Goal: Task Accomplishment & Management: Manage account settings

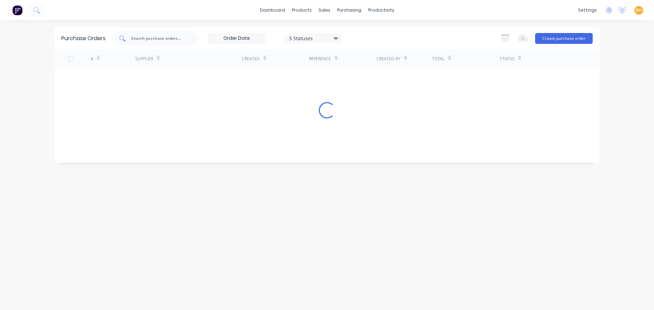
click at [136, 38] on input "text" at bounding box center [158, 38] width 57 height 7
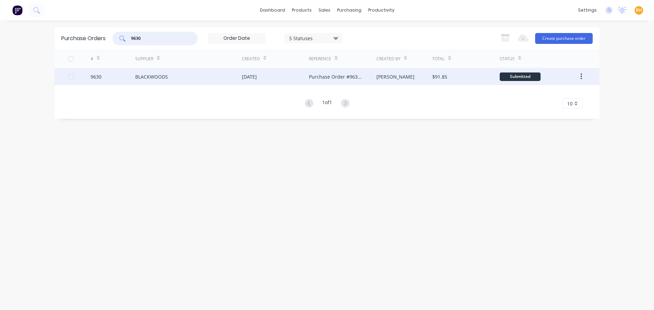
type input "9630"
click at [160, 72] on div "BLACKWOODS" at bounding box center [188, 76] width 107 height 17
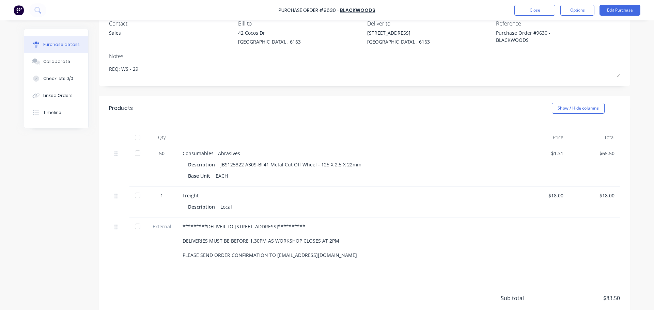
scroll to position [49, 0]
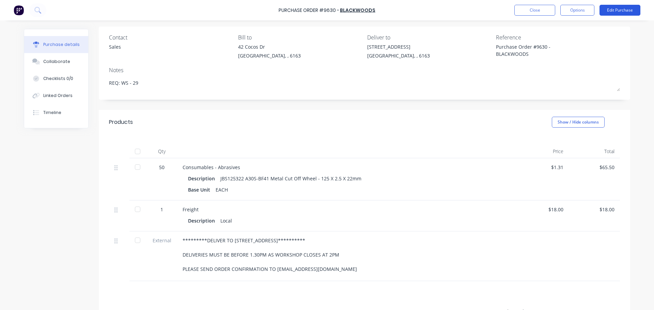
click at [623, 8] on button "Edit Purchase" at bounding box center [620, 10] width 41 height 11
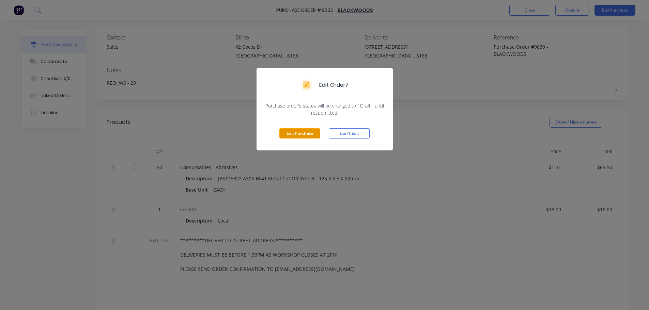
click at [287, 133] on button "Edit Purchase" at bounding box center [299, 133] width 41 height 10
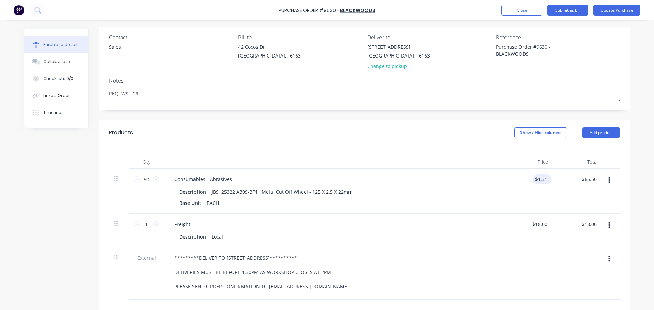
type textarea "x"
click at [547, 179] on div "1.3100 $1.31" at bounding box center [542, 179] width 18 height 10
type input "1"
type input "2.64"
type textarea "x"
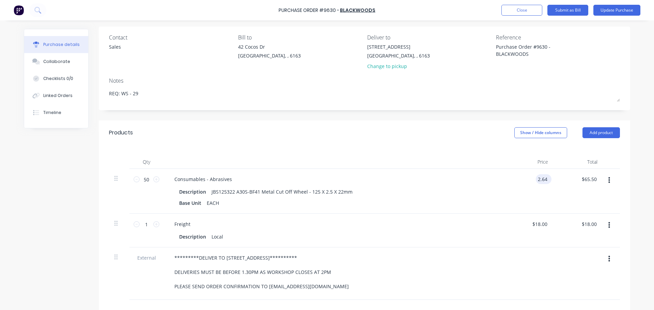
type input "$2.64"
type input "132.00"
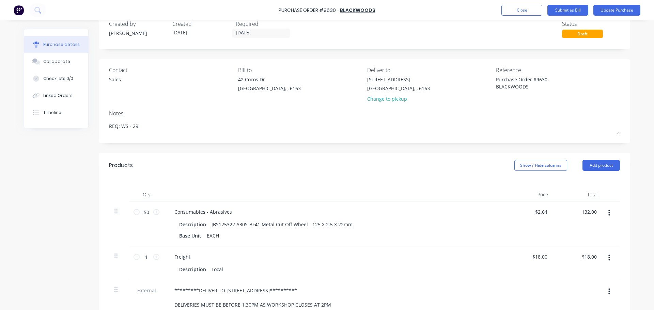
scroll to position [0, 0]
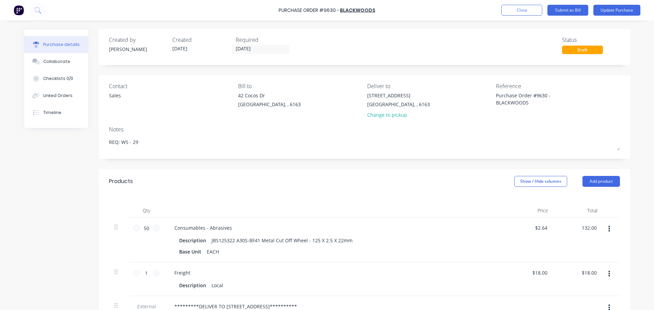
type textarea "x"
type input "132.00"
click at [617, 11] on button "Update Purchase" at bounding box center [617, 10] width 47 height 11
type textarea "x"
type input "$132.00"
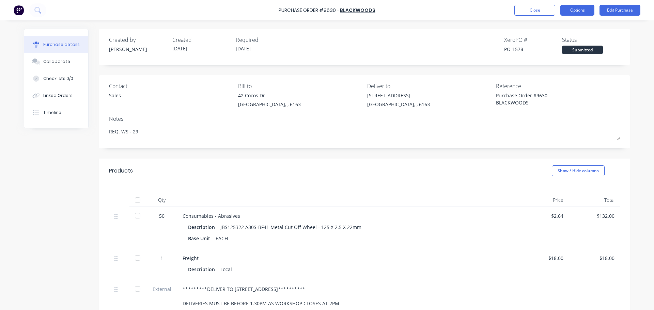
click at [577, 12] on button "Options" at bounding box center [577, 10] width 34 height 11
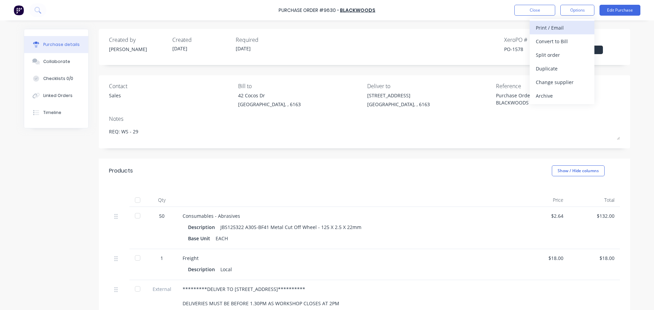
click at [562, 28] on div "Print / Email" at bounding box center [562, 28] width 52 height 10
click at [546, 41] on div "With pricing" at bounding box center [562, 41] width 52 height 10
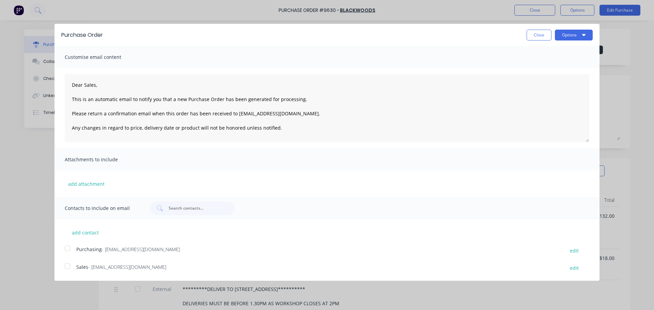
click at [66, 248] on div at bounding box center [68, 249] width 14 height 14
click at [68, 268] on div at bounding box center [68, 267] width 14 height 14
click at [570, 37] on button "Options" at bounding box center [574, 35] width 38 height 11
click at [546, 61] on div "Email" at bounding box center [560, 66] width 52 height 10
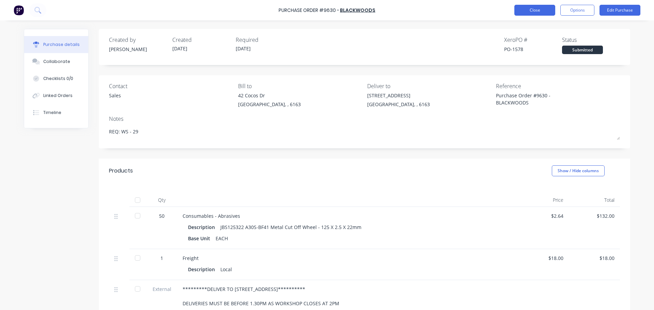
click at [531, 11] on button "Close" at bounding box center [534, 10] width 41 height 11
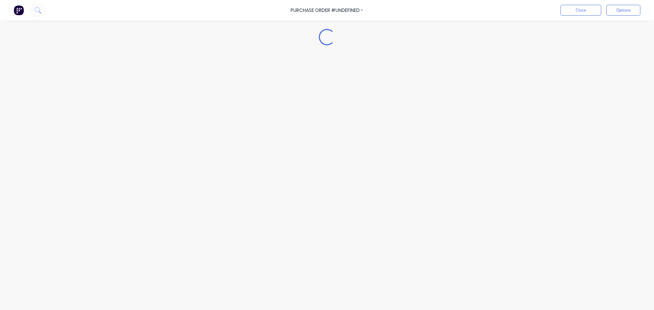
type textarea "x"
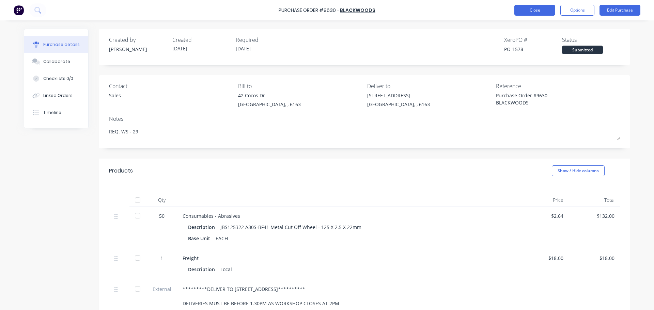
click at [550, 9] on button "Close" at bounding box center [534, 10] width 41 height 11
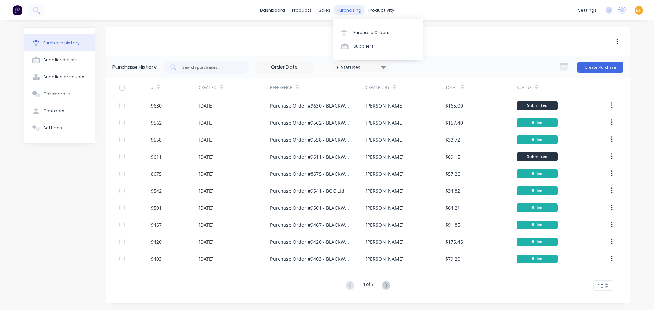
click at [345, 6] on div "purchasing" at bounding box center [349, 10] width 31 height 10
click at [361, 31] on div "Purchase Orders" at bounding box center [371, 33] width 36 height 6
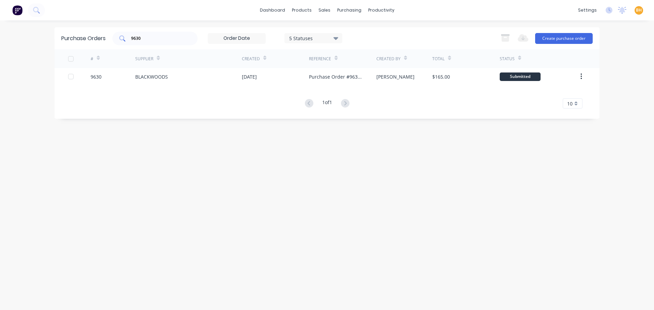
click at [149, 33] on div "9630" at bounding box center [154, 39] width 85 height 14
type input "9"
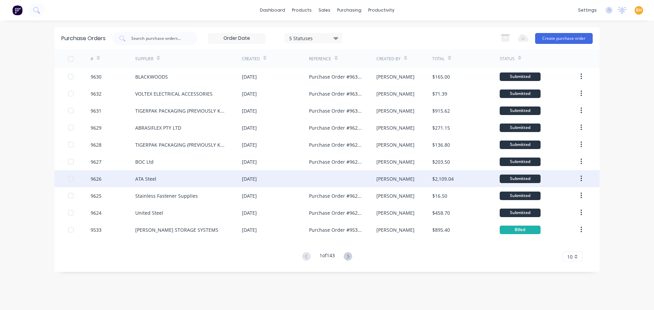
click at [226, 183] on div "ATA Steel" at bounding box center [188, 178] width 107 height 17
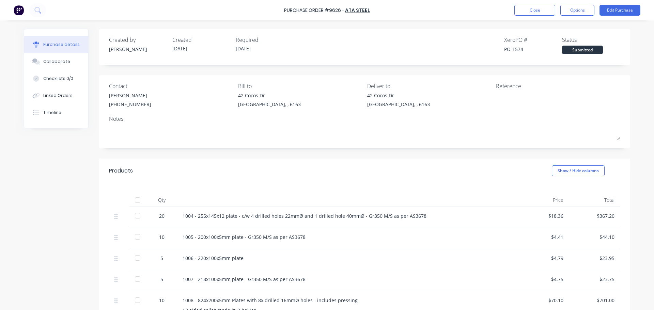
click at [263, 174] on div "Products Show / Hide columns" at bounding box center [364, 171] width 531 height 25
click at [242, 153] on div "Created by [PERSON_NAME] Created [DATE] Required [DATE] Xero PO # PO-1574 Statu…" at bounding box center [364, 298] width 531 height 538
click at [612, 13] on button "Edit Purchase" at bounding box center [620, 10] width 41 height 11
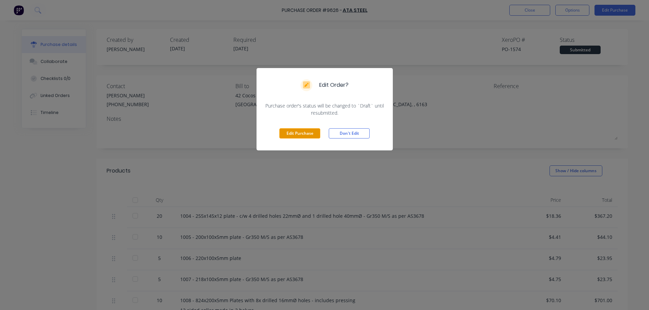
click at [306, 132] on button "Edit Purchase" at bounding box center [299, 133] width 41 height 10
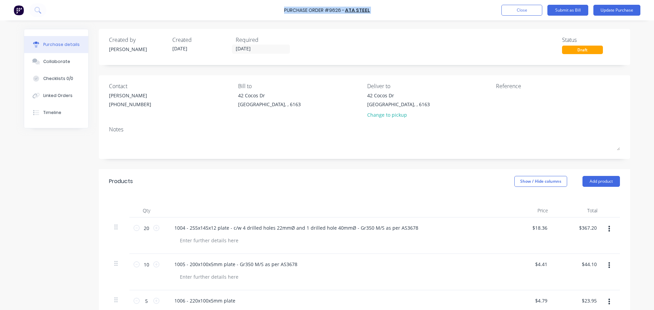
drag, startPoint x: 379, startPoint y: 10, endPoint x: 286, endPoint y: 11, distance: 93.7
click at [286, 11] on div "Purchase Order #9626 - ATA Steel Add product Close Submit as Bill Update Purcha…" at bounding box center [327, 10] width 654 height 20
copy div "Purchase Order #9626 - ATA Steel Add product Close Submit as Bill Update Purcha…"
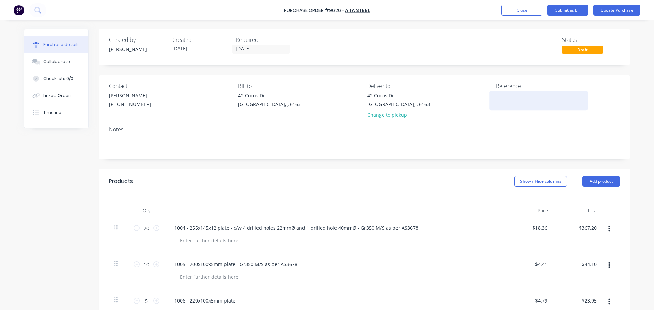
click at [517, 102] on textarea at bounding box center [538, 99] width 85 height 15
paste textarea "Purchase Order #9626 - ATA Steel"
type textarea "x"
type textarea "Purchase Order #9626 - ATA Steel"
type textarea "x"
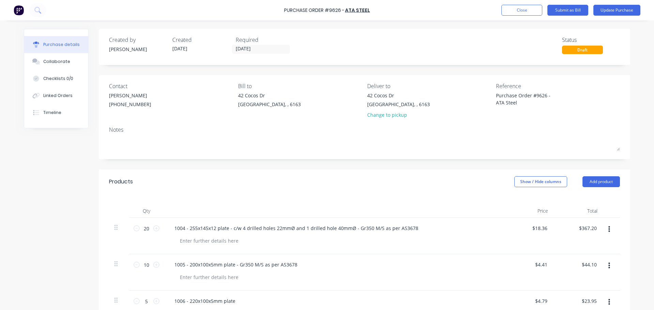
type textarea "Purchase Order #9626 - ATA Steel"
drag, startPoint x: 440, startPoint y: 80, endPoint x: 451, endPoint y: 83, distance: 11.8
click at [440, 80] on div "Contact [PERSON_NAME] [PHONE_NUMBER] Bill to [STREET_ADDRESS][PERSON_NAME] Deli…" at bounding box center [364, 117] width 531 height 84
click at [620, 5] on button "Update Purchase" at bounding box center [617, 10] width 47 height 11
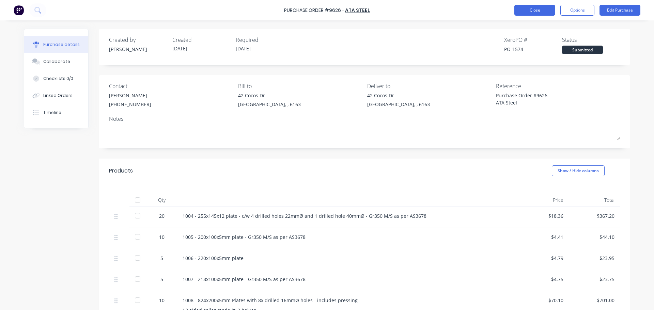
click at [530, 10] on button "Close" at bounding box center [534, 10] width 41 height 11
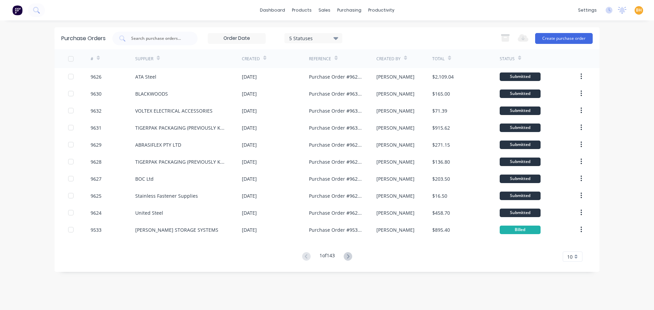
click at [332, 35] on div "5 Statuses" at bounding box center [313, 37] width 49 height 7
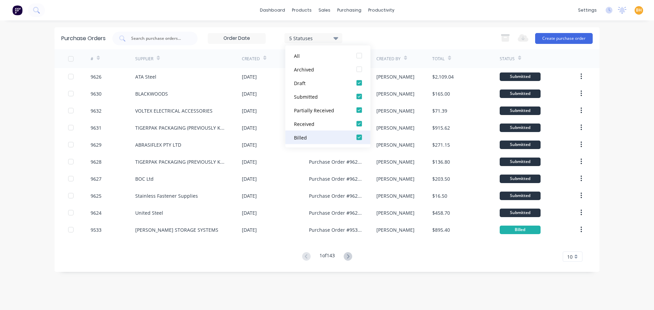
click at [351, 134] on button "Billed" at bounding box center [328, 138] width 85 height 14
click at [356, 119] on div at bounding box center [360, 124] width 14 height 14
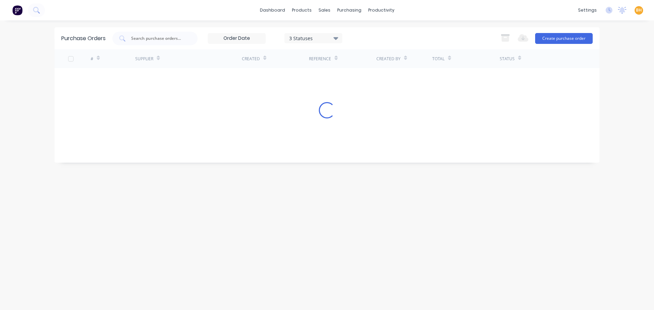
click at [393, 35] on div "3 Statuses 3 Statuses Export to Excel (XLSX) Create purchase order" at bounding box center [352, 39] width 480 height 14
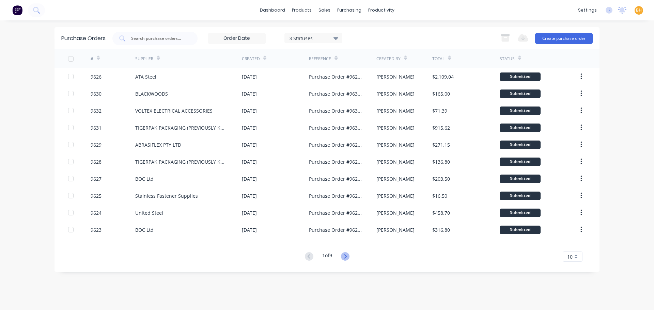
click at [348, 255] on icon at bounding box center [345, 256] width 9 height 9
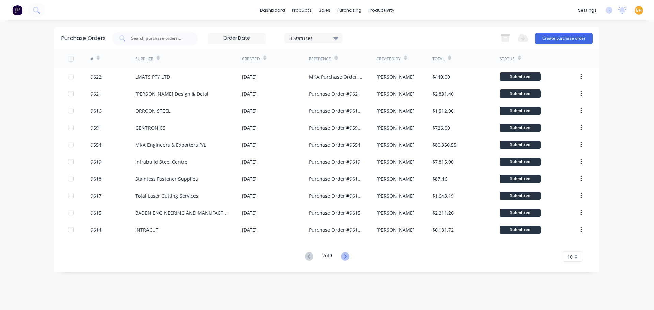
click at [348, 255] on icon at bounding box center [345, 256] width 9 height 9
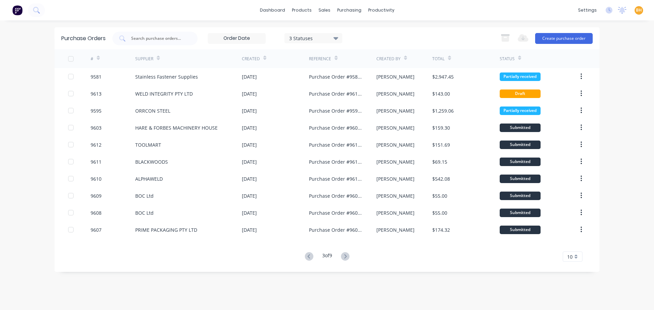
click at [348, 255] on icon at bounding box center [345, 256] width 9 height 9
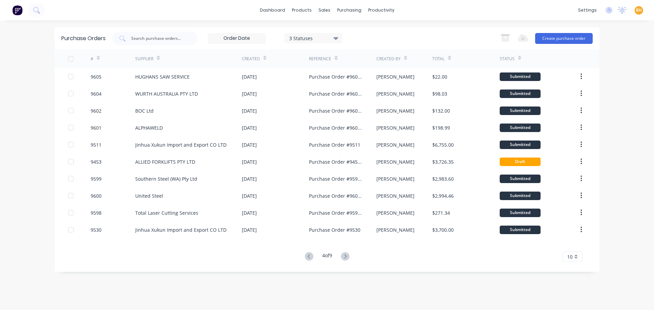
click at [348, 255] on icon at bounding box center [345, 256] width 9 height 9
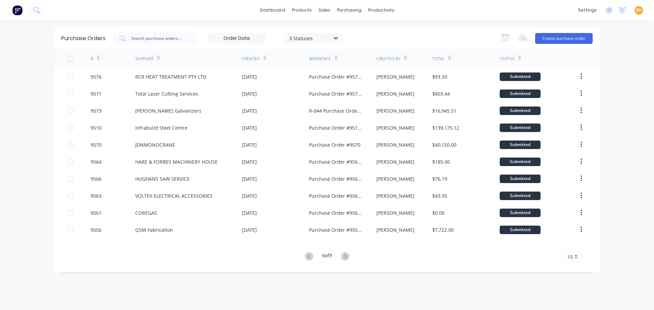
click at [348, 255] on icon at bounding box center [345, 256] width 9 height 9
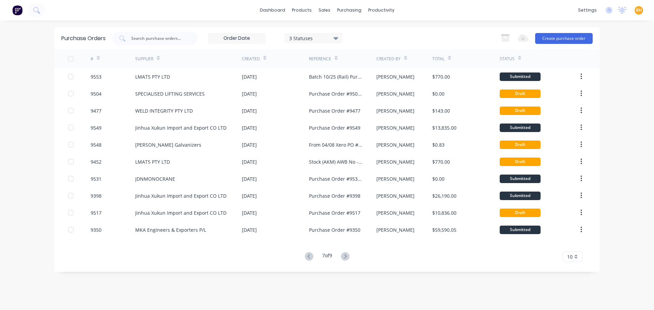
click at [348, 255] on icon at bounding box center [345, 256] width 9 height 9
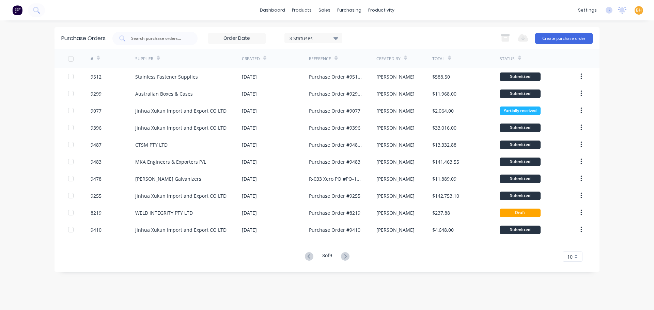
click at [348, 255] on icon at bounding box center [345, 256] width 9 height 9
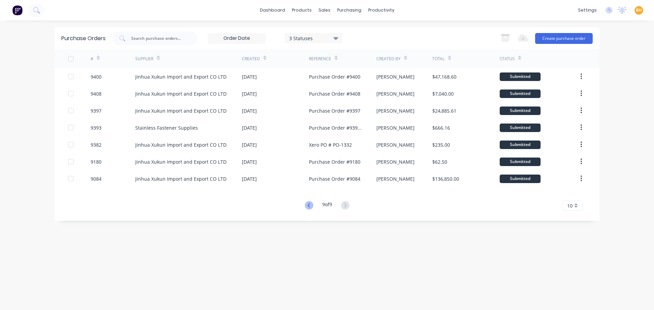
click at [309, 201] on icon at bounding box center [309, 205] width 9 height 9
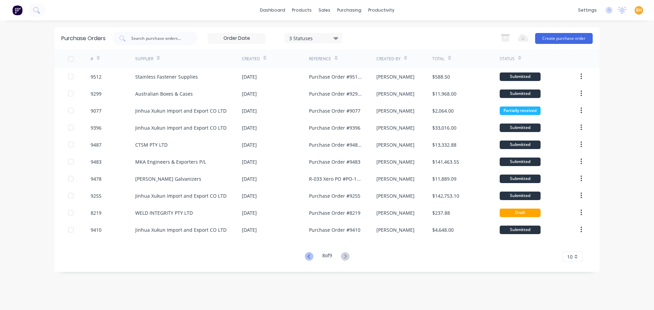
click at [309, 254] on icon at bounding box center [309, 256] width 9 height 9
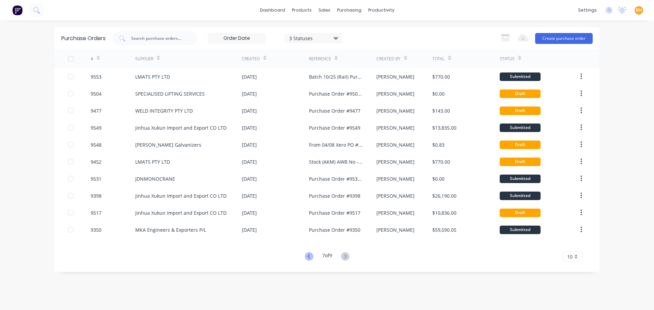
click at [309, 258] on icon at bounding box center [309, 256] width 9 height 9
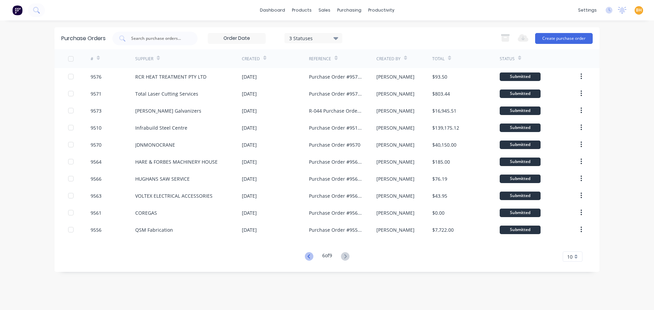
click at [306, 256] on icon at bounding box center [309, 256] width 9 height 9
click at [308, 253] on icon at bounding box center [309, 256] width 9 height 9
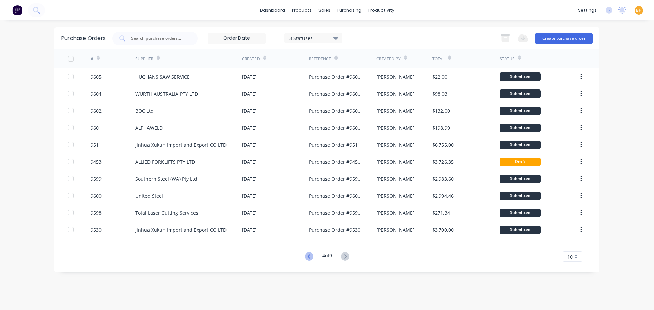
click at [308, 260] on icon at bounding box center [309, 256] width 9 height 9
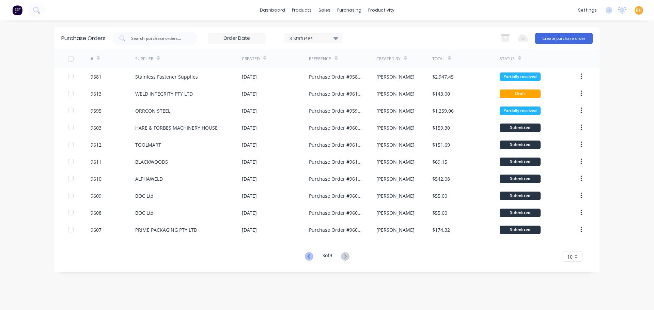
click at [310, 256] on icon at bounding box center [309, 256] width 9 height 9
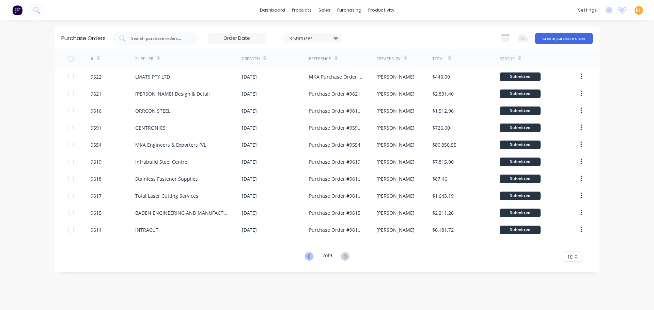
click at [311, 258] on icon at bounding box center [309, 256] width 9 height 9
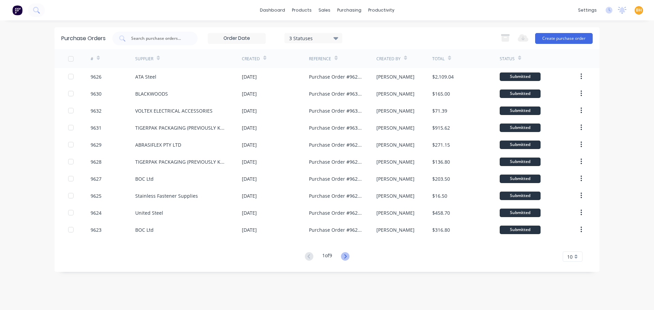
click at [349, 258] on icon at bounding box center [345, 256] width 9 height 9
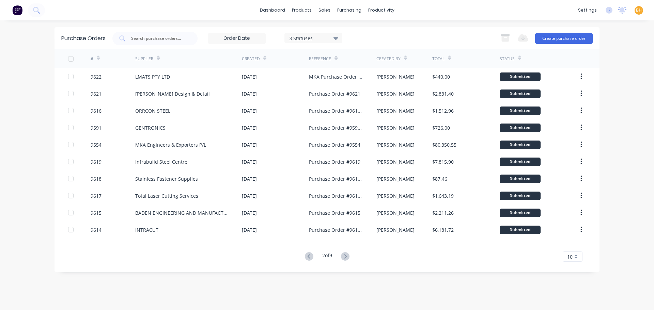
click at [310, 261] on button at bounding box center [309, 257] width 13 height 10
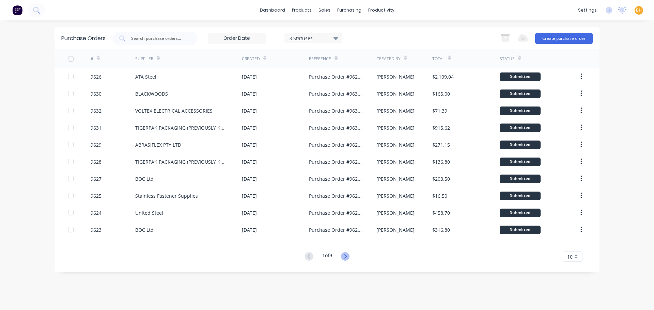
click at [342, 257] on icon at bounding box center [345, 256] width 9 height 9
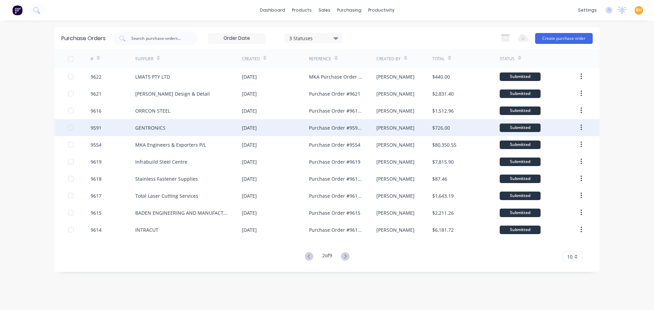
click at [249, 127] on div "[DATE]" at bounding box center [249, 127] width 15 height 7
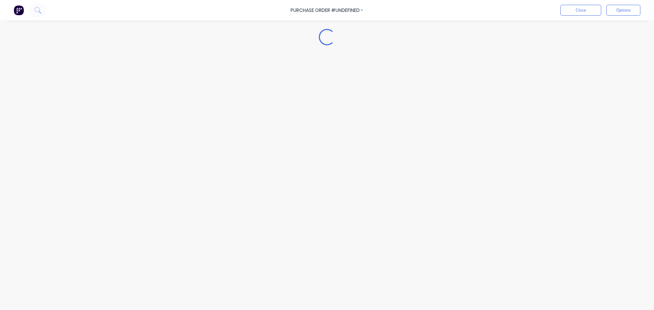
type textarea "x"
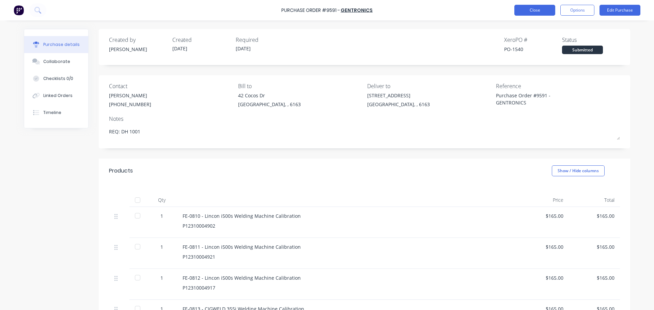
click at [528, 11] on button "Close" at bounding box center [534, 10] width 41 height 11
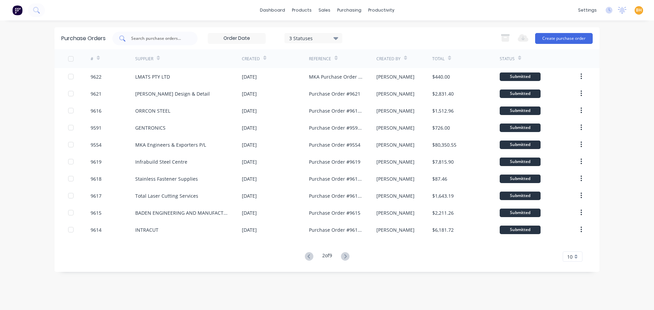
click at [173, 39] on input "text" at bounding box center [158, 38] width 57 height 7
click at [306, 259] on icon at bounding box center [309, 256] width 9 height 9
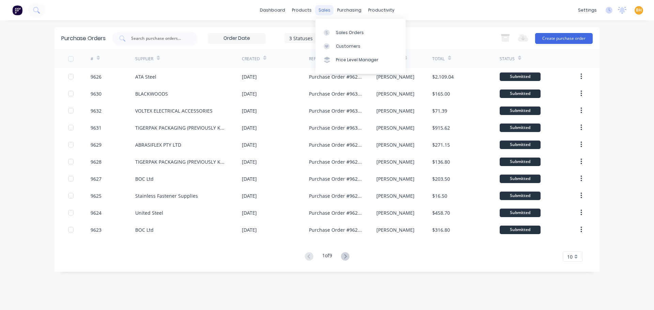
click at [329, 10] on div "sales" at bounding box center [324, 10] width 19 height 10
click at [319, 12] on div "sales" at bounding box center [324, 10] width 19 height 10
click at [338, 31] on div "Sales Orders" at bounding box center [350, 33] width 28 height 6
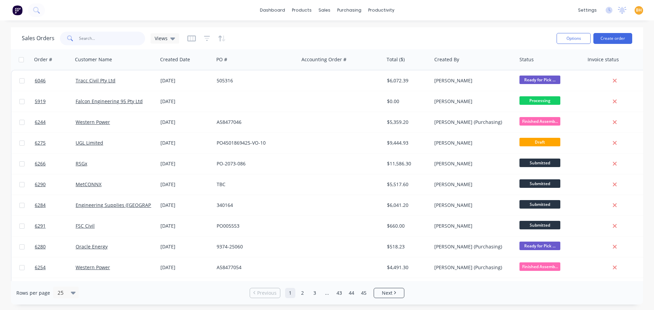
click at [113, 36] on input "text" at bounding box center [112, 39] width 66 height 14
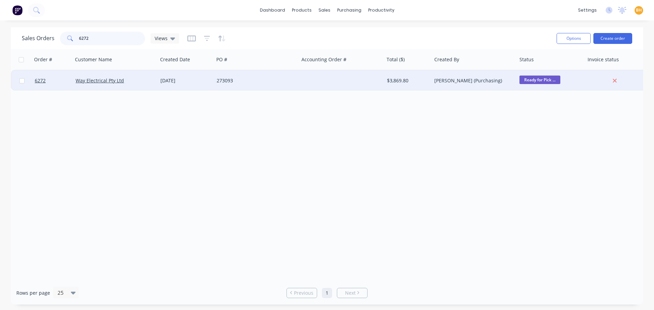
type input "6272"
click at [115, 87] on div "Way Electrical Pty Ltd" at bounding box center [115, 81] width 85 height 20
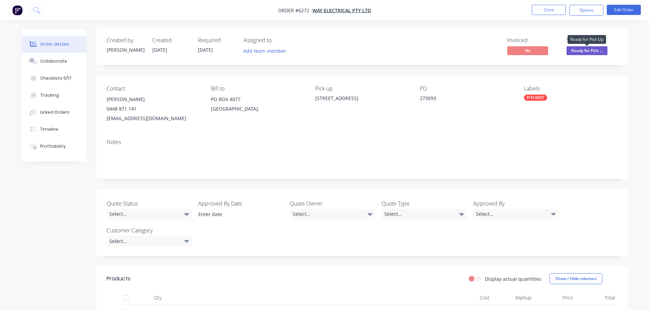
click at [594, 47] on span "Ready for Pick ..." at bounding box center [587, 50] width 41 height 9
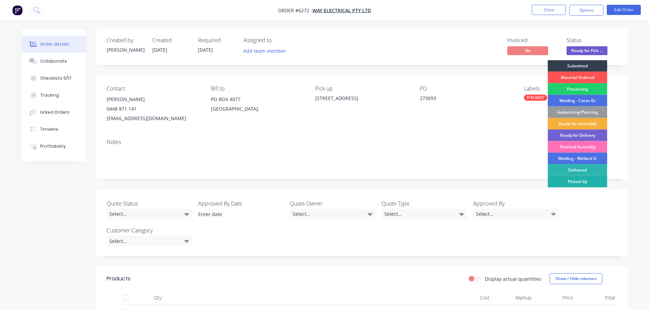
click at [575, 178] on div "Picked Up" at bounding box center [578, 182] width 60 height 12
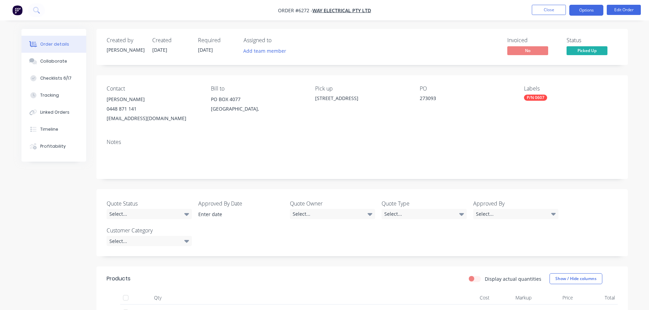
click at [586, 8] on button "Options" at bounding box center [586, 10] width 34 height 11
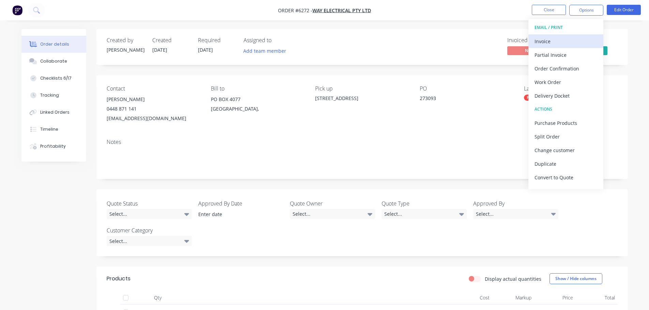
click at [549, 44] on div "Invoice" at bounding box center [566, 41] width 63 height 10
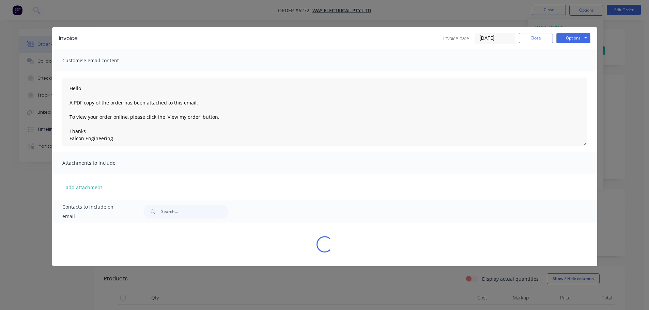
type textarea "Hello A PDF copy of the order has been attached to this email. To view your ord…"
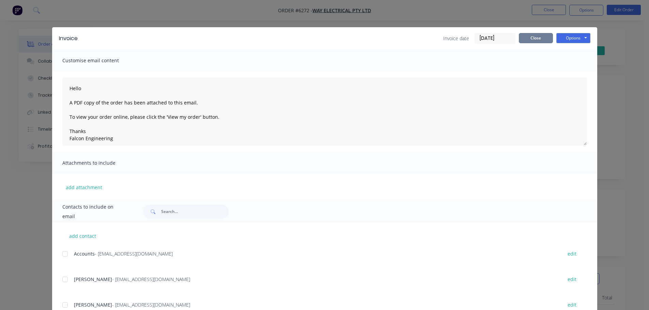
click at [529, 43] on button "Close" at bounding box center [536, 38] width 34 height 10
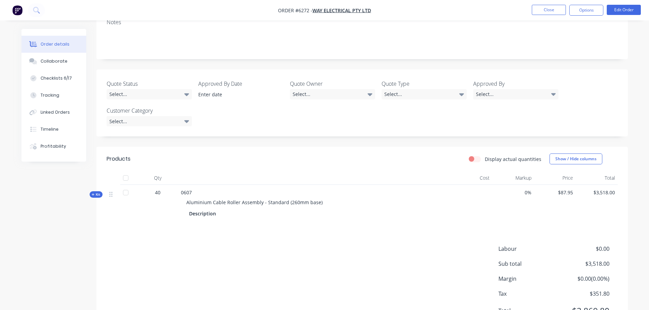
scroll to position [154, 0]
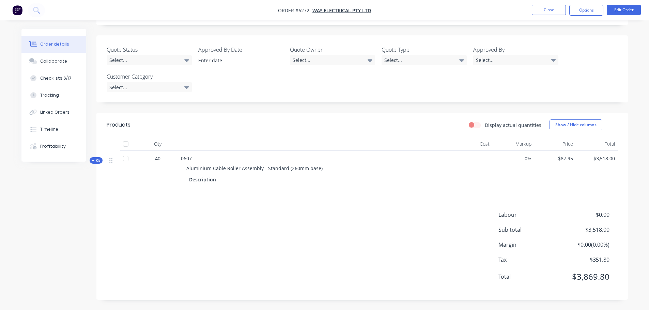
click at [127, 143] on div at bounding box center [126, 144] width 14 height 14
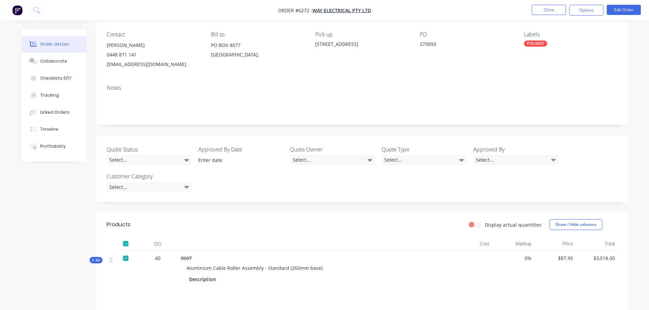
scroll to position [0, 0]
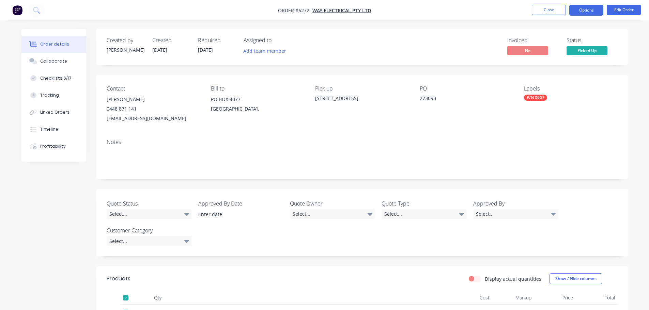
click at [588, 9] on button "Options" at bounding box center [586, 10] width 34 height 11
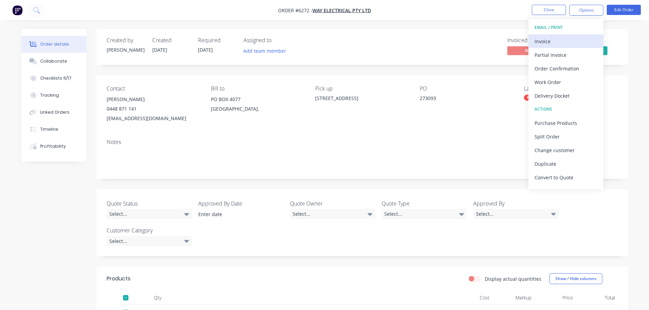
click at [552, 41] on div "Invoice" at bounding box center [566, 41] width 63 height 10
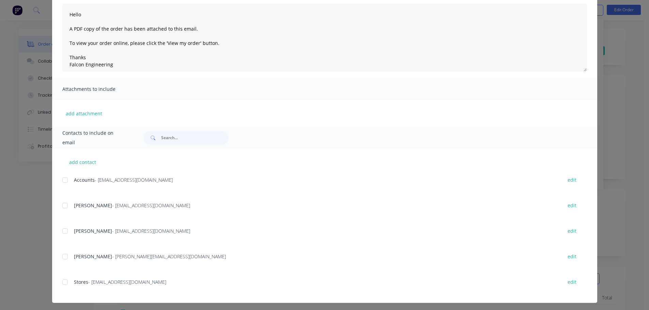
scroll to position [76, 0]
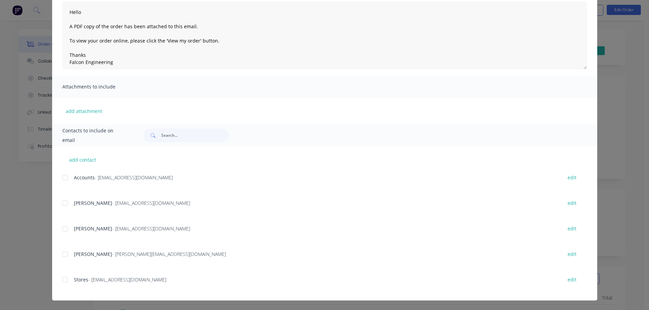
click at [61, 179] on div at bounding box center [65, 178] width 14 height 14
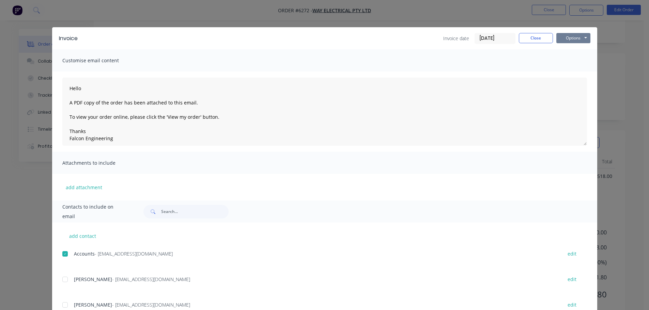
click at [578, 35] on button "Options" at bounding box center [573, 38] width 34 height 10
click at [570, 71] on button "Email" at bounding box center [578, 72] width 44 height 11
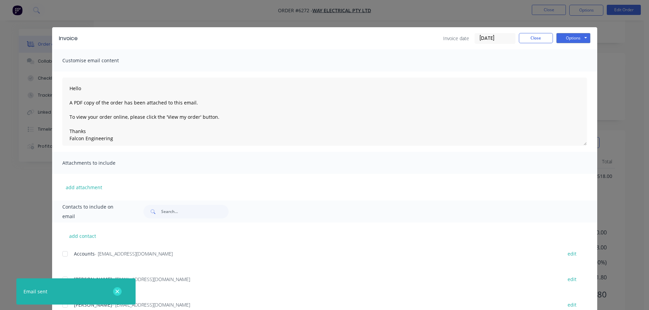
click at [115, 292] on button "button" at bounding box center [117, 292] width 9 height 9
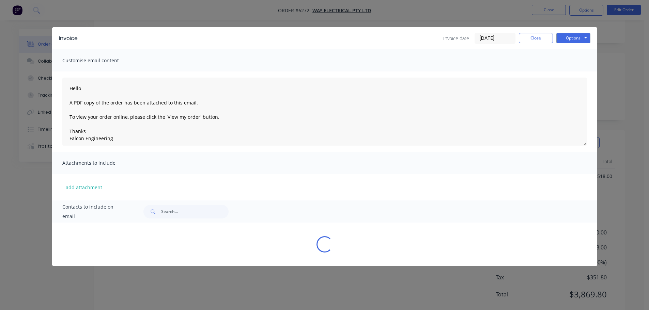
type textarea "Hello A PDF copy of the order has been attached to this email. To view your ord…"
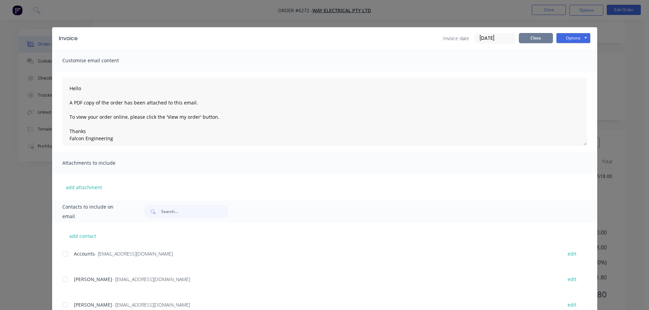
click at [537, 37] on button "Close" at bounding box center [536, 38] width 34 height 10
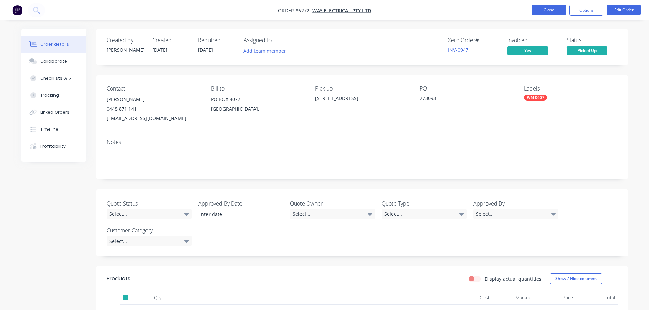
click at [543, 12] on button "Close" at bounding box center [549, 10] width 34 height 10
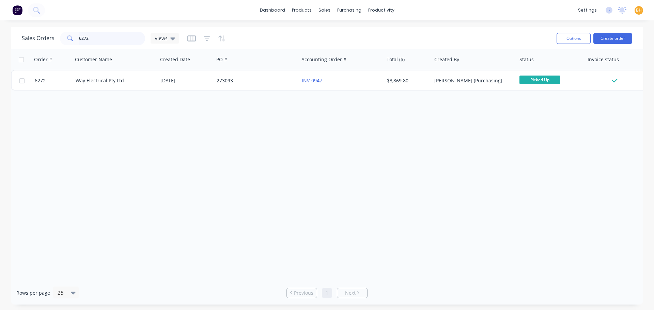
click at [103, 42] on input "6272" at bounding box center [112, 39] width 66 height 14
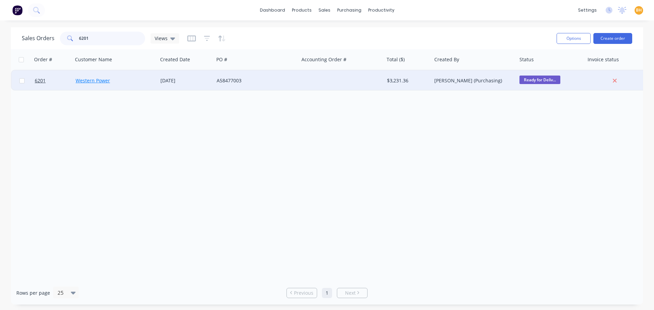
type input "6201"
click at [97, 78] on link "Western Power" at bounding box center [93, 80] width 34 height 6
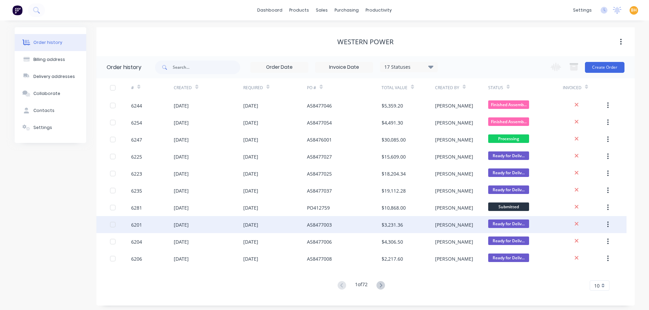
click at [168, 219] on div "6201" at bounding box center [152, 224] width 43 height 17
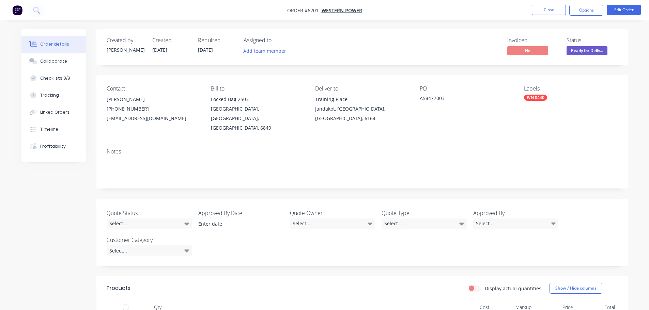
scroll to position [154, 0]
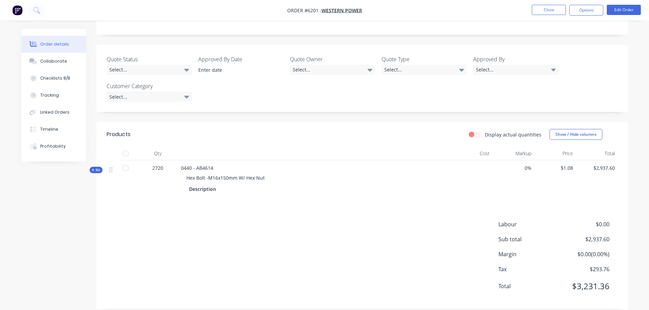
click at [126, 161] on div at bounding box center [126, 168] width 14 height 14
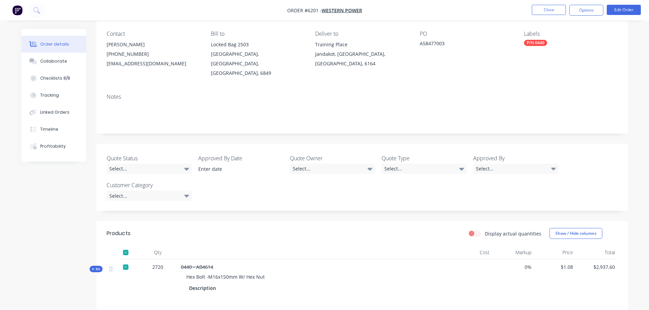
scroll to position [0, 0]
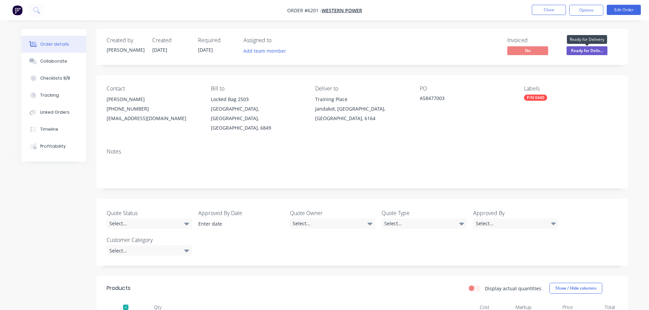
click at [596, 48] on span "Ready for Deliv..." at bounding box center [587, 50] width 41 height 9
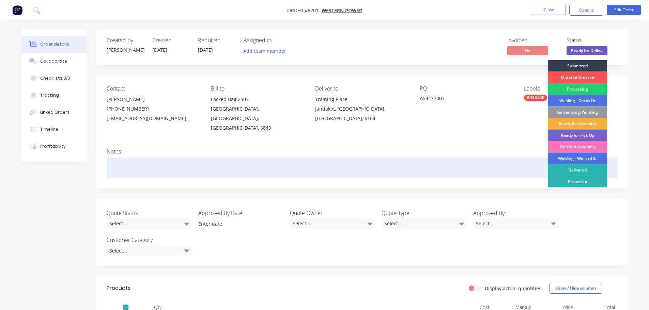
click at [581, 168] on div "Delivered" at bounding box center [578, 171] width 60 height 12
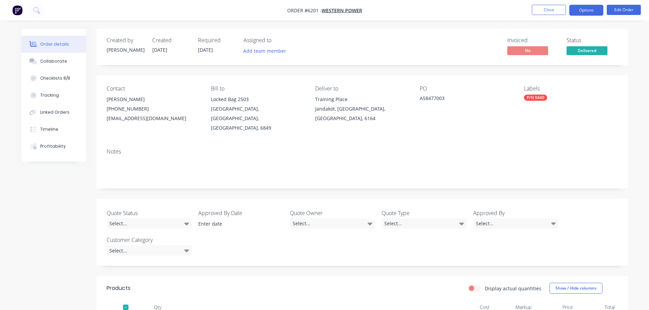
click at [591, 6] on button "Options" at bounding box center [586, 10] width 34 height 11
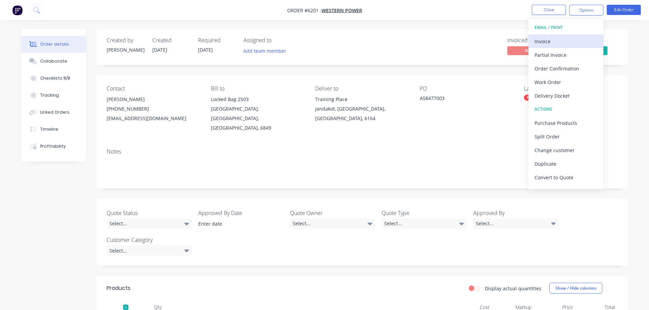
click at [541, 42] on div "Invoice" at bounding box center [566, 41] width 63 height 10
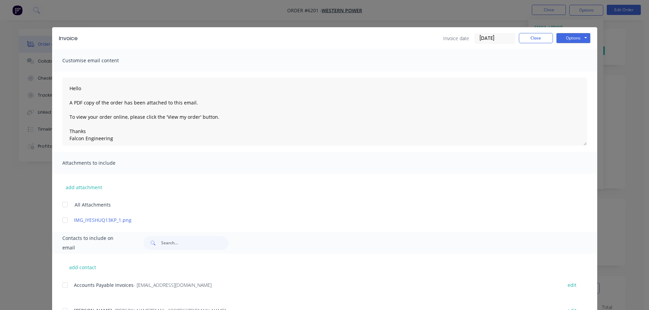
scroll to position [135, 0]
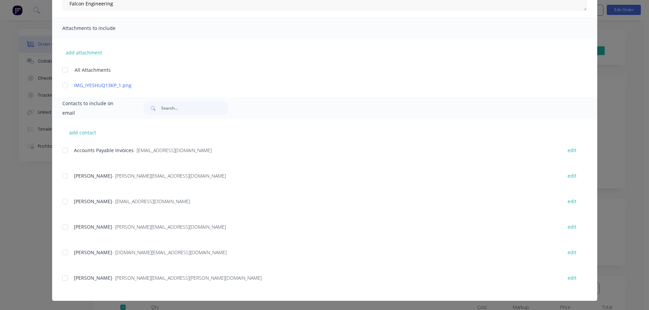
click at [61, 148] on div at bounding box center [65, 151] width 14 height 14
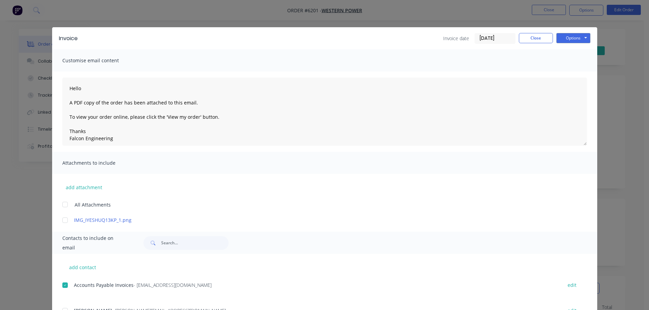
click at [567, 31] on div "Invoice Invoice date [DATE] Close Options Preview Print Email" at bounding box center [324, 38] width 545 height 22
click at [566, 35] on button "Options" at bounding box center [573, 38] width 34 height 10
click at [574, 72] on button "Email" at bounding box center [578, 72] width 44 height 11
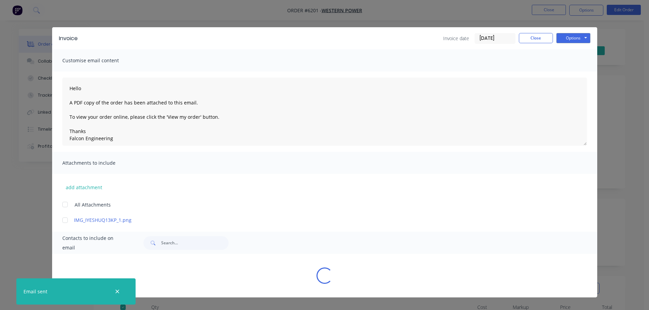
type textarea "Hello A PDF copy of the order has been attached to this email. To view your ord…"
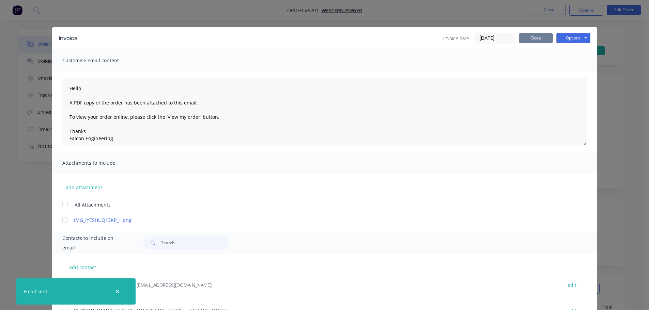
click at [526, 38] on button "Close" at bounding box center [536, 38] width 34 height 10
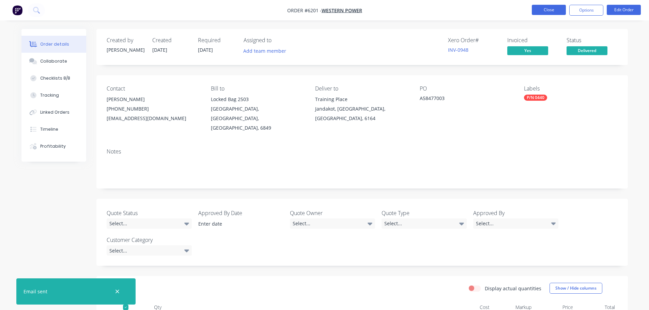
click at [540, 13] on button "Close" at bounding box center [549, 10] width 34 height 10
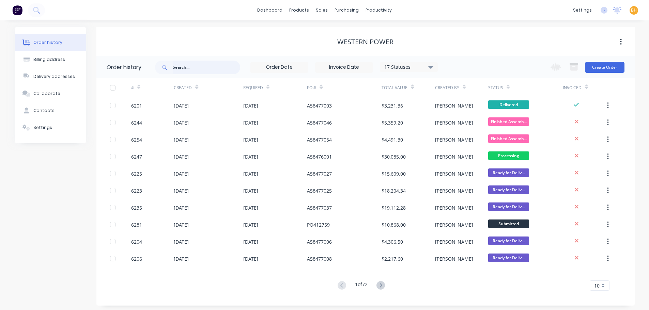
click at [200, 70] on input "text" at bounding box center [206, 68] width 67 height 14
type input "6203"
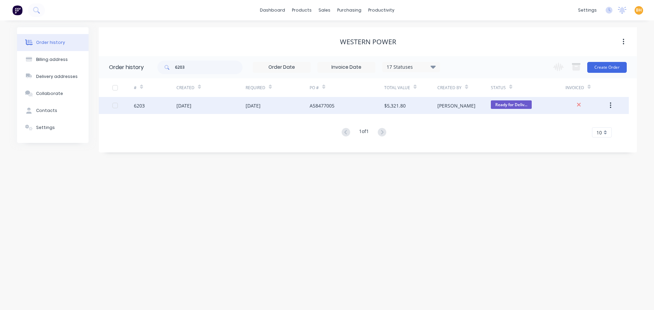
click at [186, 104] on div "[DATE]" at bounding box center [183, 105] width 15 height 7
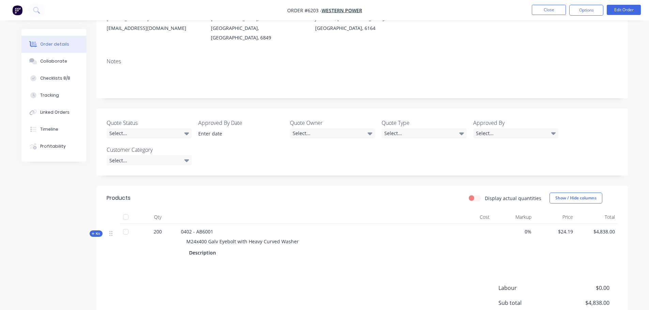
scroll to position [102, 0]
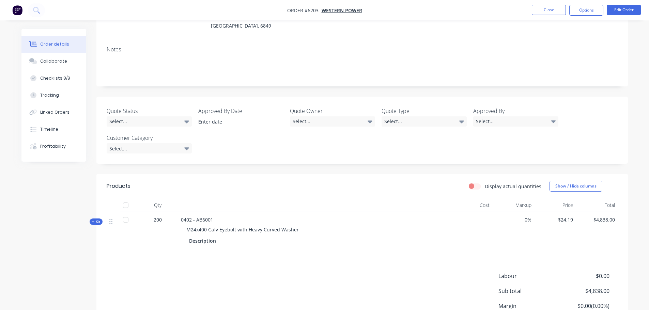
click at [129, 199] on div at bounding box center [126, 206] width 14 height 14
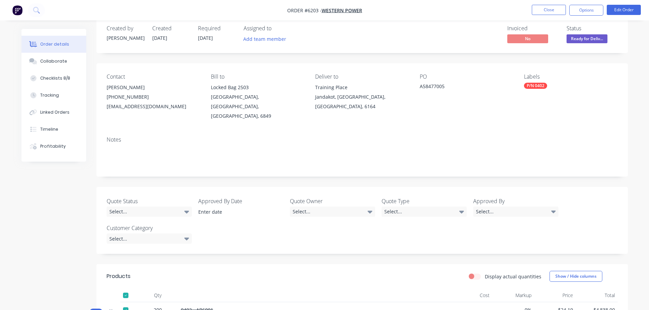
scroll to position [0, 0]
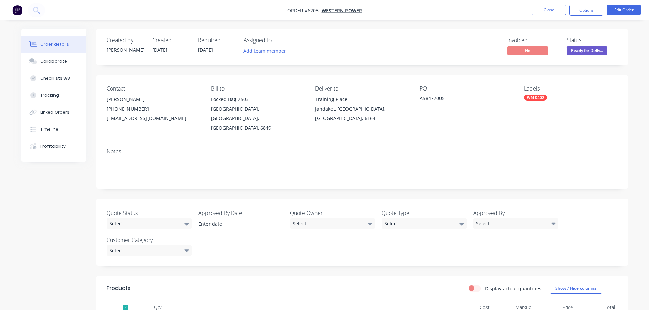
click at [583, 52] on span "Ready for Deliv..." at bounding box center [587, 50] width 41 height 9
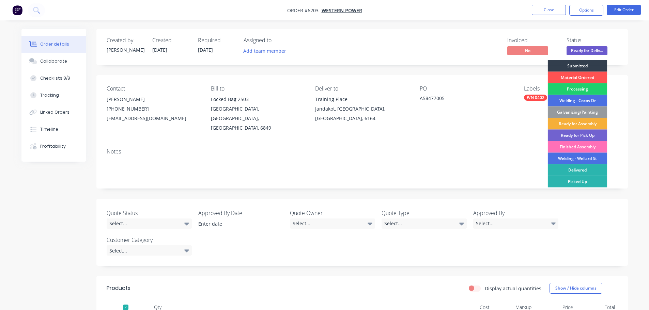
drag, startPoint x: 586, startPoint y: 167, endPoint x: 583, endPoint y: 170, distance: 3.9
click at [586, 167] on div "Delivered" at bounding box center [578, 171] width 60 height 12
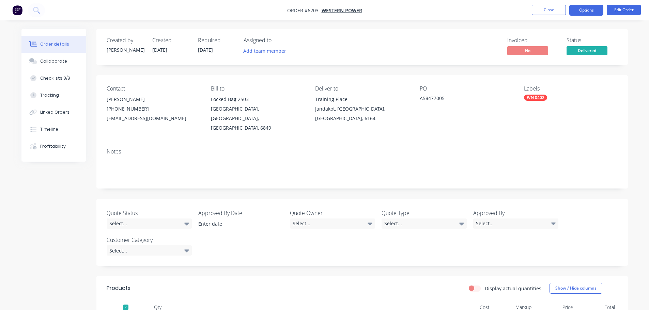
click at [602, 8] on button "Options" at bounding box center [586, 10] width 34 height 11
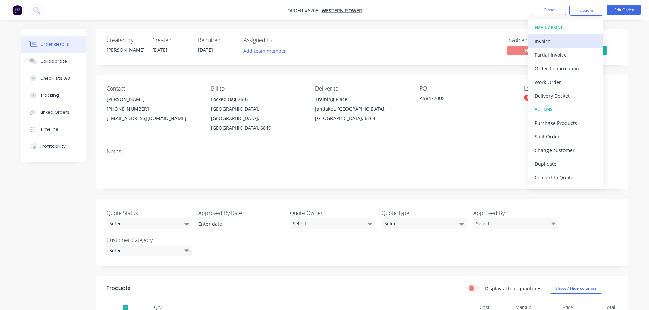
click at [548, 41] on div "Invoice" at bounding box center [566, 41] width 63 height 10
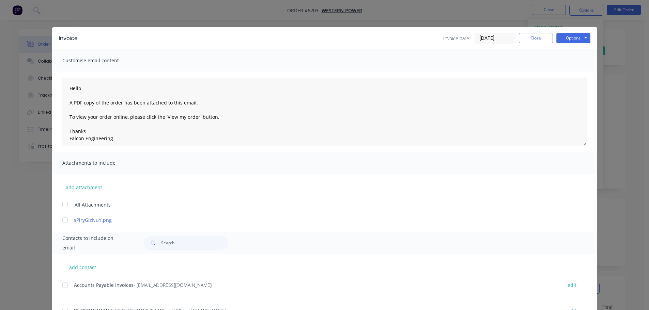
click at [63, 286] on div at bounding box center [65, 286] width 14 height 14
click at [568, 37] on button "Options" at bounding box center [573, 38] width 34 height 10
click at [576, 73] on button "Email" at bounding box center [578, 72] width 44 height 11
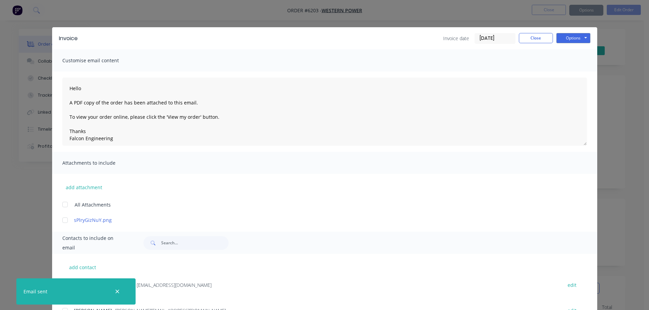
type textarea "Hello A PDF copy of the order has been attached to this email. To view your ord…"
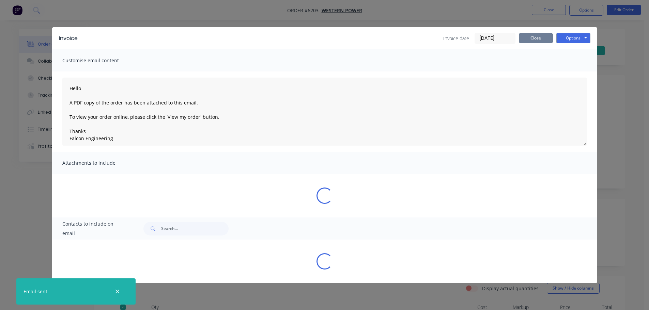
click at [530, 40] on button "Close" at bounding box center [536, 38] width 34 height 10
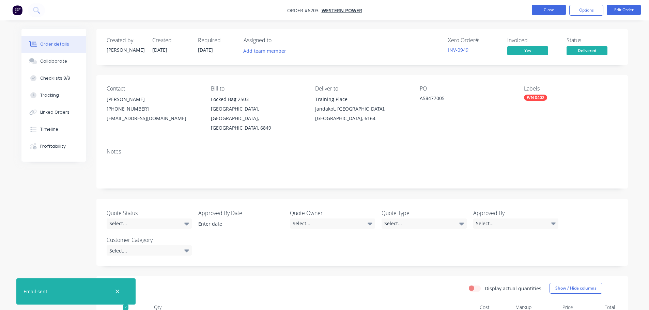
click at [545, 9] on button "Close" at bounding box center [549, 10] width 34 height 10
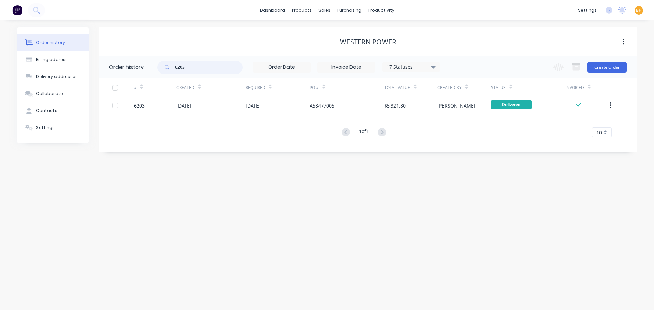
click at [223, 70] on input "6203" at bounding box center [208, 68] width 67 height 14
type input "6204"
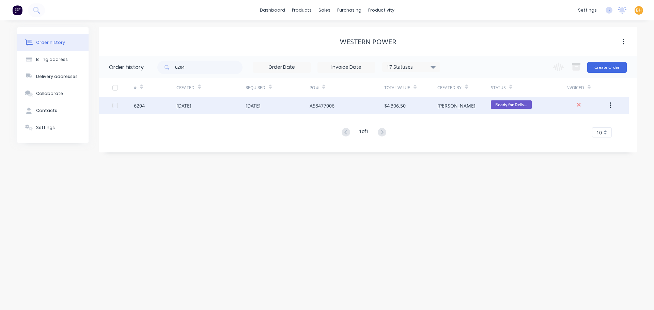
click at [215, 105] on div "[DATE]" at bounding box center [210, 105] width 69 height 17
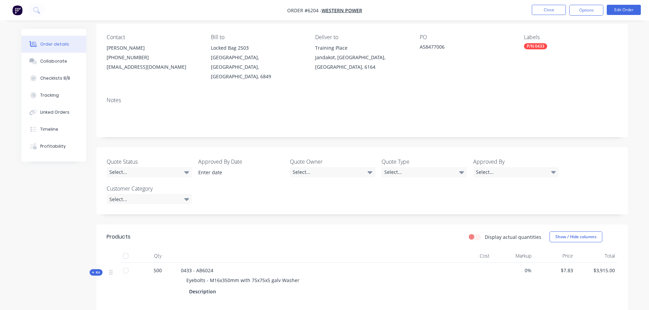
scroll to position [136, 0]
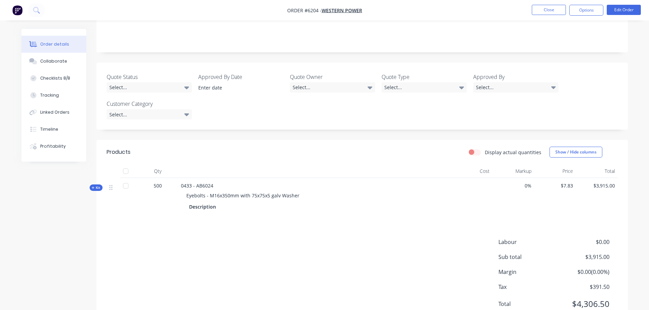
click at [126, 165] on div at bounding box center [126, 172] width 14 height 14
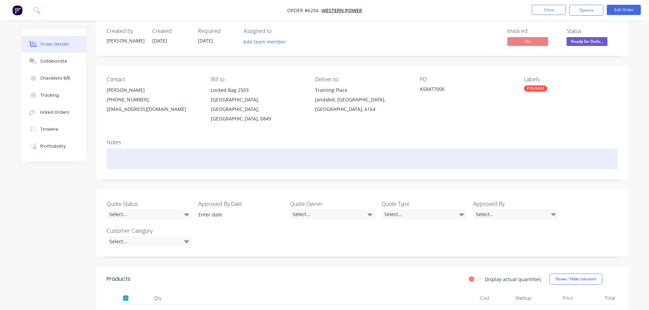
scroll to position [0, 0]
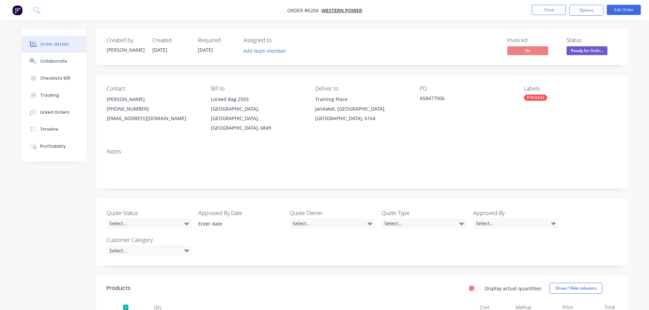
click at [596, 51] on span "Ready for Deliv..." at bounding box center [587, 50] width 41 height 9
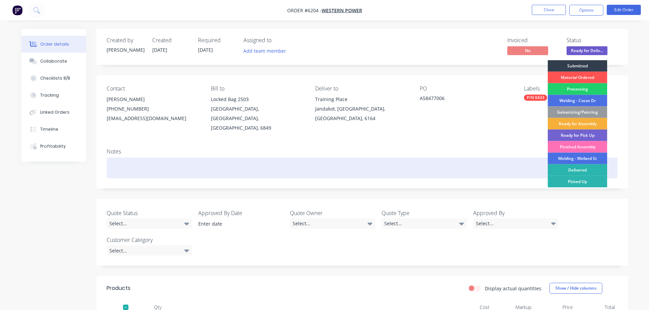
click at [577, 168] on div "Delivered" at bounding box center [578, 171] width 60 height 12
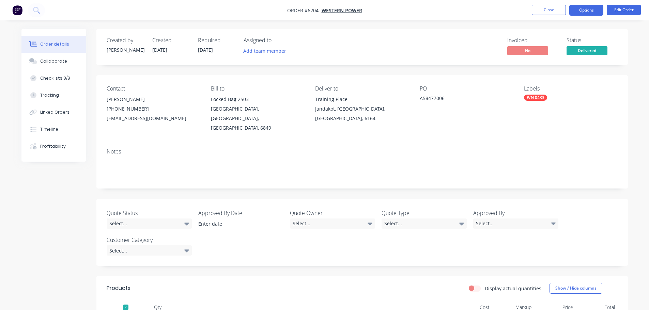
click at [583, 9] on button "Options" at bounding box center [586, 10] width 34 height 11
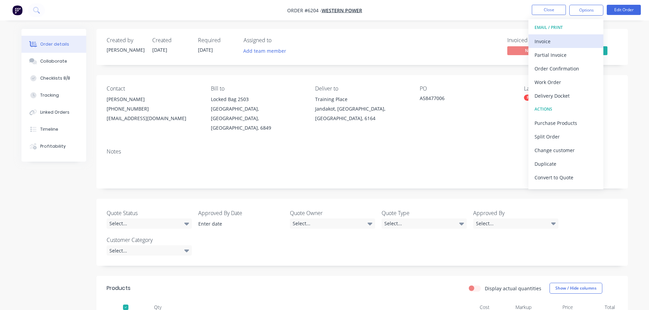
click at [546, 40] on div "Invoice" at bounding box center [566, 41] width 63 height 10
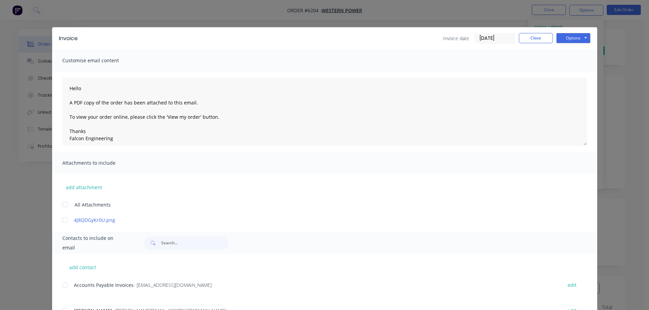
click at [63, 284] on div at bounding box center [65, 286] width 14 height 14
click at [574, 34] on button "Options" at bounding box center [573, 38] width 34 height 10
click at [574, 75] on button "Email" at bounding box center [578, 72] width 44 height 11
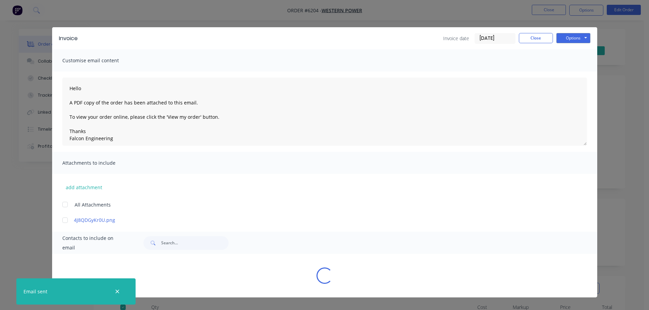
type textarea "Hello A PDF copy of the order has been attached to this email. To view your ord…"
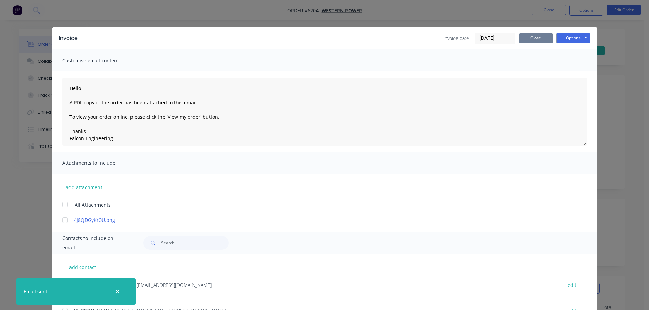
click at [530, 38] on button "Close" at bounding box center [536, 38] width 34 height 10
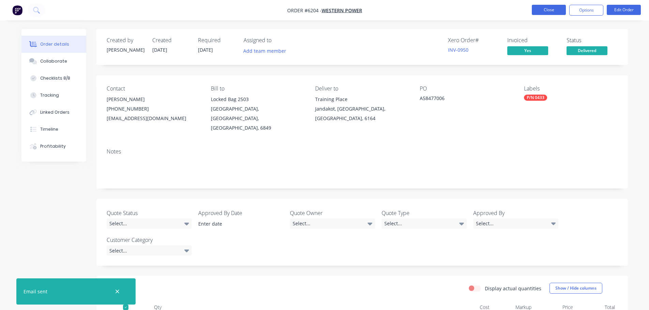
click at [542, 8] on button "Close" at bounding box center [549, 10] width 34 height 10
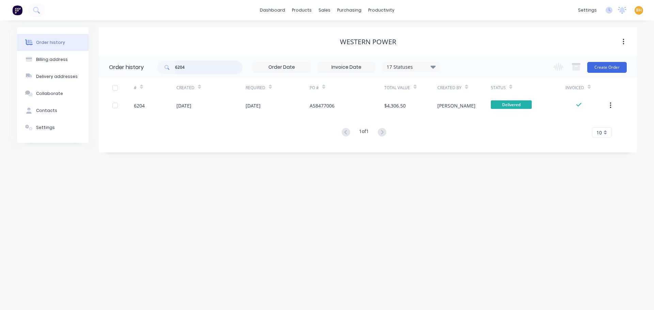
click at [196, 65] on input "6204" at bounding box center [208, 68] width 67 height 14
type input "6206"
click at [194, 115] on div "# Created Required PO # Total Value Created By Status Invoiced 6206 [DATE] [DAT…" at bounding box center [364, 107] width 530 height 59
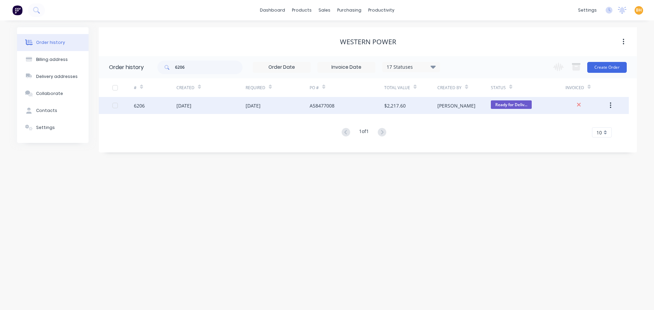
click at [191, 103] on div "[DATE]" at bounding box center [183, 105] width 15 height 7
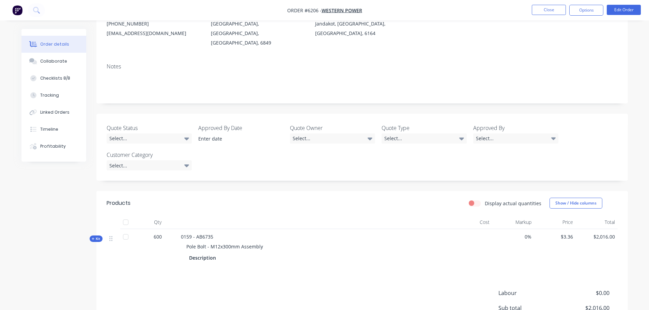
scroll to position [102, 0]
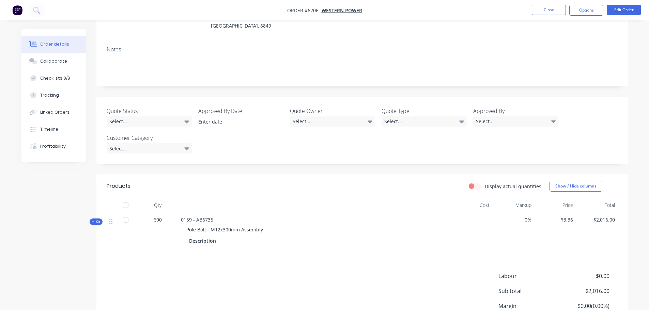
click at [128, 199] on div at bounding box center [126, 206] width 14 height 14
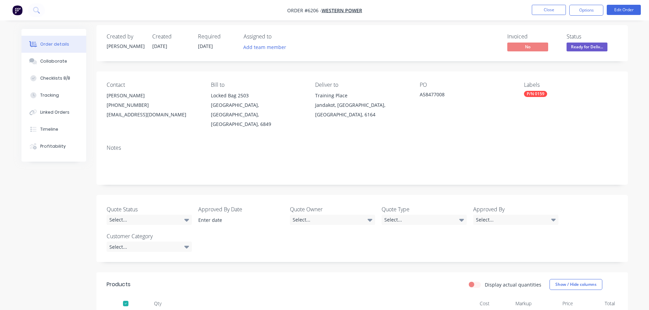
scroll to position [0, 0]
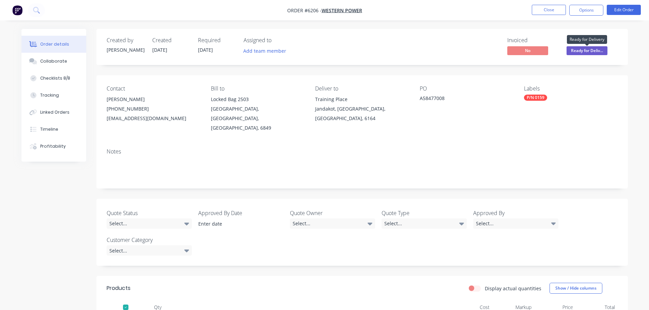
click at [582, 50] on span "Ready for Deliv..." at bounding box center [587, 50] width 41 height 9
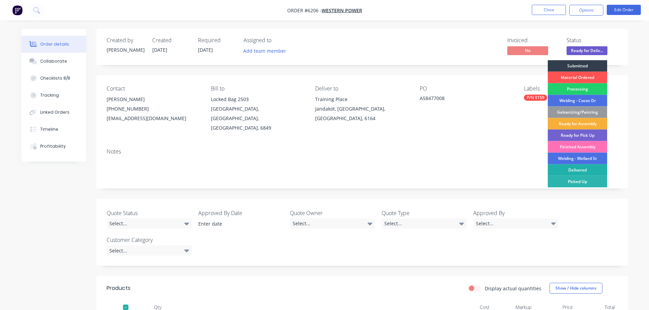
click at [574, 169] on div "Delivered" at bounding box center [578, 171] width 60 height 12
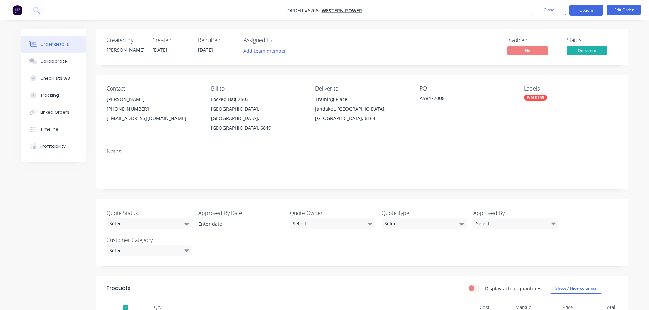
click at [575, 7] on button "Options" at bounding box center [586, 10] width 34 height 11
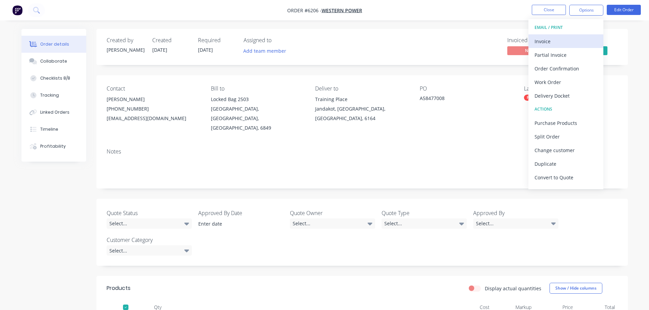
click at [541, 42] on div "Invoice" at bounding box center [566, 41] width 63 height 10
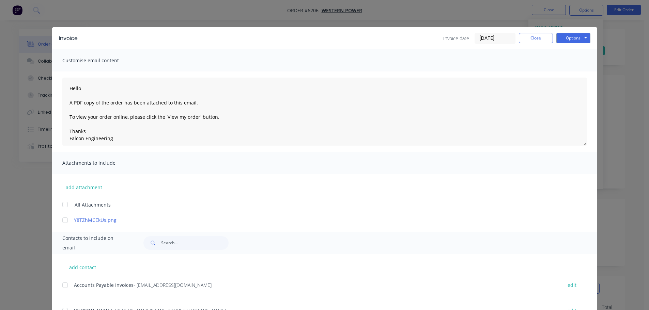
drag, startPoint x: 64, startPoint y: 285, endPoint x: 68, endPoint y: 284, distance: 4.6
click at [66, 285] on div at bounding box center [65, 286] width 14 height 14
click at [574, 36] on button "Options" at bounding box center [573, 38] width 34 height 10
click at [570, 71] on button "Email" at bounding box center [578, 72] width 44 height 11
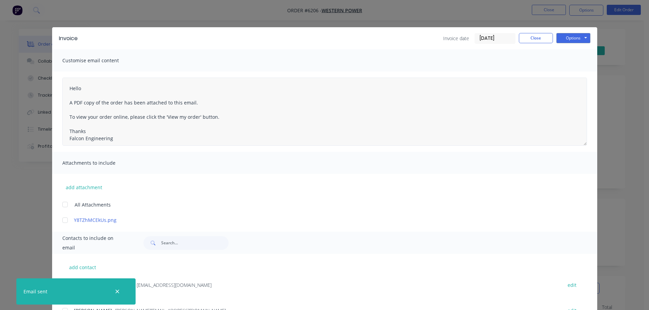
type textarea "Hello A PDF copy of the order has been attached to this email. To view your ord…"
click at [526, 36] on button "Close" at bounding box center [536, 38] width 34 height 10
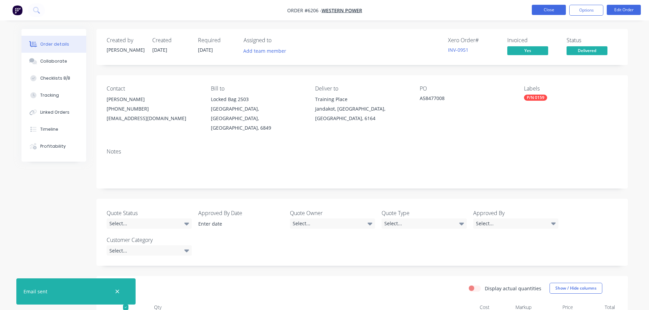
click at [553, 13] on button "Close" at bounding box center [549, 10] width 34 height 10
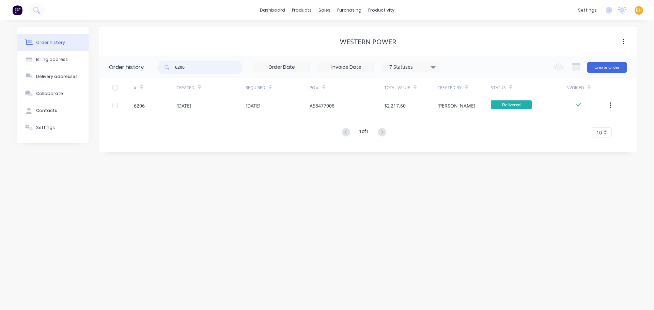
click at [195, 73] on input "6206" at bounding box center [208, 68] width 67 height 14
type input "6223"
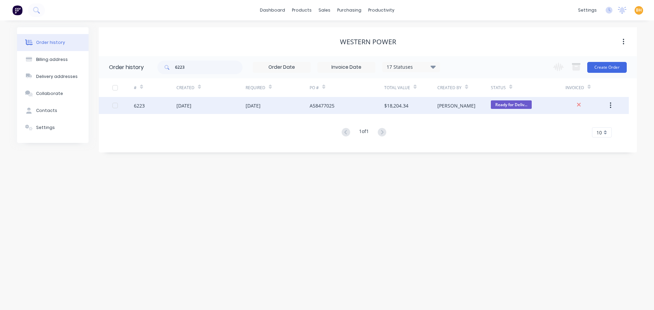
click at [191, 106] on div "[DATE]" at bounding box center [183, 105] width 15 height 7
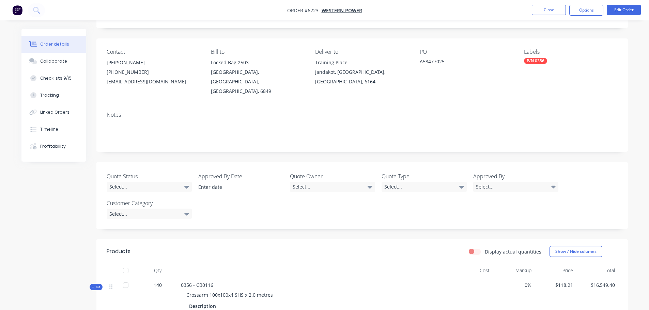
scroll to position [68, 0]
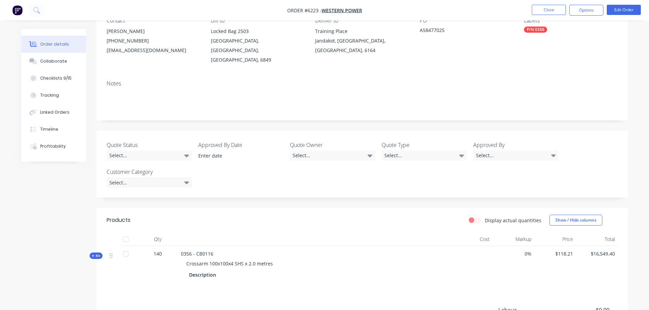
click at [127, 233] on div at bounding box center [126, 240] width 14 height 14
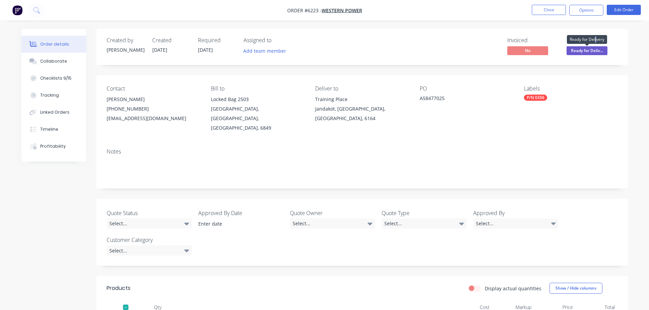
click at [596, 45] on div "Ready for Delivery" at bounding box center [587, 39] width 40 height 13
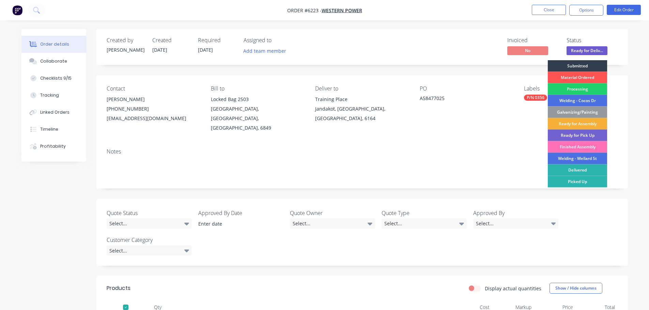
click at [594, 48] on span "Ready for Deliv..." at bounding box center [587, 50] width 41 height 9
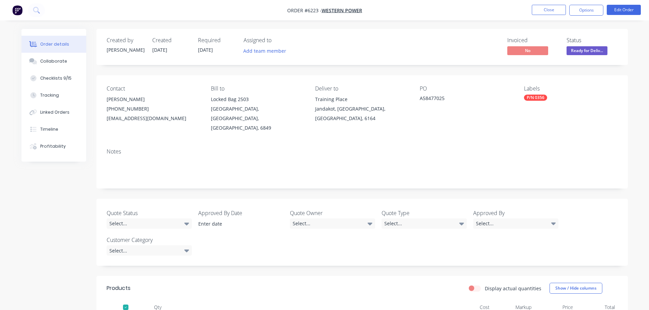
click at [579, 49] on span "Ready for Deliv..." at bounding box center [587, 50] width 41 height 9
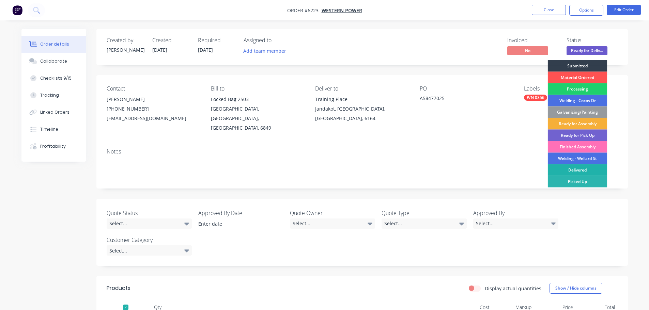
click at [584, 168] on div "Delivered" at bounding box center [578, 171] width 60 height 12
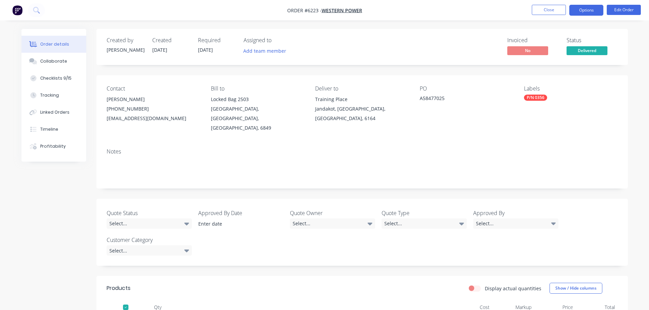
click at [579, 10] on button "Options" at bounding box center [586, 10] width 34 height 11
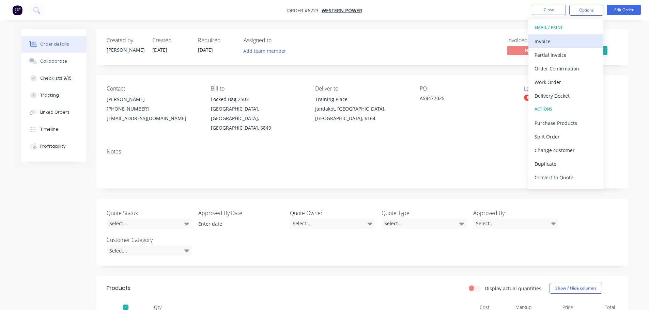
click at [552, 42] on div "Invoice" at bounding box center [566, 41] width 63 height 10
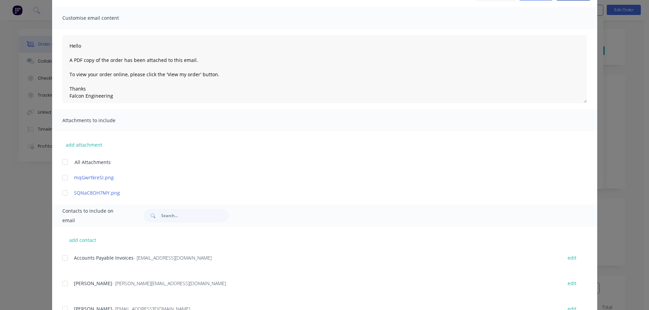
scroll to position [102, 0]
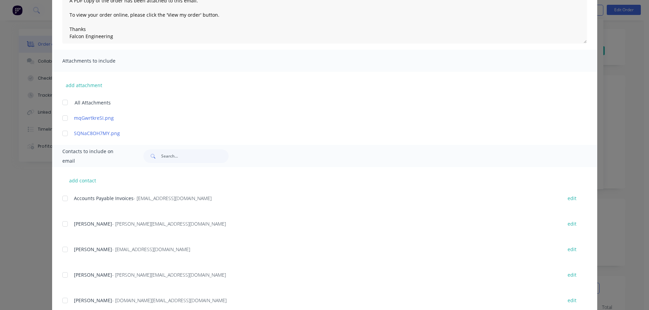
click at [61, 197] on div at bounding box center [65, 199] width 14 height 14
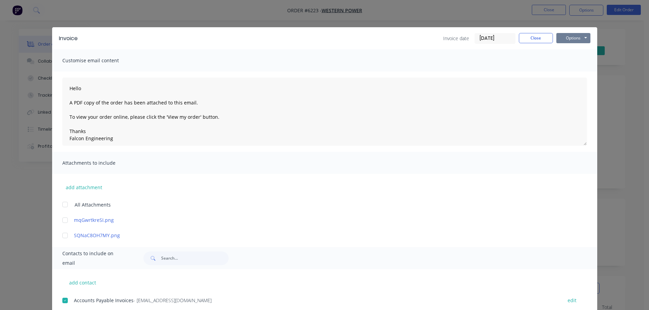
click at [565, 34] on button "Options" at bounding box center [573, 38] width 34 height 10
click at [567, 72] on button "Email" at bounding box center [578, 72] width 44 height 11
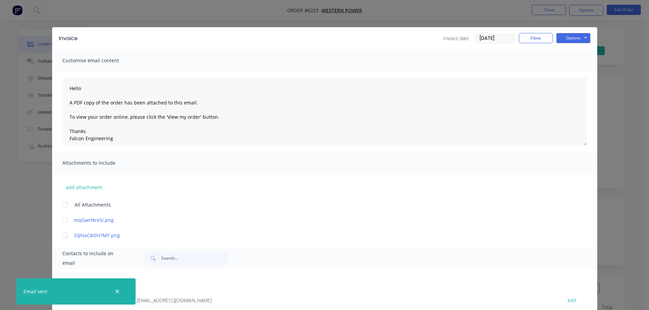
type textarea "Hello A PDF copy of the order has been attached to this email. To view your ord…"
click at [531, 43] on button "Close" at bounding box center [536, 38] width 34 height 10
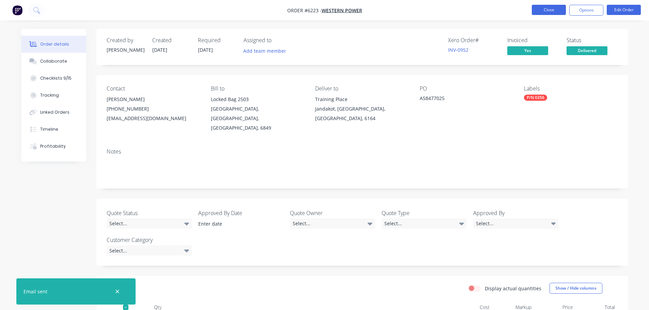
click at [550, 11] on button "Close" at bounding box center [549, 10] width 34 height 10
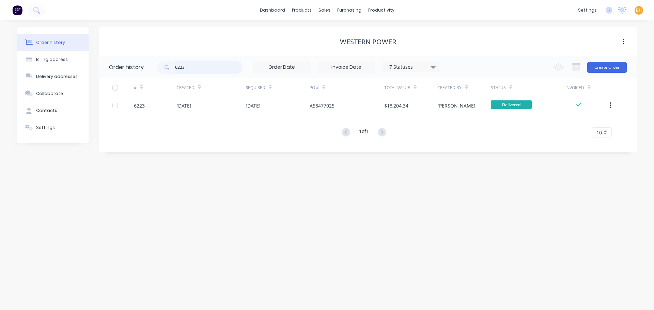
click at [201, 66] on input "6223" at bounding box center [208, 68] width 67 height 14
type input "6"
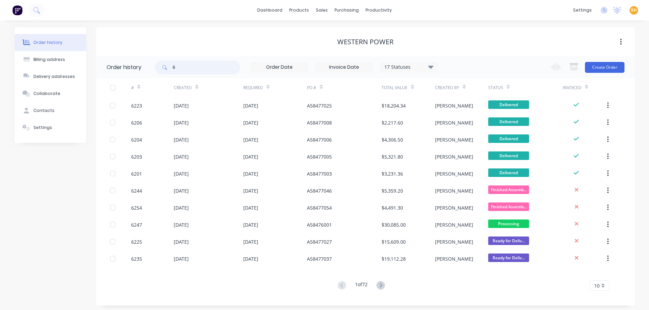
click at [201, 66] on input "6" at bounding box center [206, 68] width 67 height 14
type input "6225"
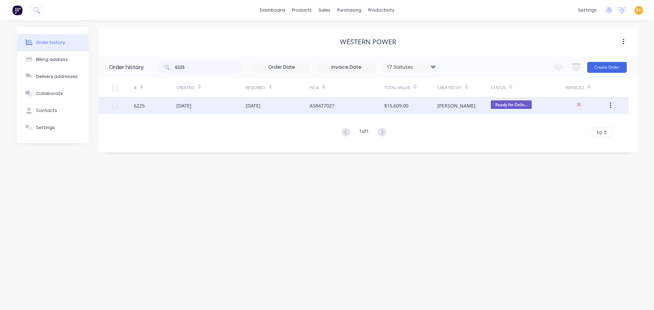
click at [191, 106] on div "[DATE]" at bounding box center [183, 105] width 15 height 7
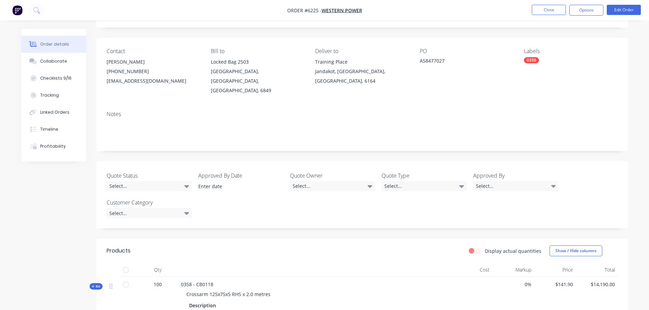
scroll to position [68, 0]
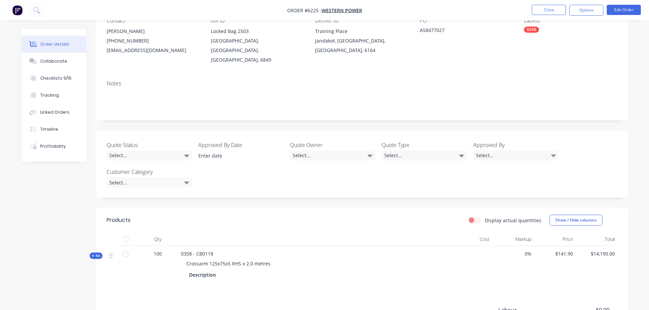
click at [125, 221] on header "Products Display actual quantities Show / Hide columns" at bounding box center [361, 220] width 531 height 25
click at [126, 233] on div at bounding box center [126, 240] width 14 height 14
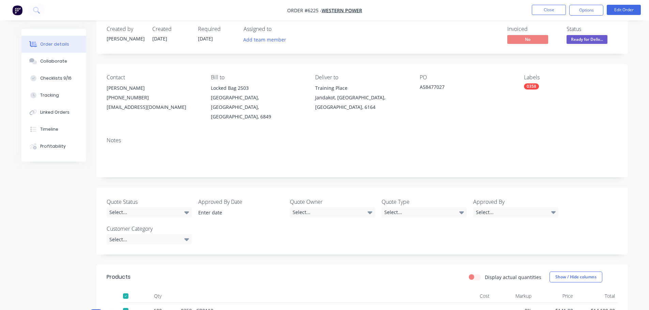
scroll to position [0, 0]
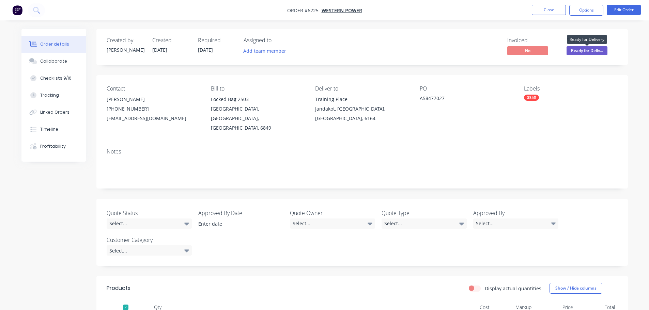
click at [580, 47] on span "Ready for Deliv..." at bounding box center [587, 50] width 41 height 9
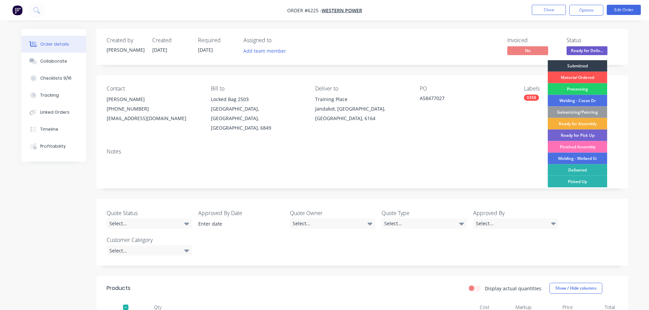
click at [575, 170] on div "Delivered" at bounding box center [578, 171] width 60 height 12
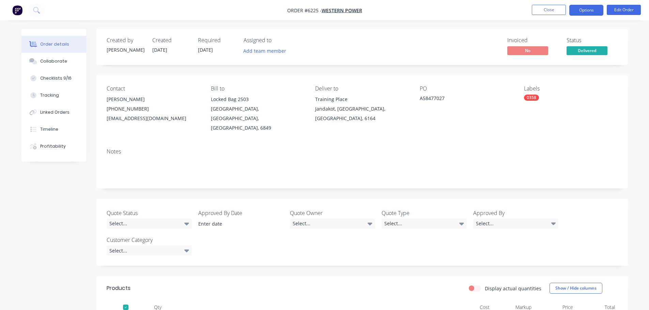
click at [587, 8] on button "Options" at bounding box center [586, 10] width 34 height 11
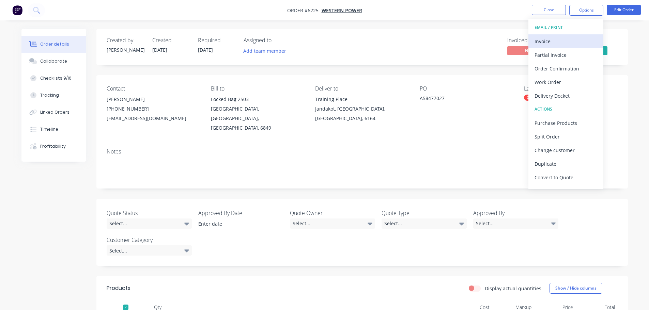
click at [553, 43] on div "Invoice" at bounding box center [566, 41] width 63 height 10
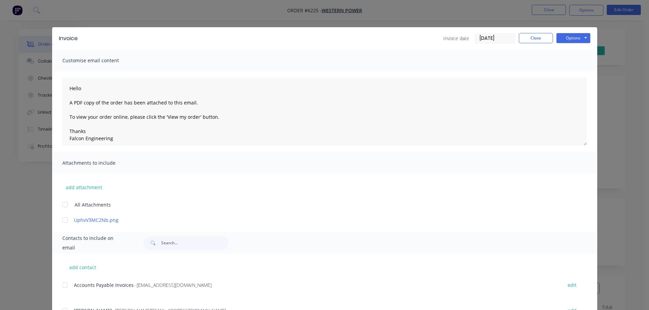
click at [61, 285] on div at bounding box center [65, 286] width 14 height 14
click at [566, 32] on div "Invoice Invoice date [DATE] Close Options Preview Print Email" at bounding box center [324, 38] width 545 height 22
click at [567, 36] on button "Options" at bounding box center [573, 38] width 34 height 10
click at [572, 70] on button "Email" at bounding box center [578, 72] width 44 height 11
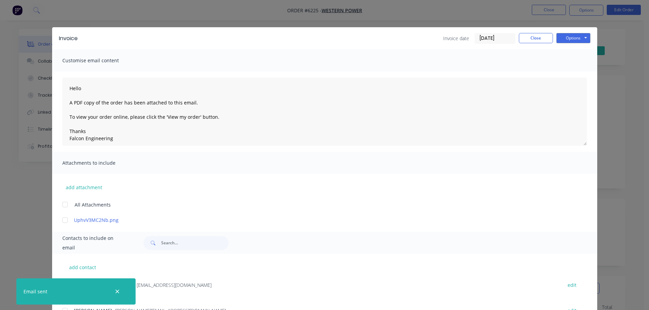
type textarea "Hello A PDF copy of the order has been attached to this email. To view your ord…"
click at [533, 40] on button "Close" at bounding box center [536, 38] width 34 height 10
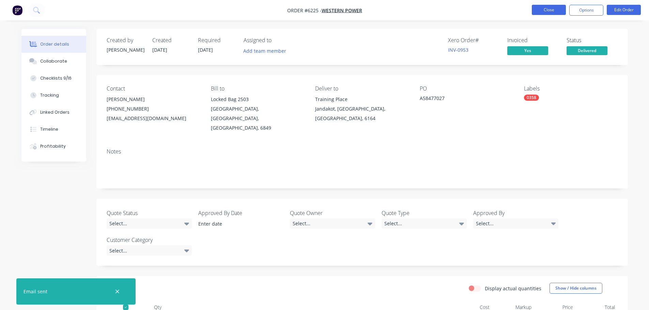
click at [539, 12] on button "Close" at bounding box center [549, 10] width 34 height 10
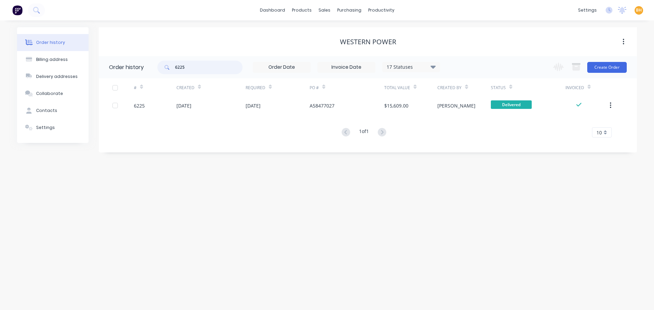
click at [215, 66] on input "6225" at bounding box center [208, 68] width 67 height 14
type input "6235"
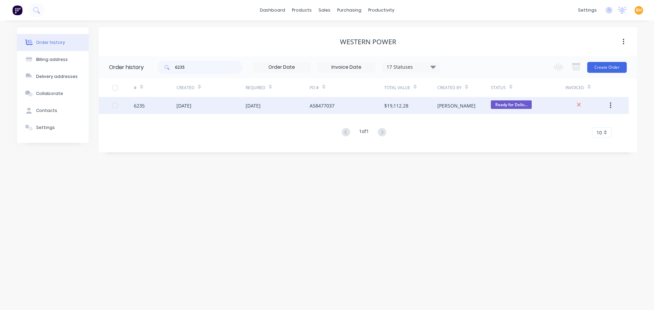
click at [191, 102] on div "[DATE]" at bounding box center [183, 105] width 15 height 7
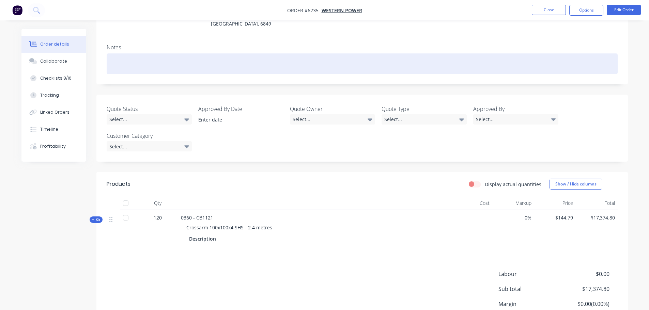
scroll to position [136, 0]
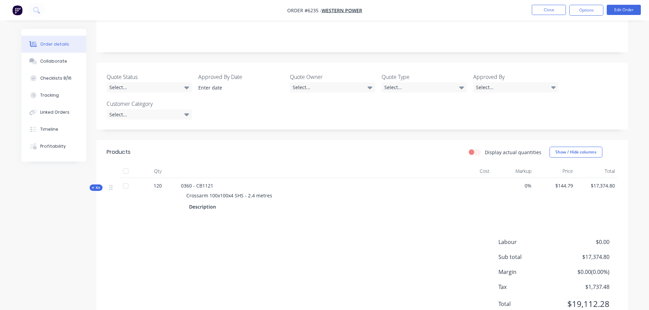
click at [124, 165] on div at bounding box center [126, 172] width 14 height 14
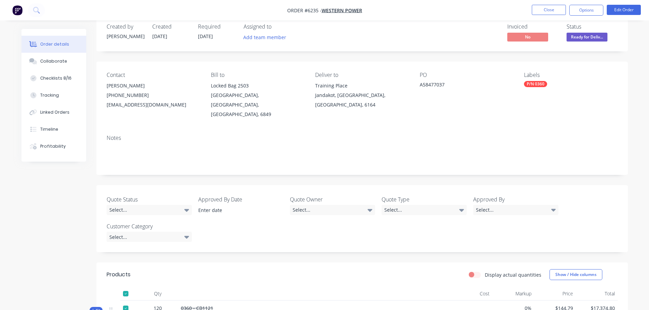
scroll to position [0, 0]
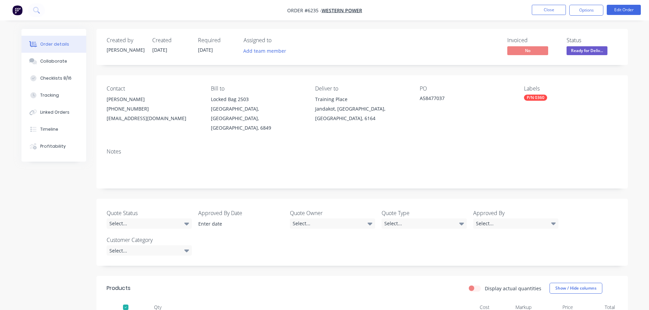
click at [579, 46] on span "Ready for Deliv..." at bounding box center [587, 50] width 41 height 9
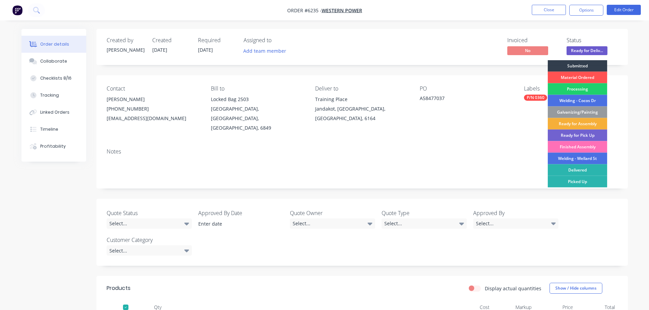
click at [581, 170] on div "Delivered" at bounding box center [578, 171] width 60 height 12
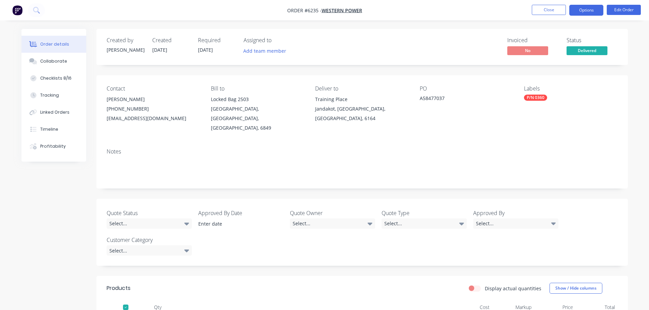
click at [584, 12] on button "Options" at bounding box center [586, 10] width 34 height 11
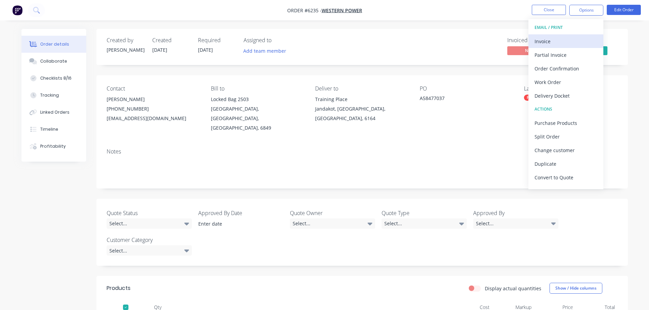
click at [547, 40] on div "Invoice" at bounding box center [566, 41] width 63 height 10
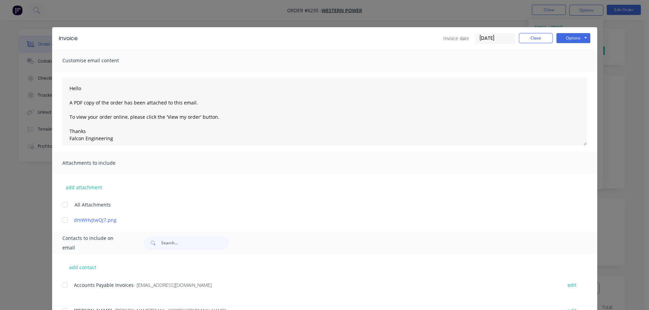
click at [63, 284] on div at bounding box center [65, 286] width 14 height 14
click at [575, 38] on button "Options" at bounding box center [573, 38] width 34 height 10
click at [576, 71] on button "Email" at bounding box center [578, 72] width 44 height 11
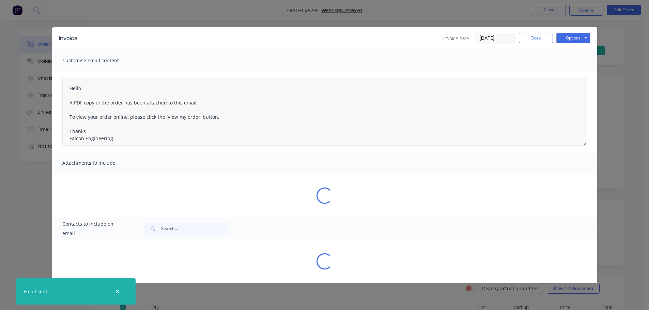
type textarea "Hello A PDF copy of the order has been attached to this email. To view your ord…"
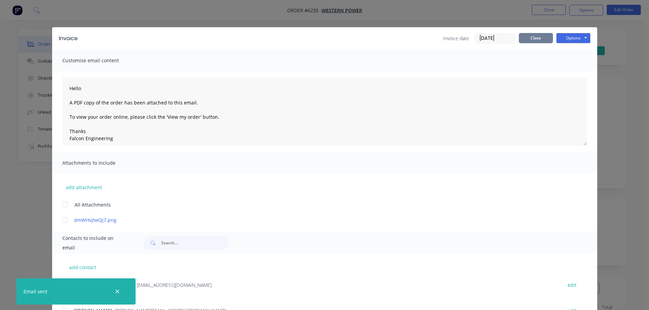
click at [536, 41] on button "Close" at bounding box center [536, 38] width 34 height 10
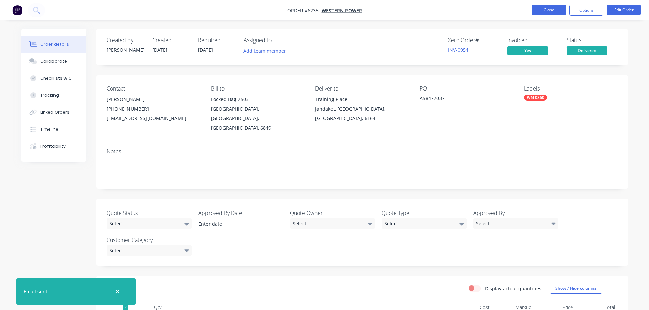
click at [539, 13] on button "Close" at bounding box center [549, 10] width 34 height 10
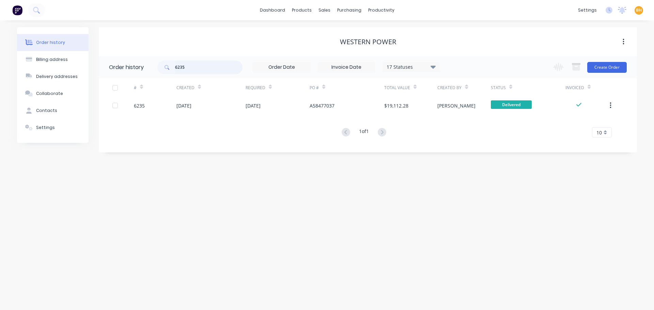
click at [207, 68] on input "6235" at bounding box center [208, 68] width 67 height 14
type input "6251"
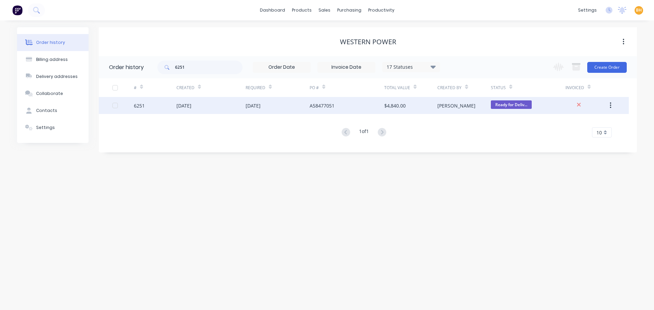
click at [182, 109] on div "[DATE]" at bounding box center [210, 105] width 69 height 17
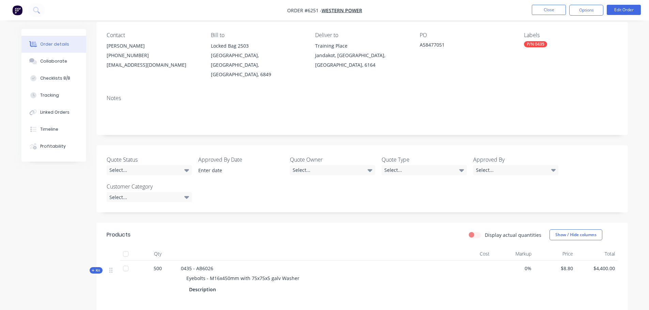
scroll to position [102, 0]
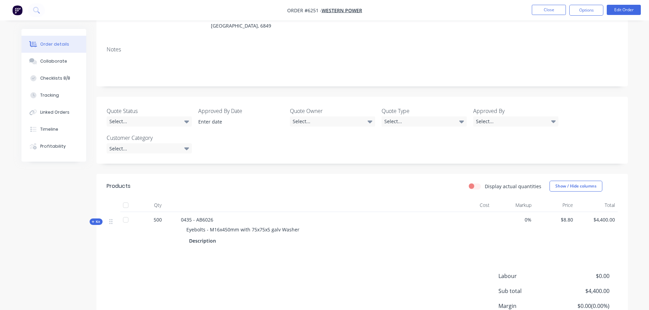
click at [127, 199] on div at bounding box center [126, 206] width 14 height 14
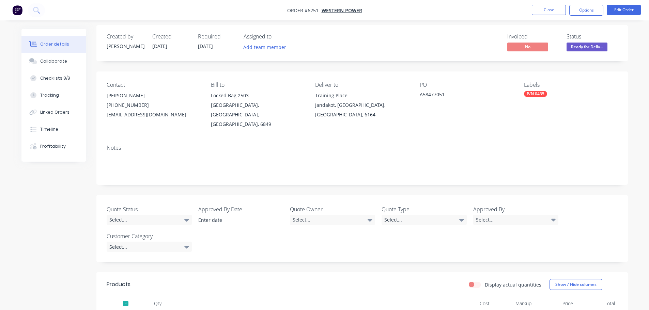
scroll to position [0, 0]
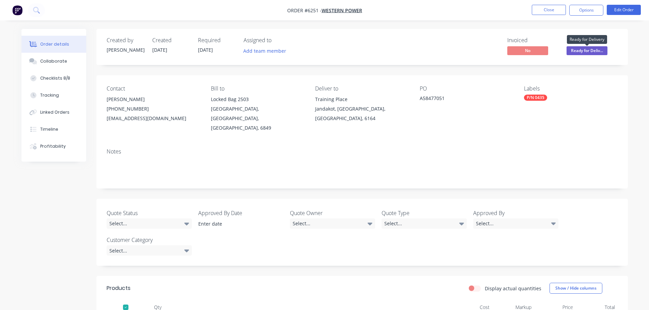
click at [597, 48] on span "Ready for Deliv..." at bounding box center [587, 50] width 41 height 9
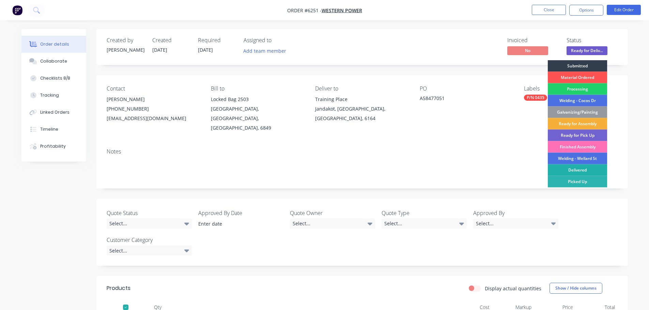
click at [577, 170] on div "Delivered" at bounding box center [578, 171] width 60 height 12
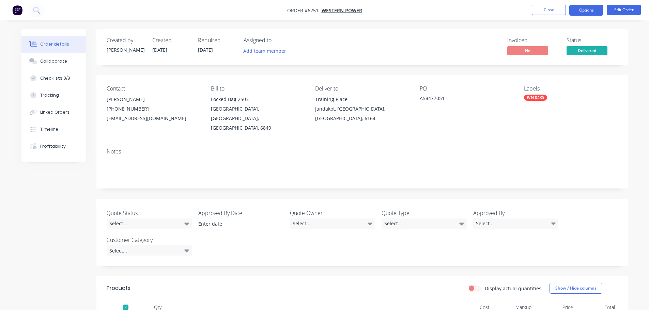
click at [589, 8] on button "Options" at bounding box center [586, 10] width 34 height 11
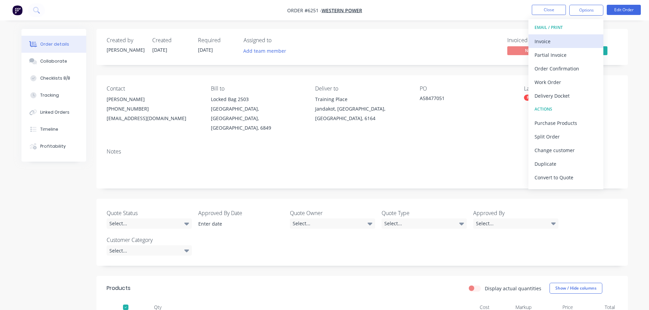
click at [552, 40] on div "Invoice" at bounding box center [566, 41] width 63 height 10
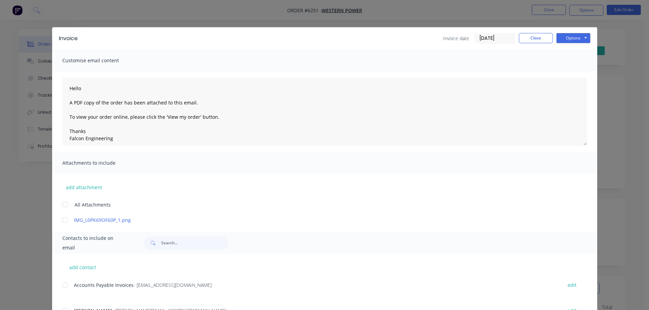
click at [65, 286] on div at bounding box center [65, 286] width 14 height 14
click at [573, 38] on button "Options" at bounding box center [573, 38] width 34 height 10
click at [575, 75] on button "Email" at bounding box center [578, 72] width 44 height 11
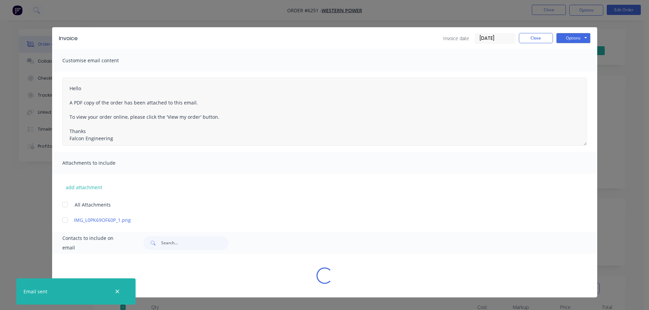
type textarea "Hello A PDF copy of the order has been attached to this email. To view your ord…"
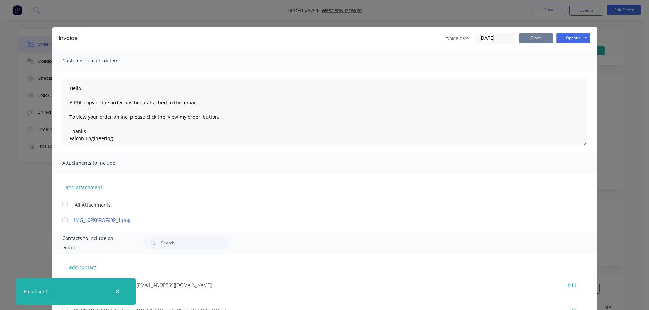
click at [530, 36] on button "Close" at bounding box center [536, 38] width 34 height 10
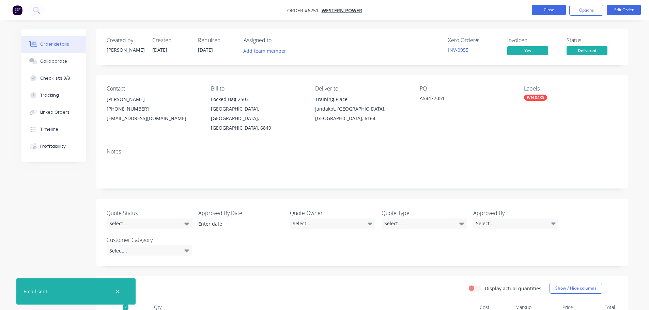
click at [545, 12] on button "Close" at bounding box center [549, 10] width 34 height 10
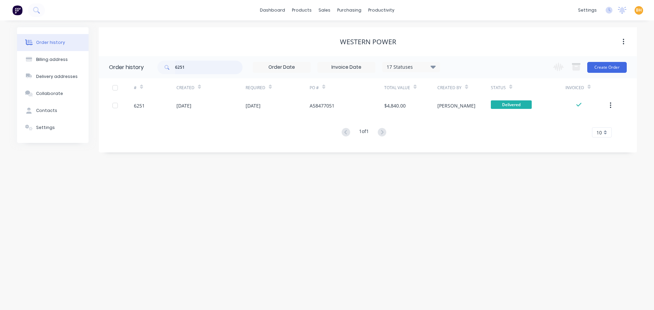
click at [203, 71] on input "6251" at bounding box center [208, 68] width 67 height 14
type input "6"
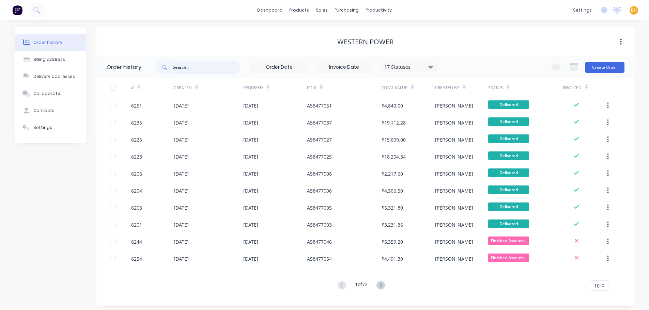
click at [224, 65] on input "text" at bounding box center [206, 68] width 67 height 14
click at [201, 69] on input "text" at bounding box center [206, 68] width 67 height 14
type input "61"
click at [201, 69] on input "61" at bounding box center [206, 68] width 67 height 14
type input "6192"
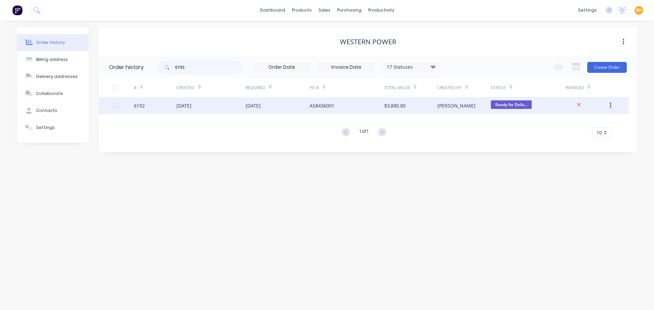
click at [217, 108] on div "[DATE]" at bounding box center [210, 105] width 69 height 17
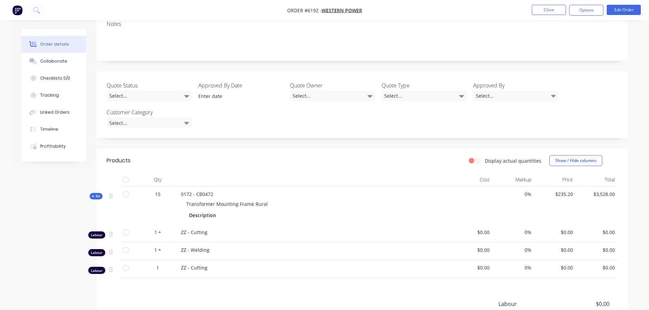
scroll to position [136, 0]
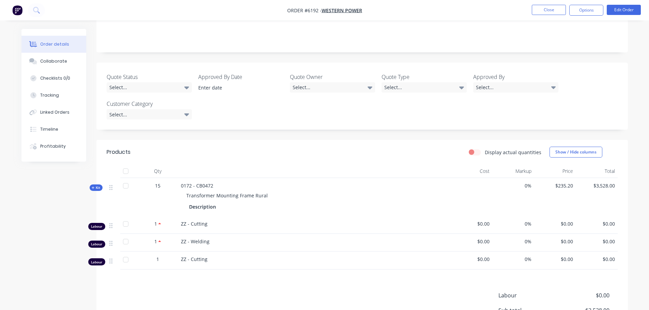
click at [125, 179] on div at bounding box center [126, 186] width 14 height 14
click at [124, 217] on div at bounding box center [126, 224] width 14 height 14
click at [126, 165] on div at bounding box center [126, 172] width 14 height 14
click at [127, 165] on div at bounding box center [126, 172] width 14 height 14
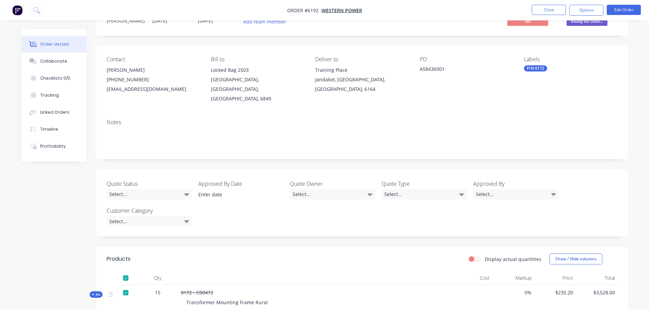
scroll to position [0, 0]
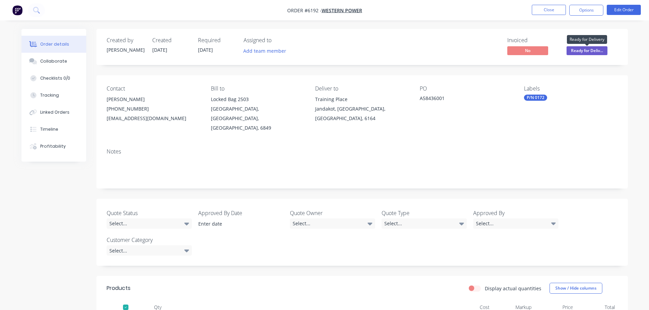
click at [588, 50] on span "Ready for Deliv..." at bounding box center [587, 50] width 41 height 9
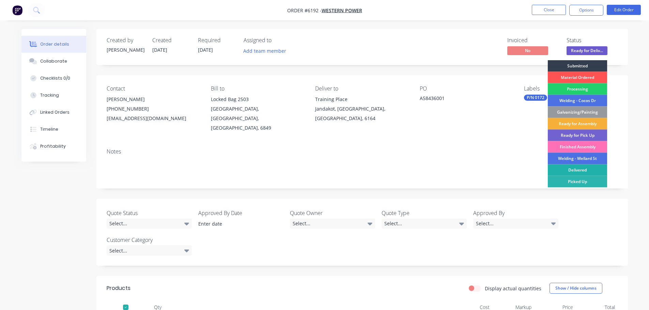
click at [584, 170] on div "Delivered" at bounding box center [578, 171] width 60 height 12
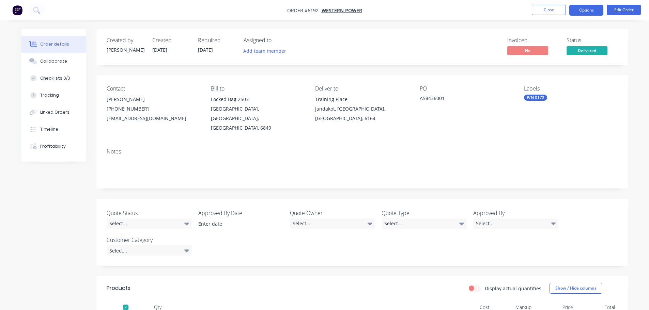
click at [585, 12] on button "Options" at bounding box center [586, 10] width 34 height 11
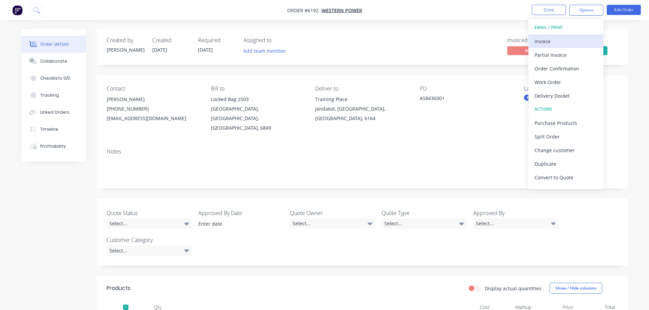
click at [545, 41] on div "Invoice" at bounding box center [566, 41] width 63 height 10
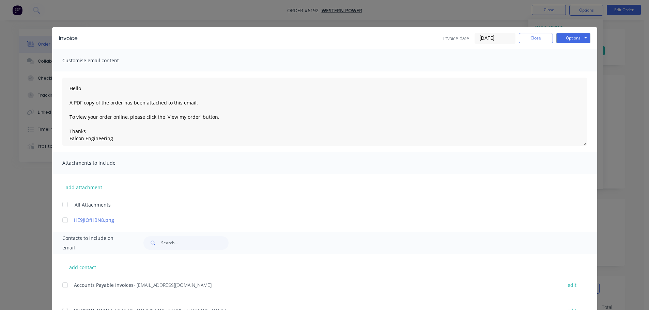
click at [62, 285] on div at bounding box center [65, 286] width 14 height 14
click at [560, 36] on button "Options" at bounding box center [573, 38] width 34 height 10
click at [568, 73] on button "Email" at bounding box center [578, 72] width 44 height 11
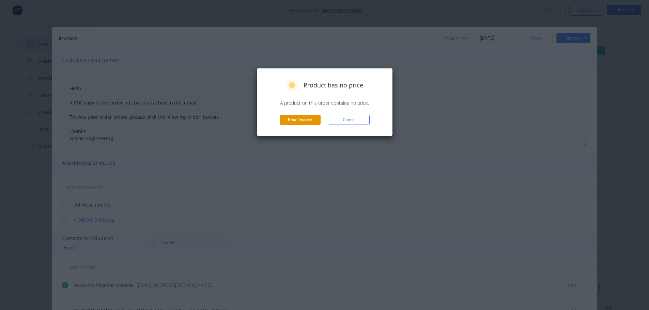
click at [314, 119] on button "Email invoice" at bounding box center [300, 120] width 41 height 10
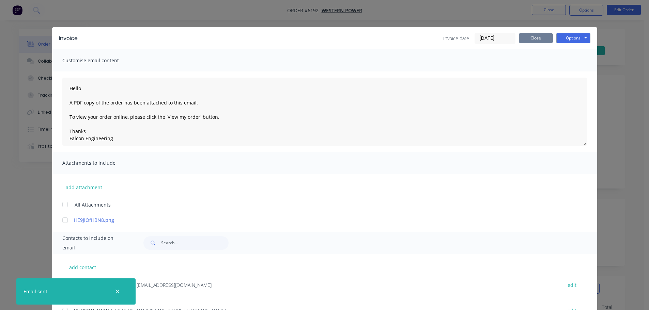
type textarea "Hello A PDF copy of the order has been attached to this email. To view your ord…"
click at [537, 42] on button "Close" at bounding box center [536, 38] width 34 height 10
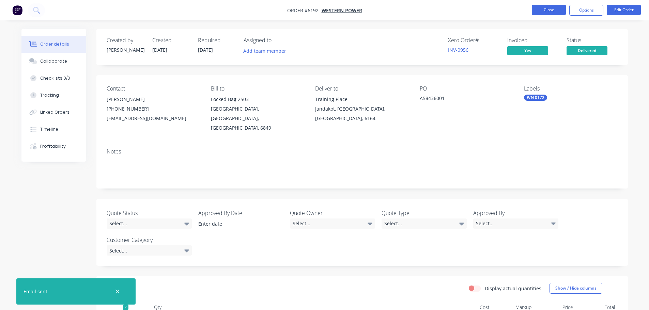
click at [552, 14] on button "Close" at bounding box center [549, 10] width 34 height 10
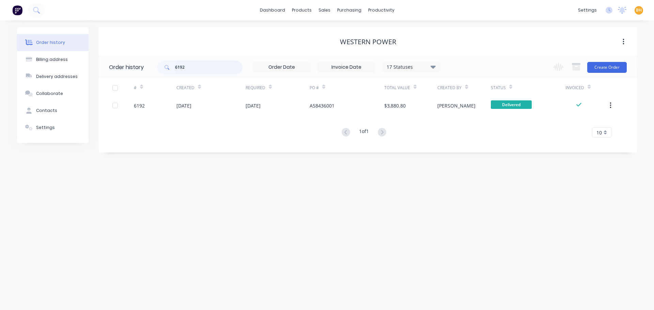
click at [190, 68] on input "6192" at bounding box center [208, 68] width 67 height 14
type input "61"
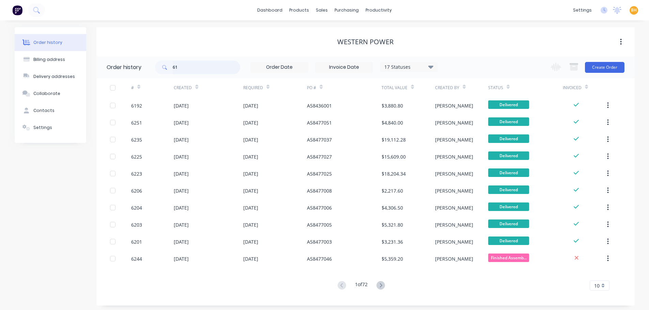
click at [190, 68] on input "61" at bounding box center [206, 68] width 67 height 14
type input "6"
click at [190, 68] on input "6" at bounding box center [206, 68] width 67 height 14
type input "6208"
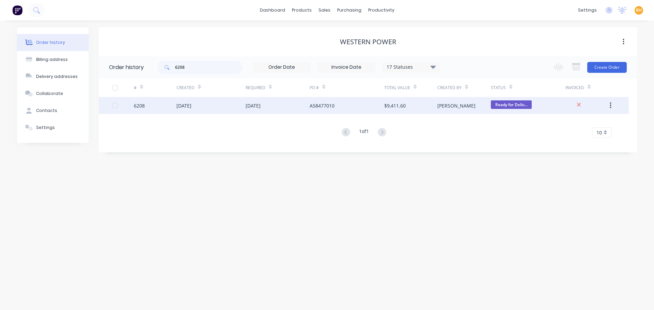
click at [191, 108] on div "[DATE]" at bounding box center [183, 105] width 15 height 7
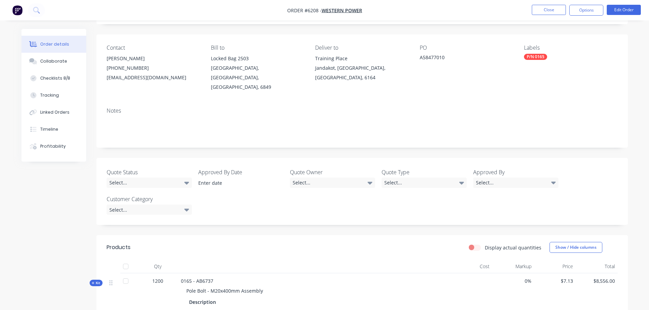
scroll to position [136, 0]
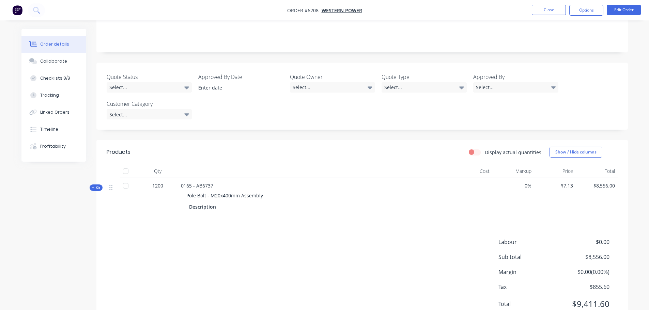
click at [128, 165] on div at bounding box center [126, 172] width 14 height 14
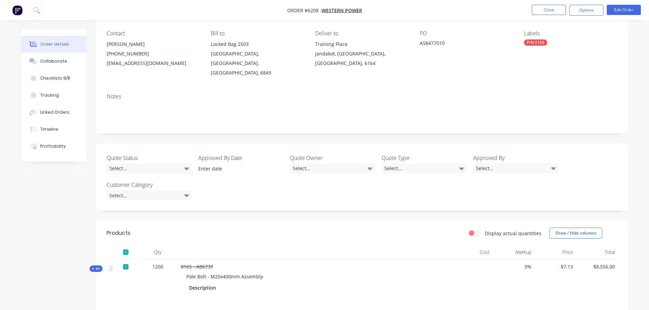
scroll to position [0, 0]
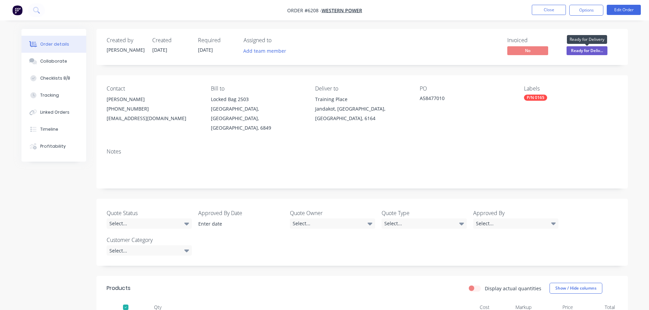
click at [602, 47] on span "Ready for Deliv..." at bounding box center [587, 50] width 41 height 9
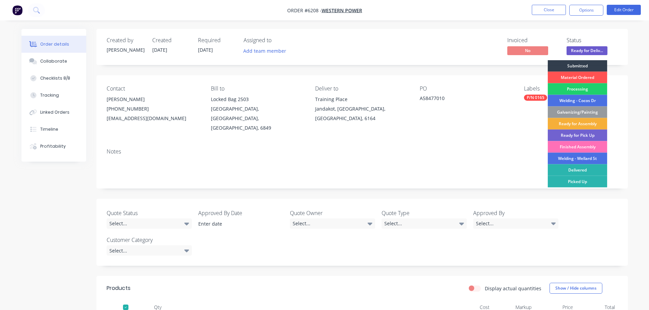
drag, startPoint x: 581, startPoint y: 170, endPoint x: 567, endPoint y: 175, distance: 15.1
click at [582, 170] on div "Delivered" at bounding box center [578, 171] width 60 height 12
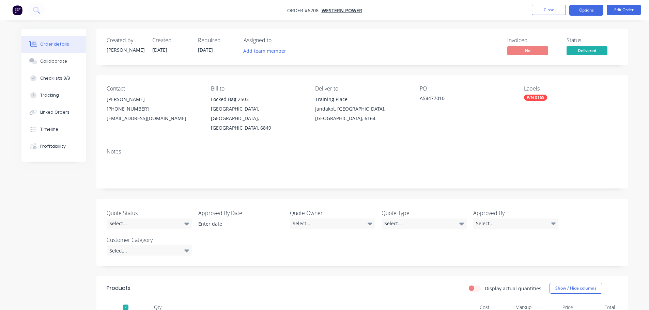
click at [593, 14] on button "Options" at bounding box center [586, 10] width 34 height 11
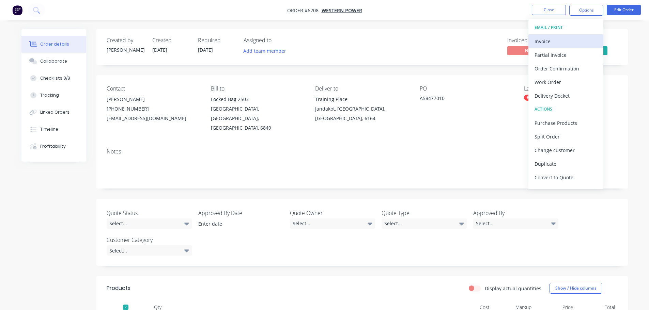
click at [539, 43] on div "Invoice" at bounding box center [566, 41] width 63 height 10
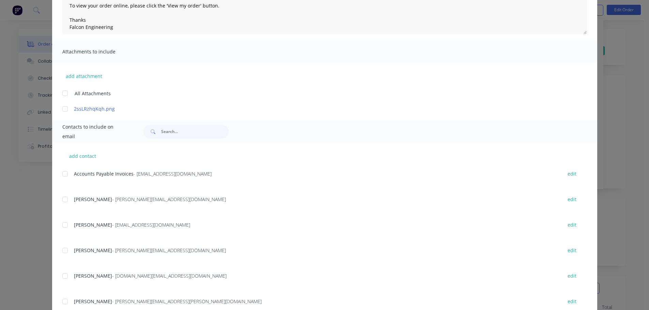
scroll to position [135, 0]
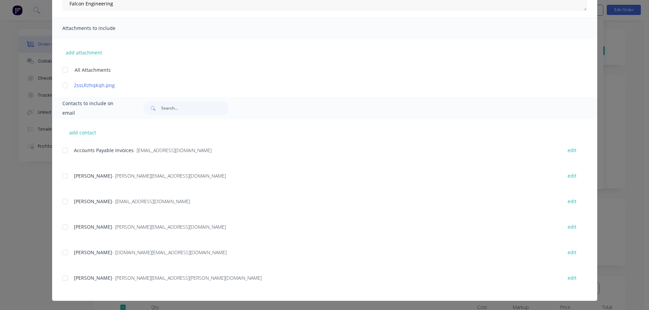
click at [60, 149] on div at bounding box center [65, 151] width 14 height 14
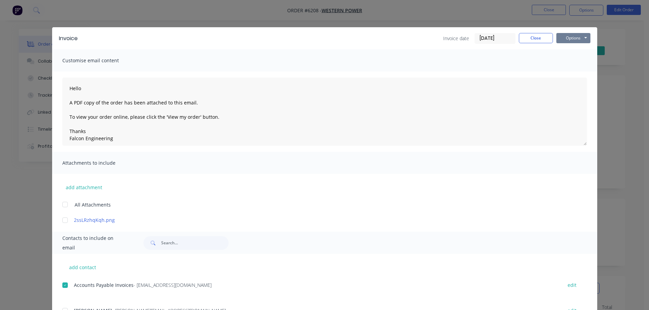
click at [576, 35] on button "Options" at bounding box center [573, 38] width 34 height 10
click at [567, 75] on button "Email" at bounding box center [578, 72] width 44 height 11
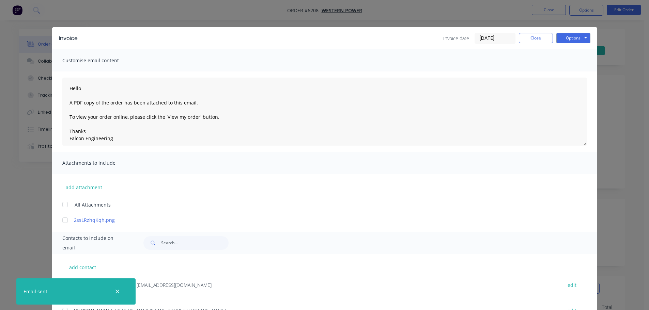
type textarea "Hello A PDF copy of the order has been attached to this email. To view your ord…"
click at [532, 40] on button "Close" at bounding box center [536, 38] width 34 height 10
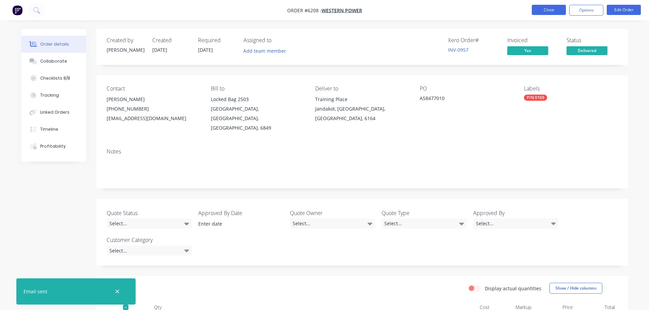
click at [535, 6] on button "Close" at bounding box center [549, 10] width 34 height 10
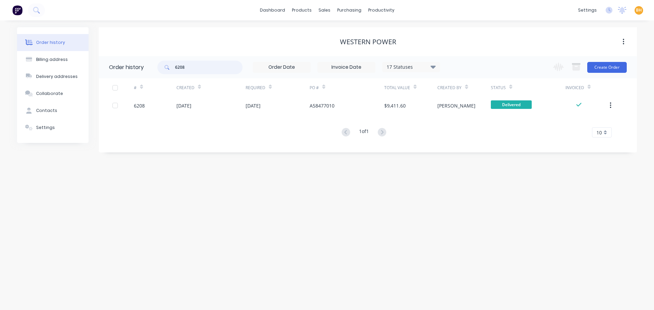
click at [189, 70] on input "6208" at bounding box center [208, 68] width 67 height 14
type input "6209"
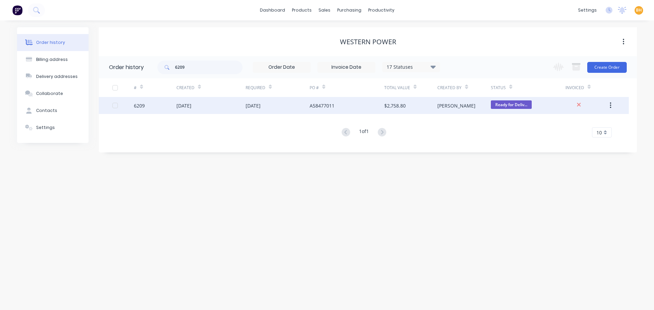
click at [191, 108] on div "[DATE]" at bounding box center [183, 105] width 15 height 7
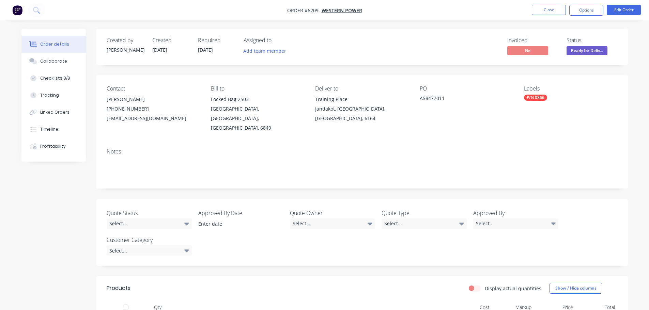
scroll to position [136, 0]
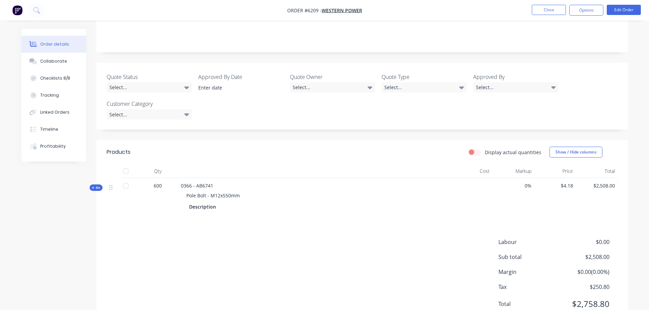
click at [124, 165] on div at bounding box center [126, 172] width 14 height 14
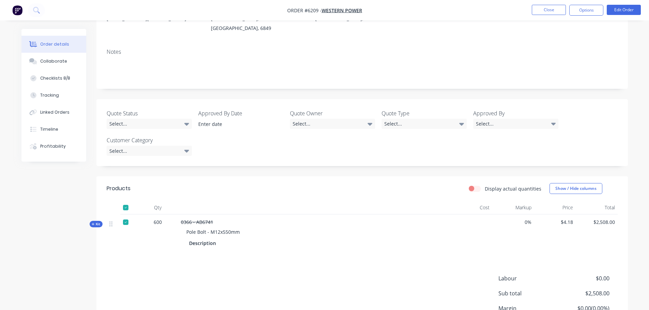
scroll to position [0, 0]
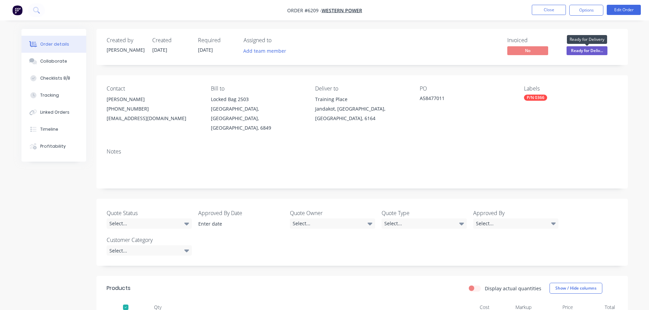
click at [590, 49] on span "Ready for Deliv..." at bounding box center [587, 50] width 41 height 9
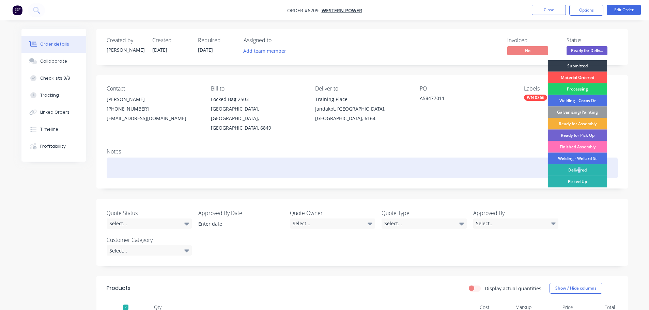
click at [579, 168] on div "Delivered" at bounding box center [578, 171] width 60 height 12
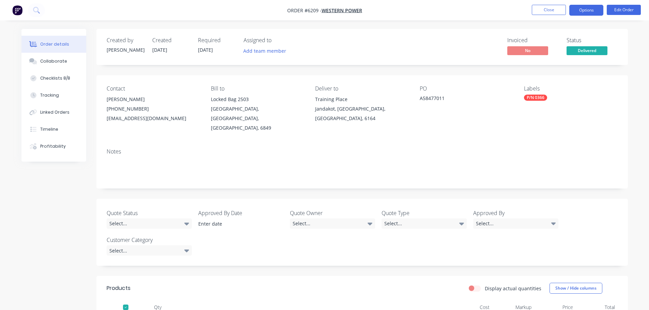
click at [591, 10] on button "Options" at bounding box center [586, 10] width 34 height 11
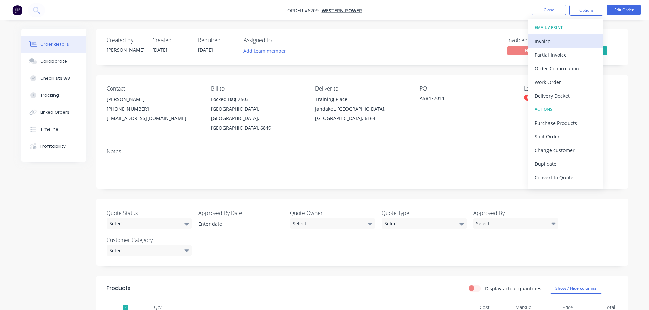
click at [554, 42] on div "Invoice" at bounding box center [566, 41] width 63 height 10
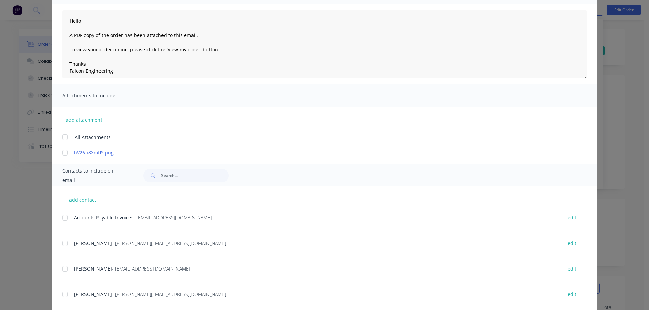
scroll to position [68, 0]
click at [63, 218] on div at bounding box center [65, 218] width 14 height 14
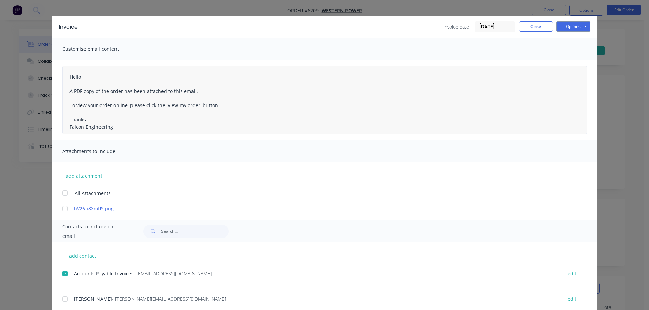
scroll to position [0, 0]
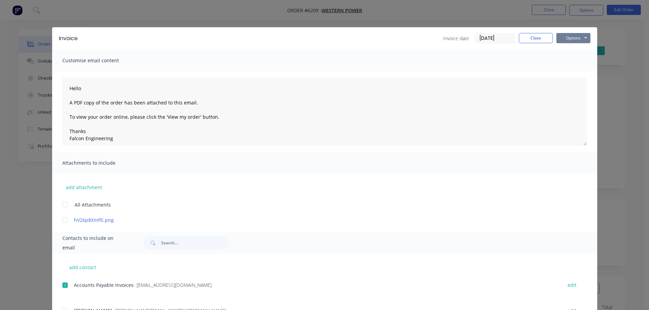
click at [582, 36] on button "Options" at bounding box center [573, 38] width 34 height 10
click at [568, 75] on button "Email" at bounding box center [578, 72] width 44 height 11
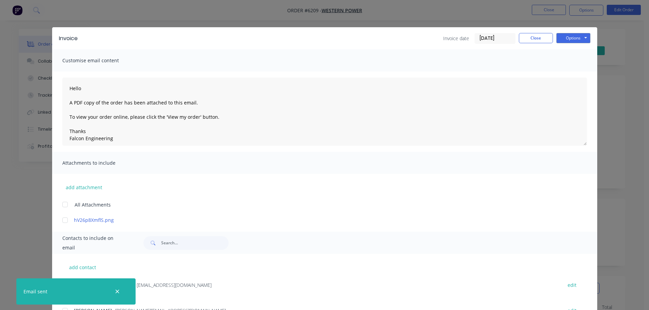
type textarea "Hello A PDF copy of the order has been attached to this email. To view your ord…"
click at [523, 38] on button "Close" at bounding box center [536, 38] width 34 height 10
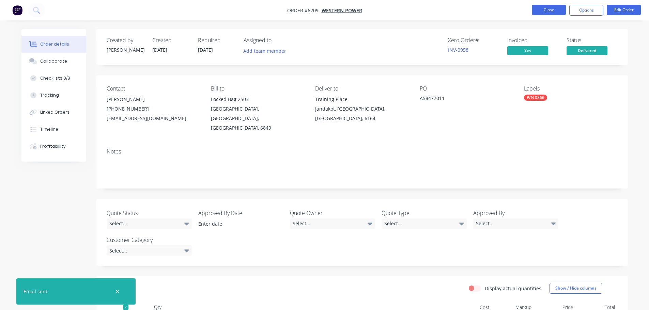
click at [550, 12] on button "Close" at bounding box center [549, 10] width 34 height 10
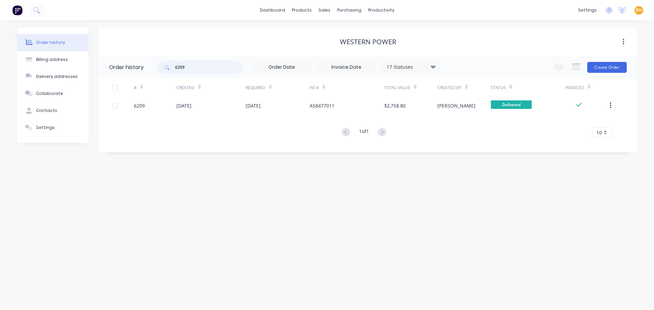
click at [194, 72] on input "6209" at bounding box center [208, 68] width 67 height 14
type input "62"
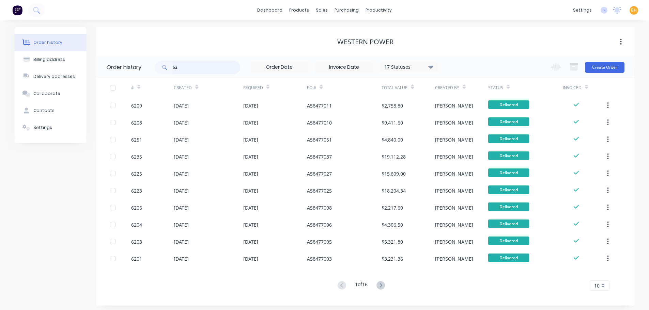
click at [194, 72] on input "62" at bounding box center [206, 68] width 67 height 14
type input "6208"
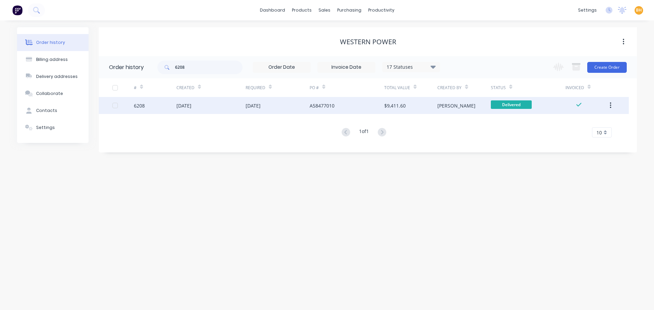
click at [216, 106] on div "[DATE]" at bounding box center [210, 105] width 69 height 17
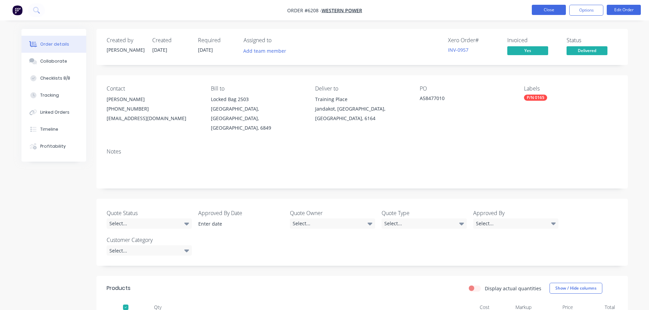
click at [549, 14] on button "Close" at bounding box center [549, 10] width 34 height 10
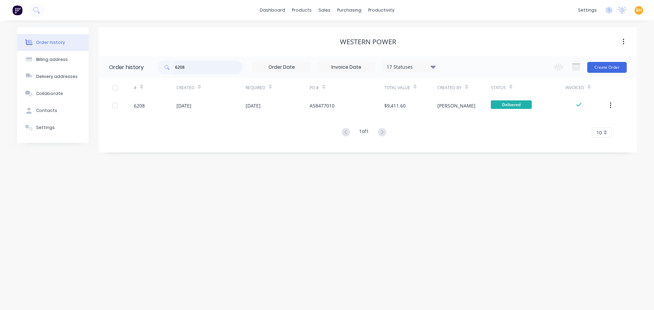
click at [208, 66] on input "6208" at bounding box center [208, 68] width 67 height 14
type input "6209"
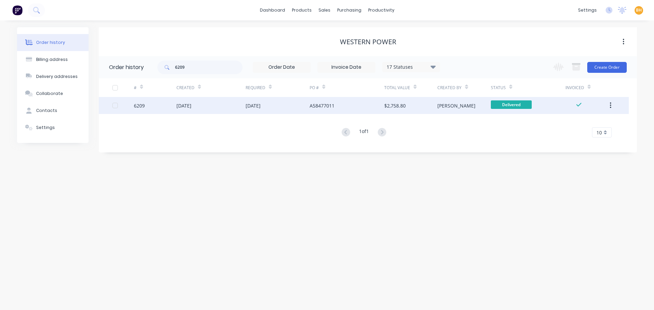
click at [247, 107] on div "[DATE]" at bounding box center [253, 105] width 15 height 7
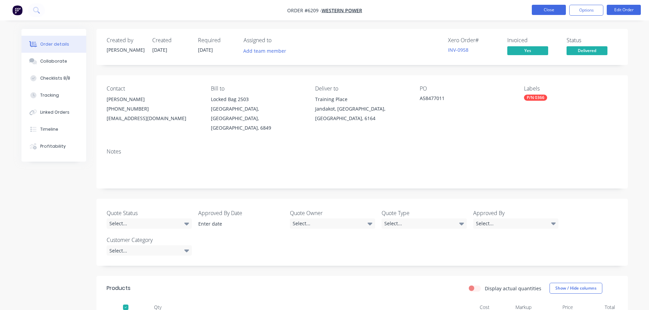
click at [558, 5] on button "Close" at bounding box center [549, 10] width 34 height 10
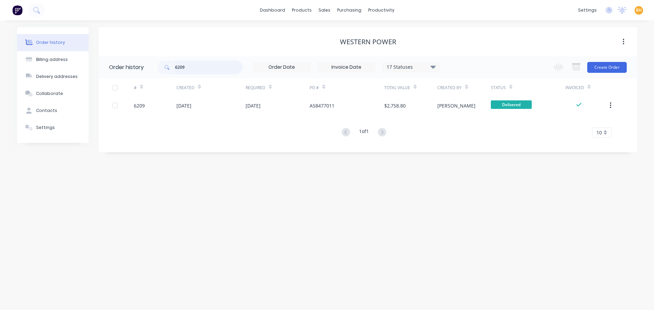
click at [189, 70] on input "6209" at bounding box center [208, 68] width 67 height 14
type input "6210"
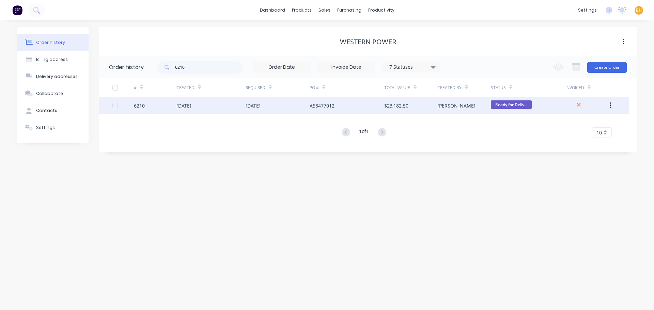
click at [235, 106] on div "[DATE]" at bounding box center [210, 105] width 69 height 17
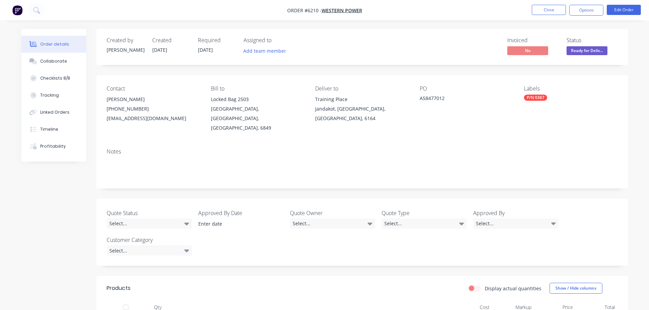
scroll to position [136, 0]
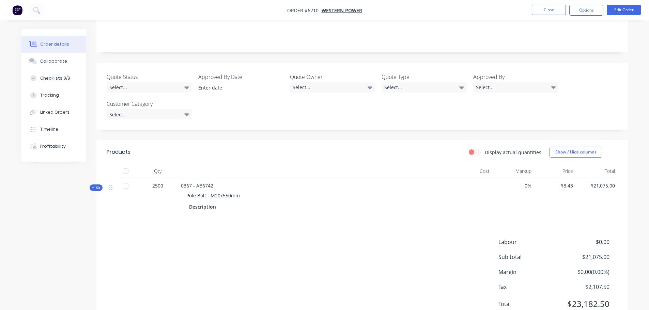
click at [125, 165] on div at bounding box center [126, 172] width 14 height 14
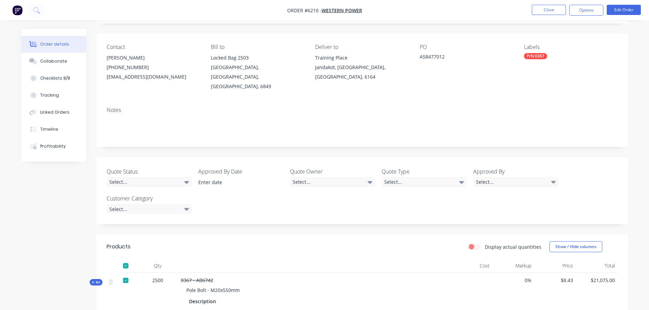
scroll to position [0, 0]
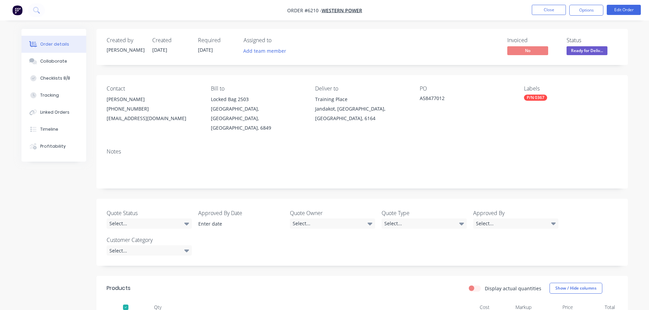
click at [585, 51] on span "Ready for Deliv..." at bounding box center [587, 50] width 41 height 9
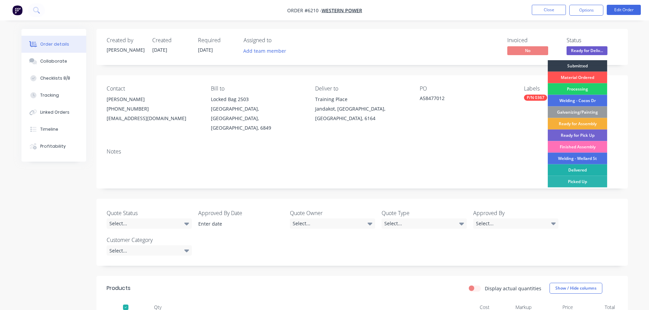
click at [576, 167] on div "Delivered" at bounding box center [578, 171] width 60 height 12
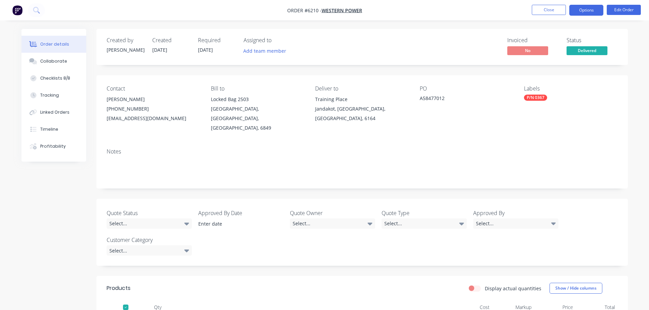
click at [586, 6] on button "Options" at bounding box center [586, 10] width 34 height 11
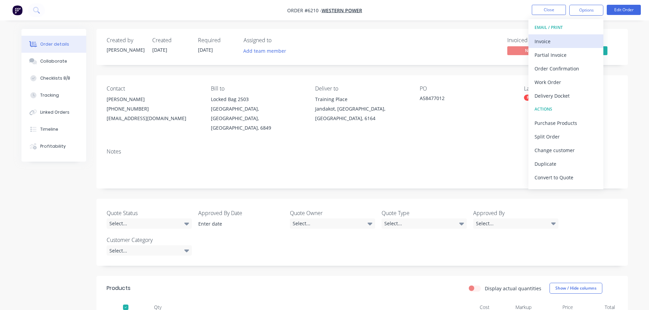
click at [546, 39] on div "Invoice" at bounding box center [566, 41] width 63 height 10
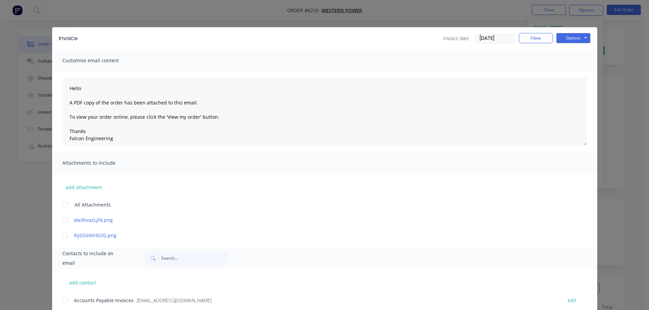
drag, startPoint x: 65, startPoint y: 301, endPoint x: 75, endPoint y: 294, distance: 12.7
click at [65, 301] on div at bounding box center [65, 301] width 14 height 14
click at [580, 37] on button "Options" at bounding box center [573, 38] width 34 height 10
click at [567, 72] on button "Email" at bounding box center [578, 72] width 44 height 11
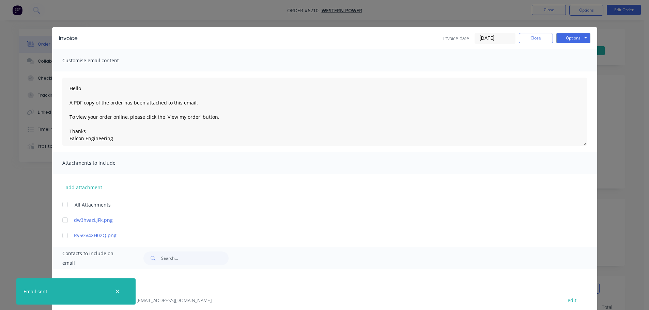
type textarea "Hello A PDF copy of the order has been attached to this email. To view your ord…"
click at [536, 38] on button "Close" at bounding box center [536, 38] width 34 height 10
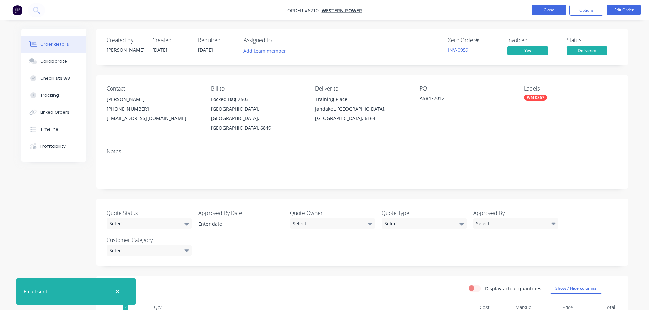
click at [545, 8] on button "Close" at bounding box center [549, 10] width 34 height 10
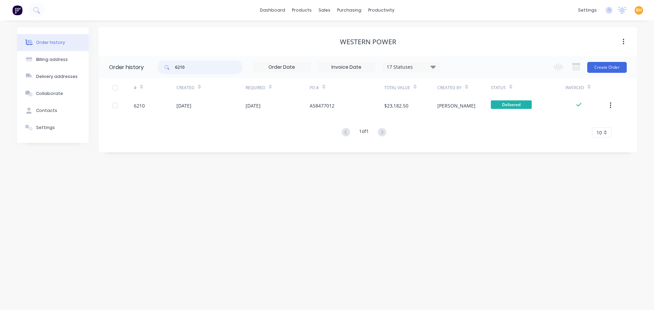
click at [202, 70] on input "6210" at bounding box center [208, 68] width 67 height 14
type input "621"
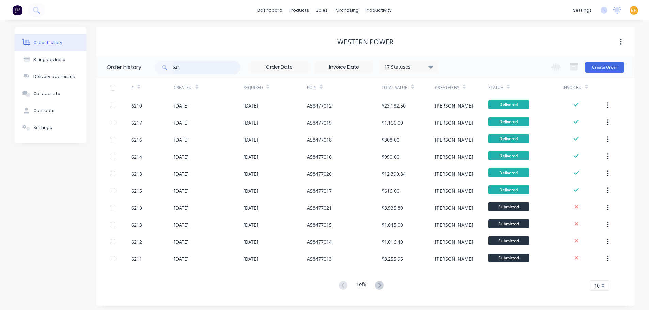
click at [202, 70] on input "621" at bounding box center [206, 68] width 67 height 14
type input "6232"
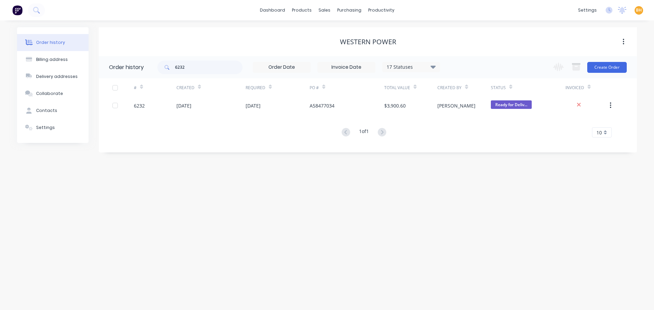
click at [205, 115] on div "# Created Required PO # Total Value Created By Status Invoiced 6232 [DATE] [DAT…" at bounding box center [364, 107] width 530 height 59
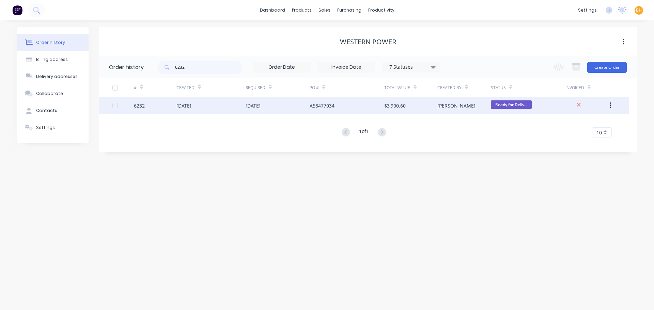
click at [205, 109] on div "[DATE]" at bounding box center [210, 105] width 69 height 17
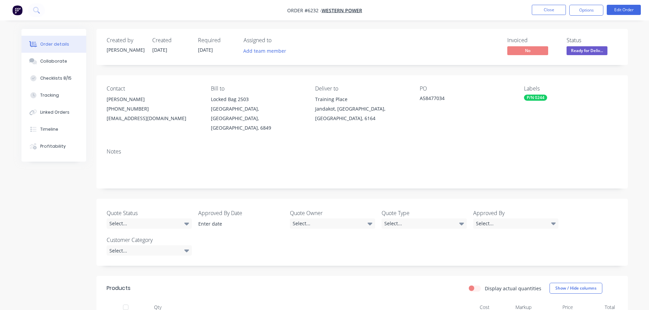
scroll to position [154, 0]
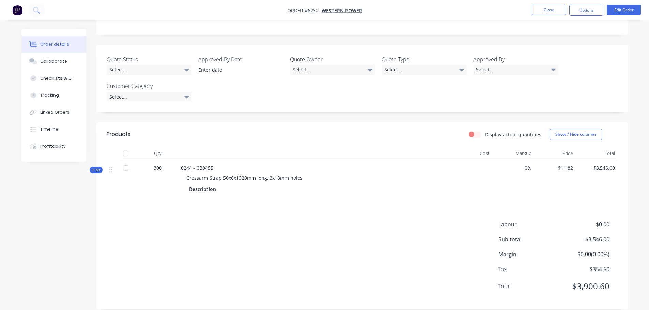
click at [127, 147] on div at bounding box center [126, 154] width 14 height 14
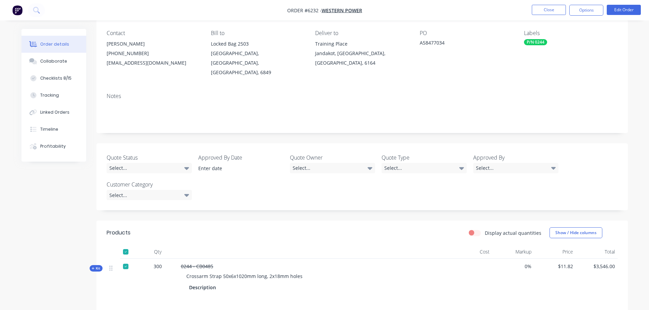
scroll to position [0, 0]
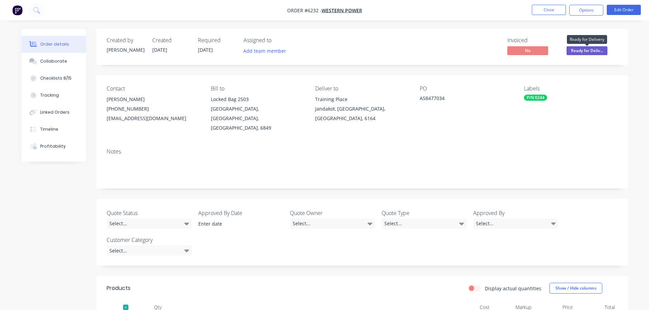
click at [592, 49] on span "Ready for Deliv..." at bounding box center [587, 50] width 41 height 9
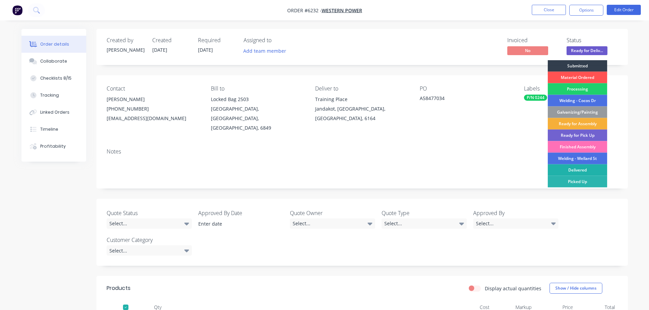
click at [576, 168] on div "Delivered" at bounding box center [578, 171] width 60 height 12
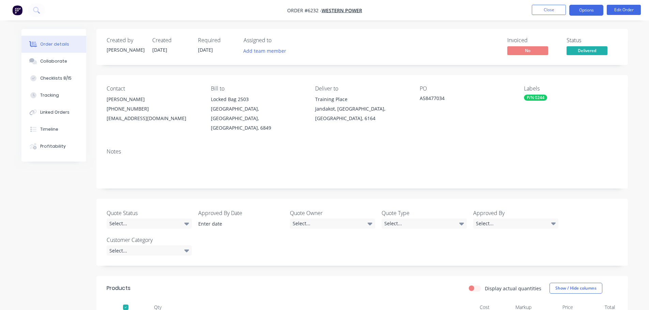
click at [586, 9] on button "Options" at bounding box center [586, 10] width 34 height 11
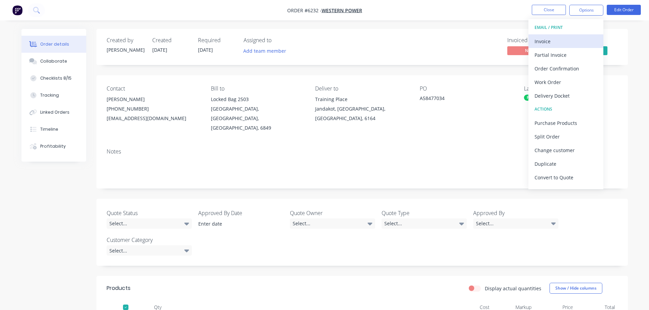
click at [540, 42] on div "Invoice" at bounding box center [566, 41] width 63 height 10
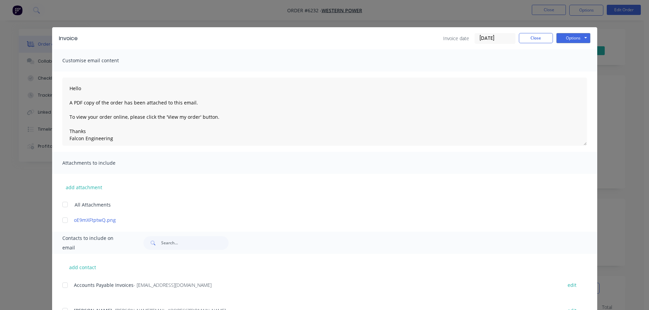
click at [62, 285] on div at bounding box center [65, 286] width 14 height 14
click at [568, 36] on button "Options" at bounding box center [573, 38] width 34 height 10
click at [570, 75] on button "Email" at bounding box center [578, 72] width 44 height 11
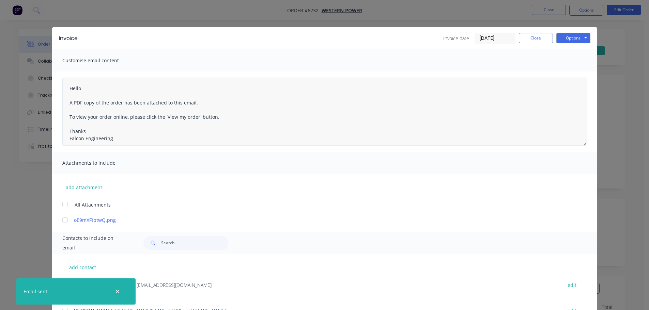
type textarea "Hello A PDF copy of the order has been attached to this email. To view your ord…"
click at [537, 39] on button "Close" at bounding box center [536, 38] width 34 height 10
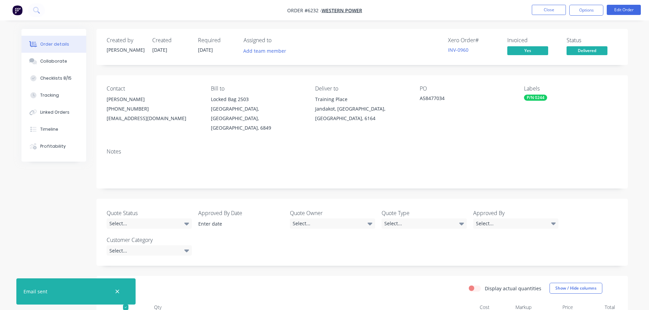
click at [544, 15] on li "Close" at bounding box center [549, 10] width 34 height 11
click at [540, 12] on button "Close" at bounding box center [549, 10] width 34 height 10
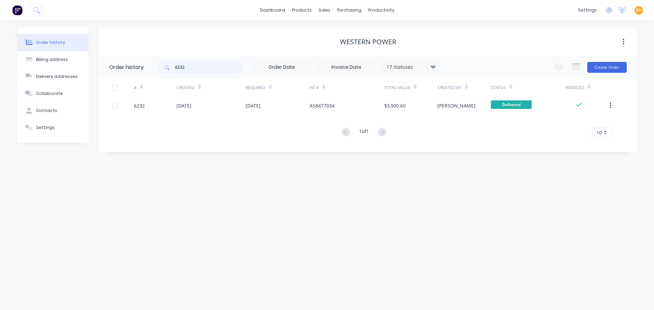
click at [205, 69] on input "6232" at bounding box center [208, 68] width 67 height 14
type input "6240"
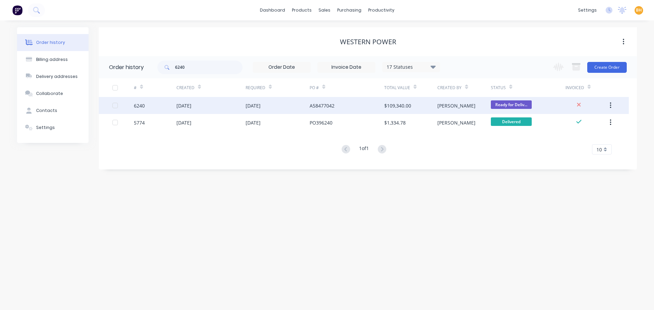
click at [191, 105] on div "[DATE]" at bounding box center [183, 105] width 15 height 7
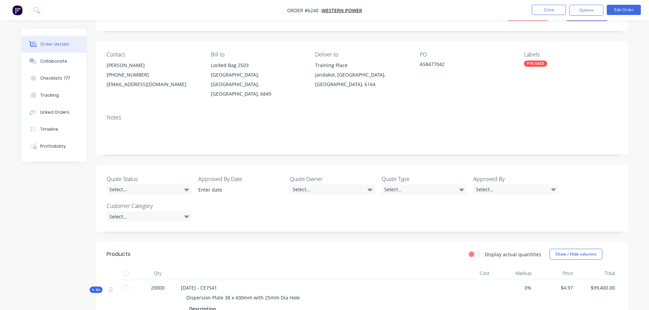
scroll to position [102, 0]
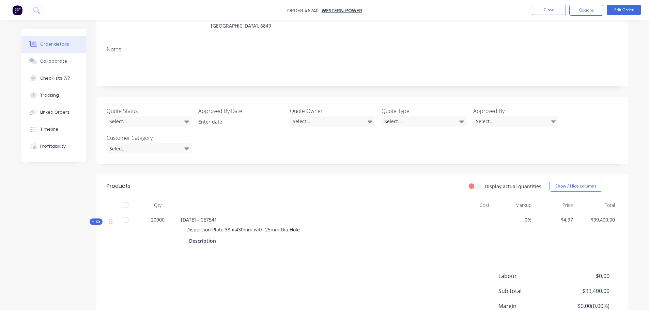
click at [125, 199] on div at bounding box center [126, 206] width 14 height 14
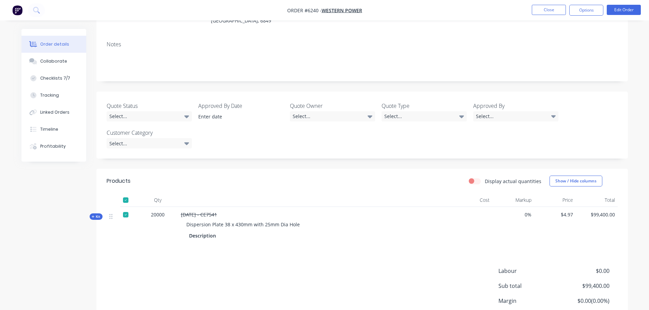
scroll to position [0, 0]
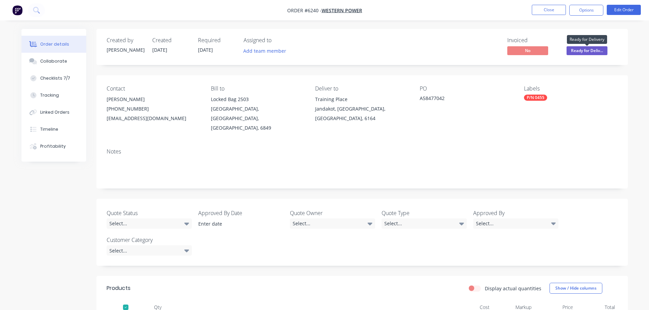
click at [600, 48] on span "Ready for Deliv..." at bounding box center [587, 50] width 41 height 9
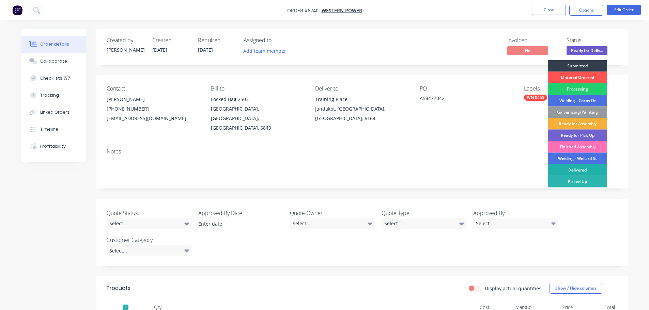
click at [583, 169] on div "Delivered" at bounding box center [578, 171] width 60 height 12
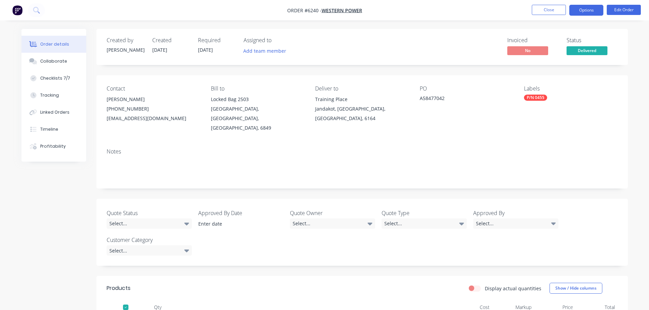
click at [583, 7] on button "Options" at bounding box center [586, 10] width 34 height 11
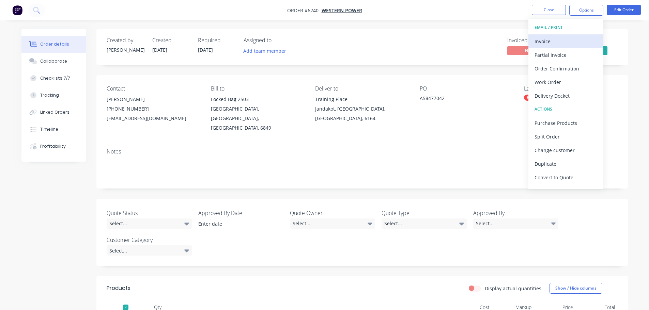
click at [543, 40] on div "Invoice" at bounding box center [566, 41] width 63 height 10
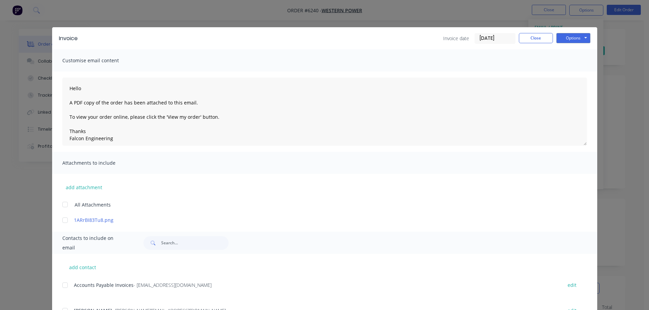
click at [60, 287] on div at bounding box center [65, 286] width 14 height 14
click at [571, 37] on button "Options" at bounding box center [573, 38] width 34 height 10
click at [573, 70] on button "Email" at bounding box center [578, 72] width 44 height 11
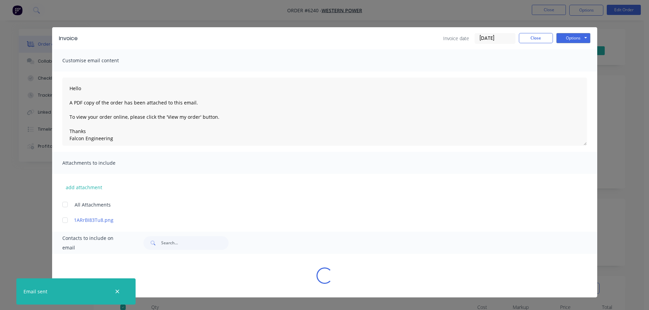
type textarea "Hello A PDF copy of the order has been attached to this email. To view your ord…"
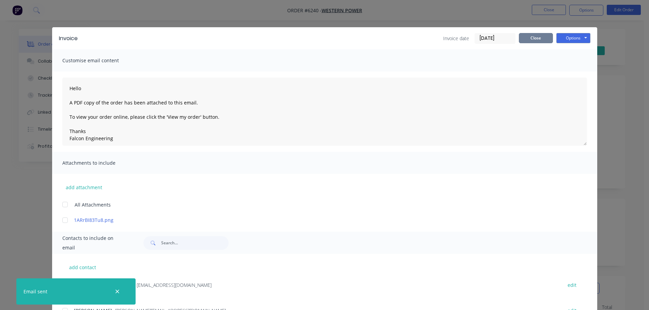
click at [545, 38] on button "Close" at bounding box center [536, 38] width 34 height 10
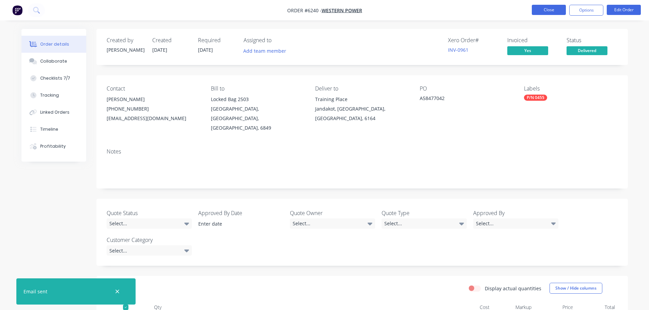
click at [549, 9] on button "Close" at bounding box center [549, 10] width 34 height 10
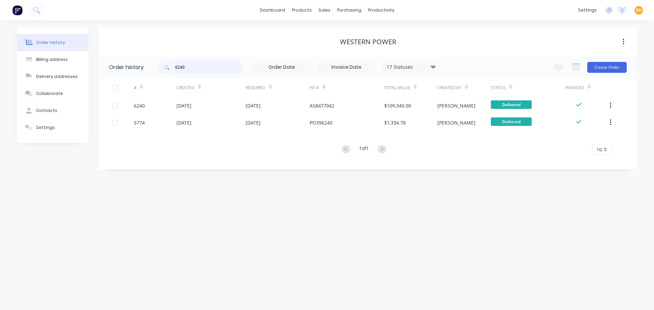
click at [192, 68] on input "6240" at bounding box center [208, 68] width 67 height 14
type input "6242"
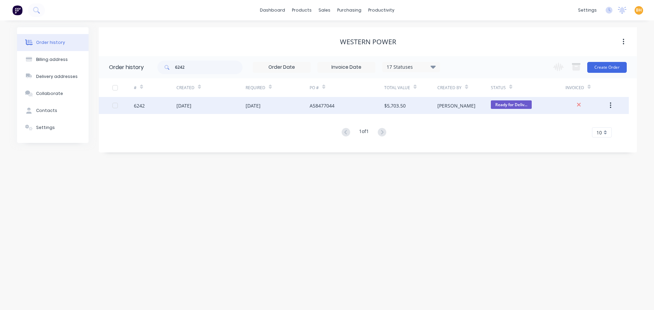
click at [190, 111] on div "[DATE]" at bounding box center [210, 105] width 69 height 17
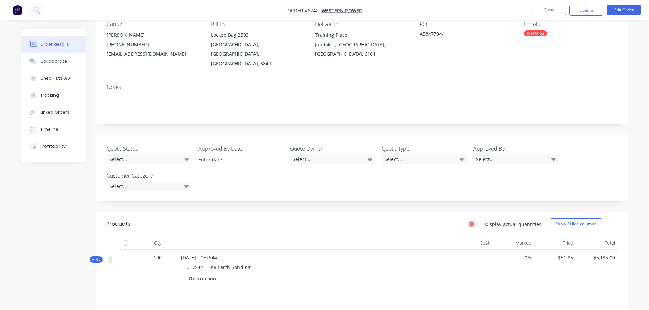
scroll to position [102, 0]
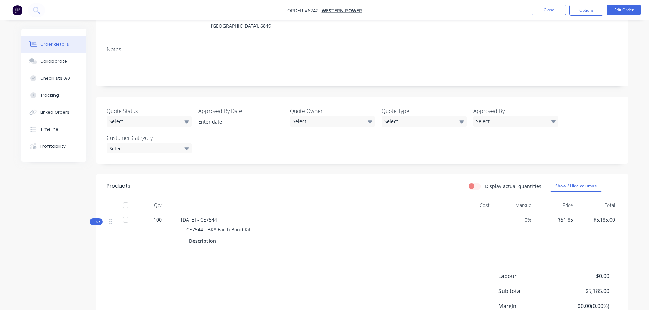
click at [126, 199] on div at bounding box center [126, 206] width 14 height 14
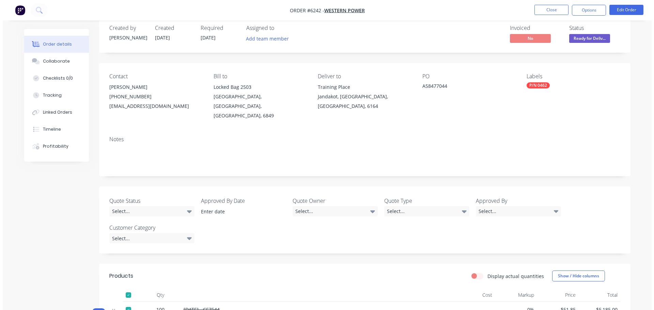
scroll to position [0, 0]
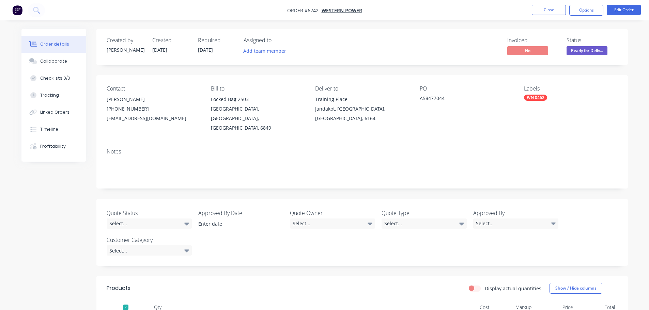
click at [593, 50] on span "Ready for Deliv..." at bounding box center [587, 50] width 41 height 9
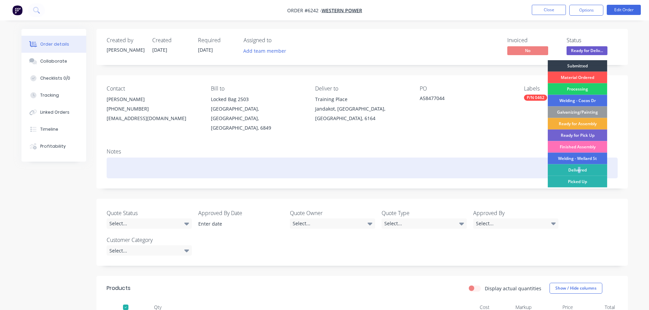
click at [580, 167] on div "Delivered" at bounding box center [578, 171] width 60 height 12
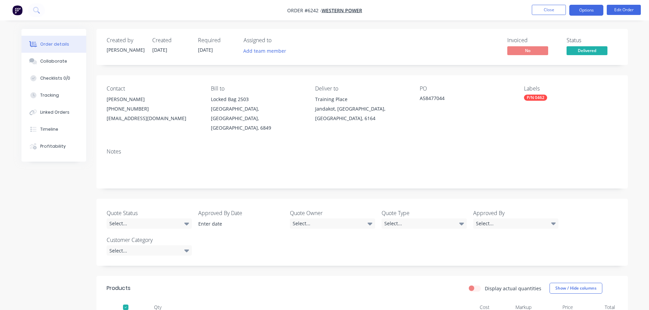
click at [583, 10] on button "Options" at bounding box center [586, 10] width 34 height 11
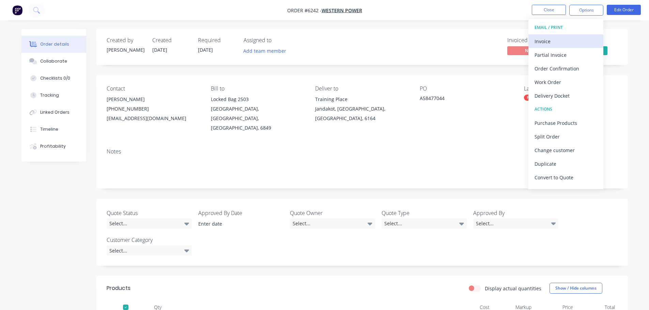
click at [545, 41] on div "Invoice" at bounding box center [566, 41] width 63 height 10
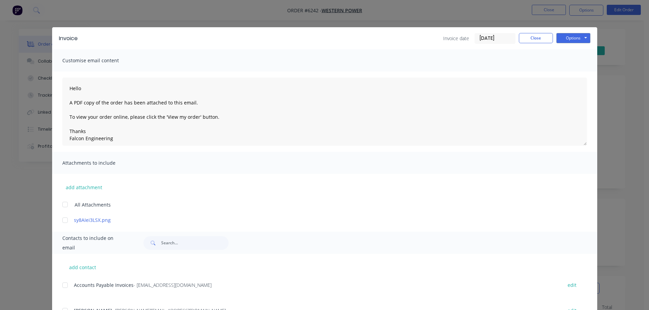
click at [62, 285] on div at bounding box center [65, 286] width 14 height 14
click at [574, 37] on button "Options" at bounding box center [573, 38] width 34 height 10
click at [568, 72] on button "Email" at bounding box center [578, 72] width 44 height 11
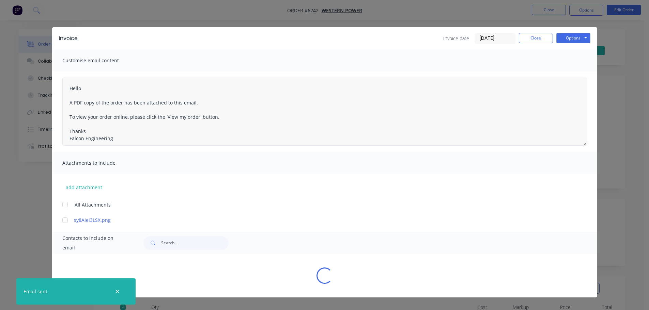
type textarea "Hello A PDF copy of the order has been attached to this email. To view your ord…"
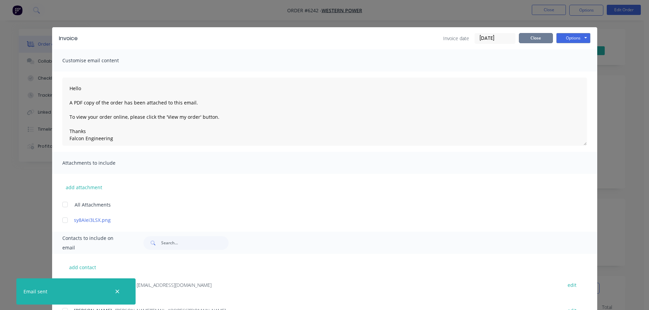
click at [534, 40] on button "Close" at bounding box center [536, 38] width 34 height 10
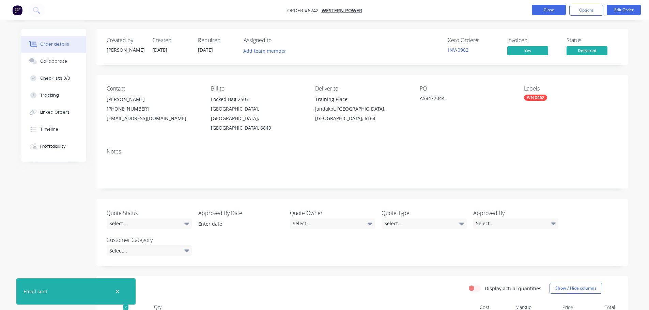
click at [553, 9] on button "Close" at bounding box center [549, 10] width 34 height 10
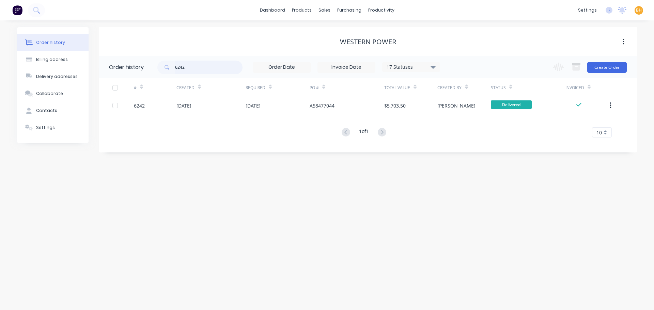
click at [189, 71] on input "6242" at bounding box center [208, 68] width 67 height 14
type input "6"
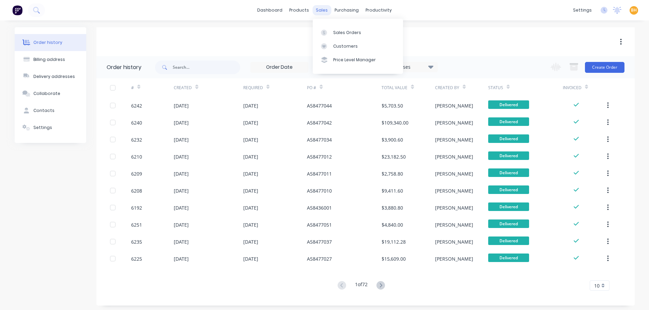
click at [323, 9] on div "sales" at bounding box center [321, 10] width 19 height 10
click at [346, 29] on link "Sales Orders" at bounding box center [358, 33] width 90 height 14
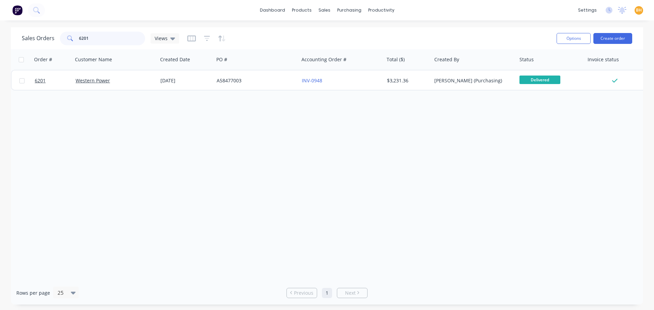
click at [97, 35] on input "6201" at bounding box center [112, 39] width 66 height 14
type input "6"
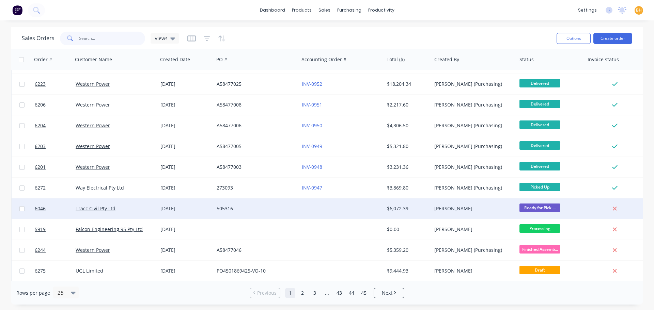
scroll to position [311, 0]
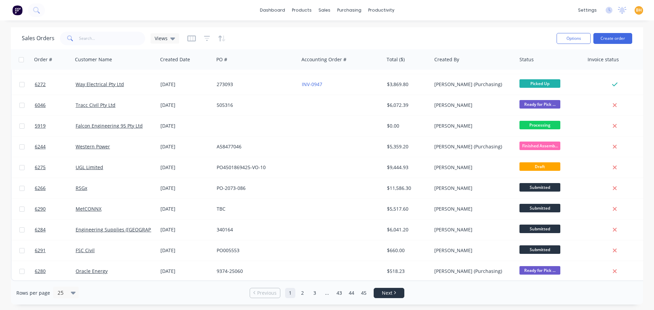
click at [382, 296] on link "Next" at bounding box center [389, 293] width 30 height 7
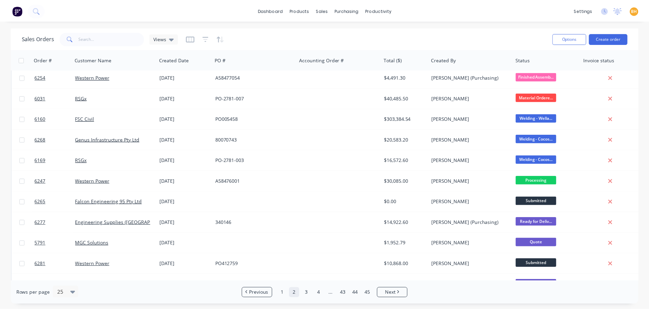
scroll to position [0, 0]
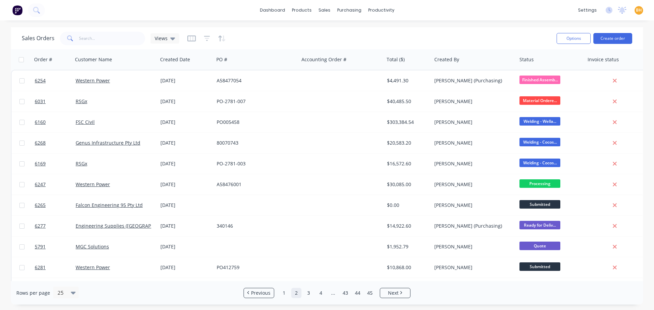
click at [378, 300] on div "Rows per page 25 Previous 1 2 3 4 ... 43 44 45 Next" at bounding box center [327, 293] width 632 height 24
click at [391, 293] on span "Next" at bounding box center [393, 293] width 11 height 7
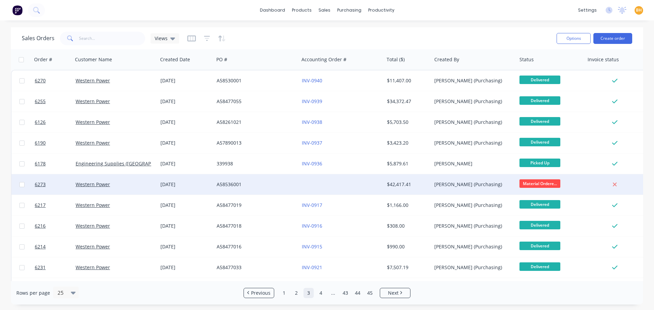
click at [152, 184] on div "Western Power" at bounding box center [116, 184] width 80 height 7
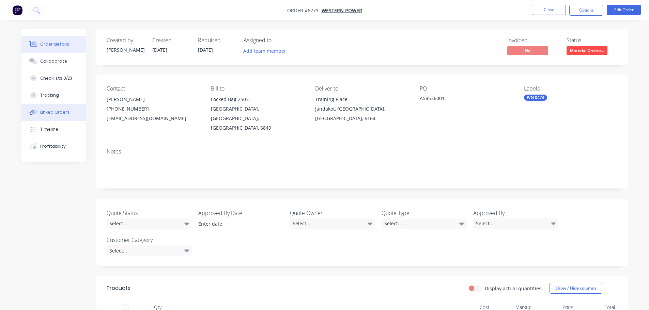
click at [59, 115] on button "Linked Orders" at bounding box center [53, 112] width 65 height 17
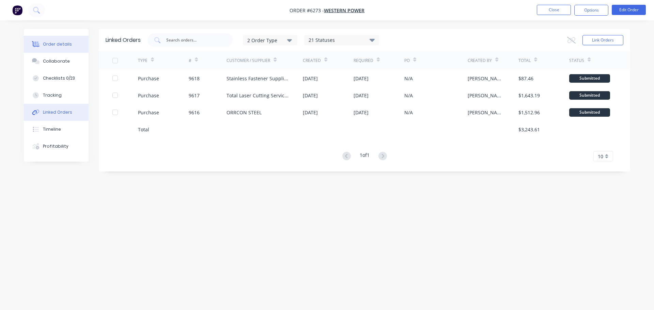
click at [51, 42] on div "Order details" at bounding box center [57, 44] width 29 height 6
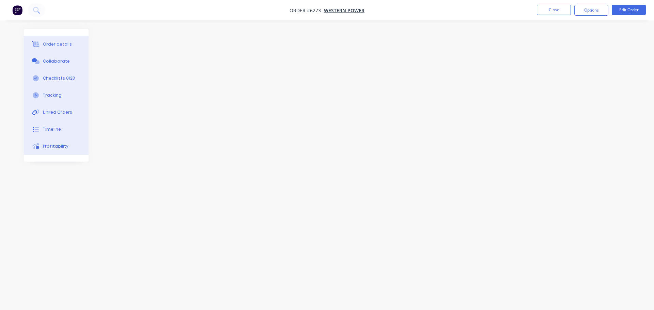
click at [144, 129] on div at bounding box center [327, 142] width 606 height 227
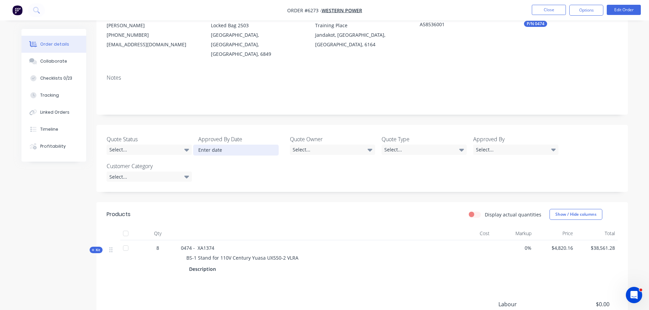
scroll to position [102, 0]
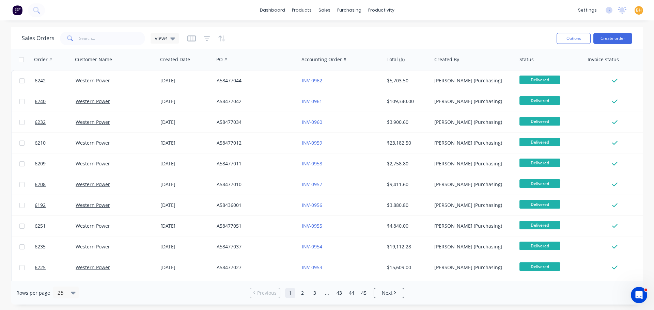
click at [314, 295] on link "3" at bounding box center [315, 293] width 10 height 10
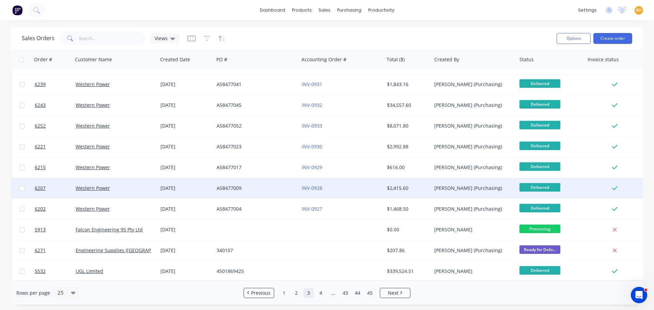
scroll to position [311, 0]
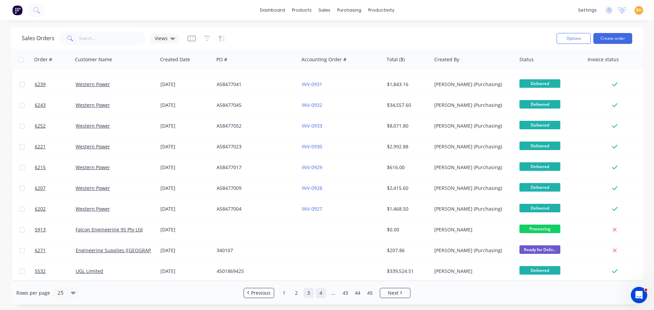
click at [321, 298] on link "4" at bounding box center [321, 293] width 10 height 10
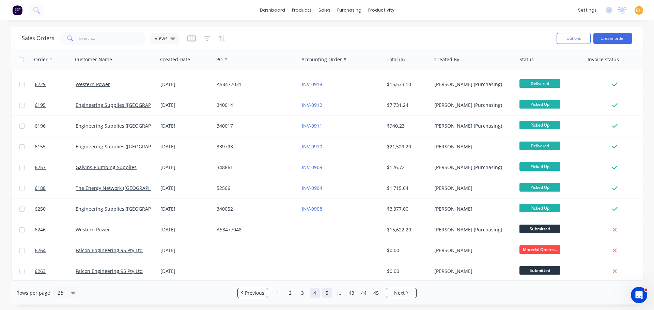
click at [328, 293] on link "5" at bounding box center [327, 293] width 10 height 10
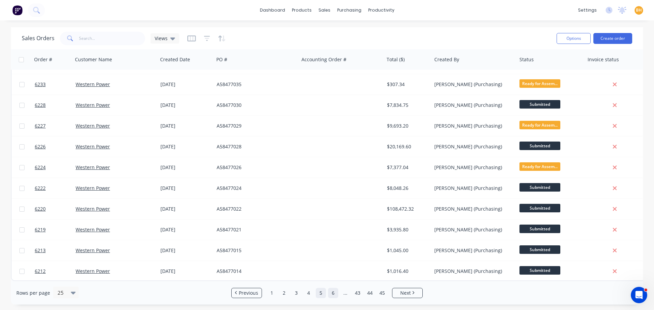
click at [336, 292] on link "6" at bounding box center [333, 293] width 10 height 10
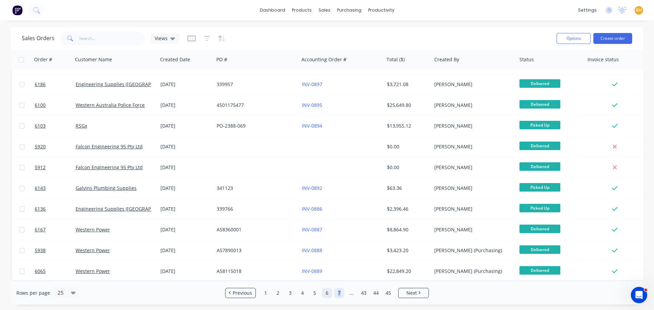
click at [339, 294] on link "7" at bounding box center [339, 293] width 10 height 10
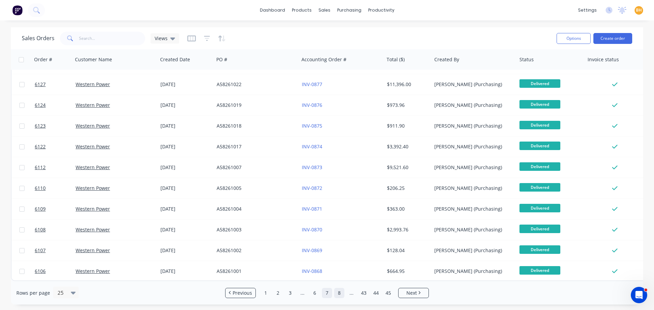
click at [341, 292] on link "8" at bounding box center [339, 293] width 10 height 10
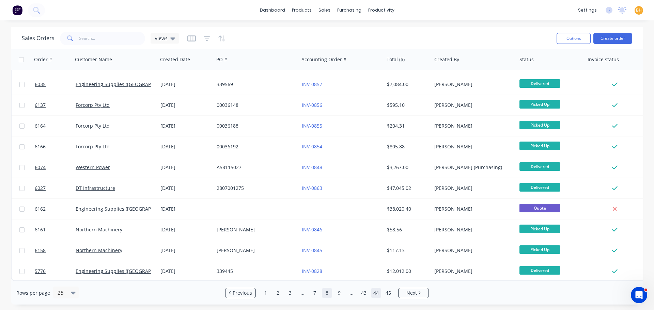
click at [378, 296] on link "44" at bounding box center [376, 293] width 10 height 10
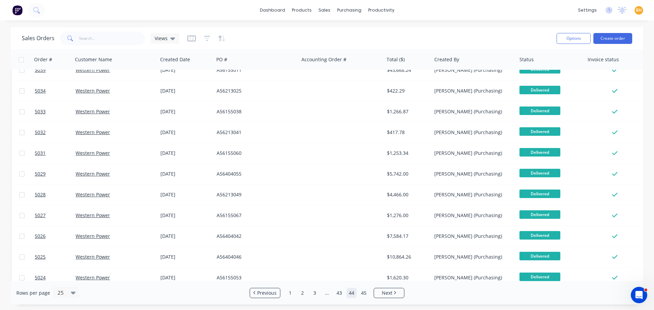
scroll to position [0, 0]
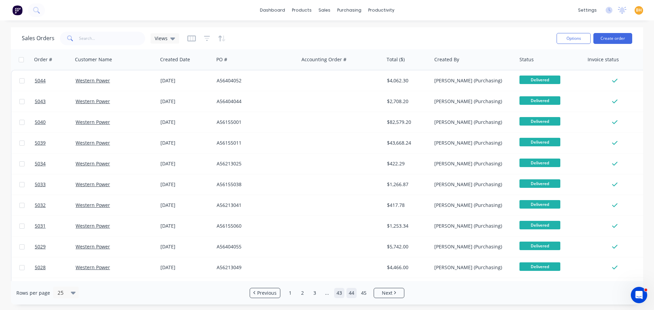
click at [339, 292] on link "43" at bounding box center [339, 293] width 10 height 10
click at [322, 295] on link "..." at bounding box center [321, 293] width 10 height 10
click at [303, 296] on link "..." at bounding box center [302, 293] width 10 height 10
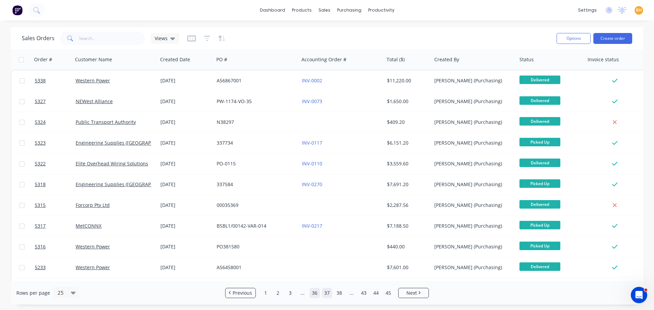
click at [314, 295] on link "36" at bounding box center [315, 293] width 10 height 10
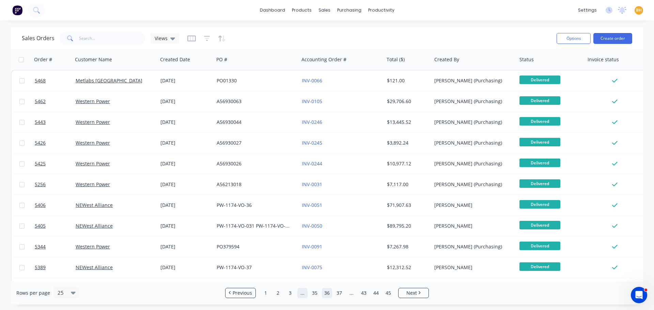
click at [301, 294] on link "..." at bounding box center [302, 293] width 10 height 10
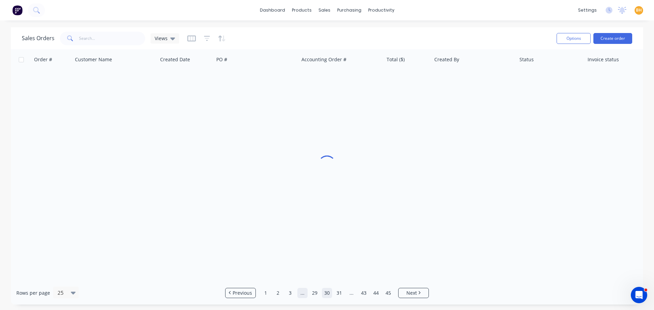
click at [301, 294] on link "..." at bounding box center [302, 293] width 10 height 10
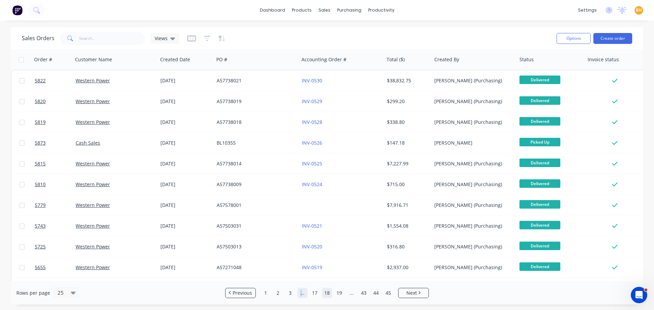
click at [301, 294] on link "..." at bounding box center [302, 293] width 10 height 10
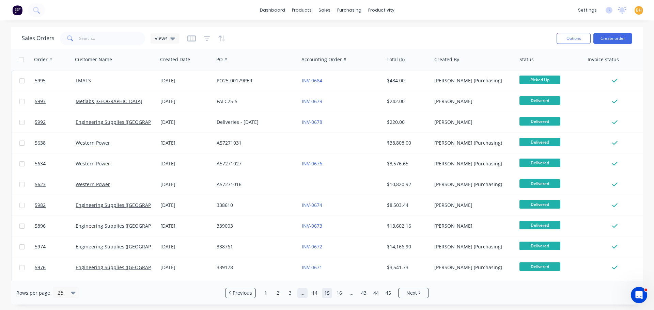
click at [301, 294] on link "..." at bounding box center [302, 293] width 10 height 10
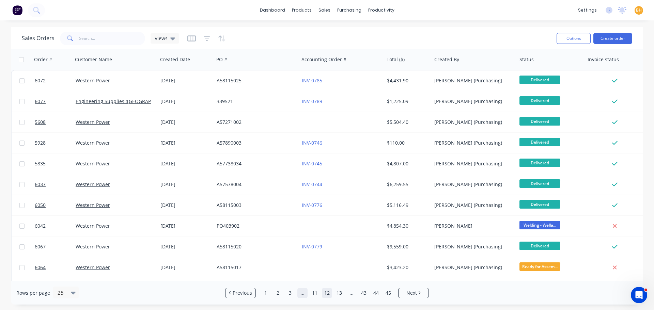
click at [301, 294] on link "..." at bounding box center [302, 293] width 10 height 10
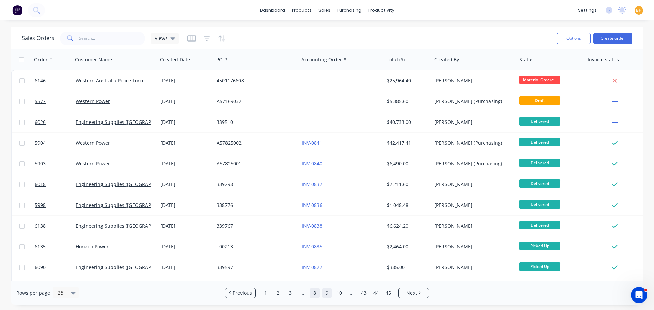
click at [318, 296] on link "8" at bounding box center [315, 293] width 10 height 10
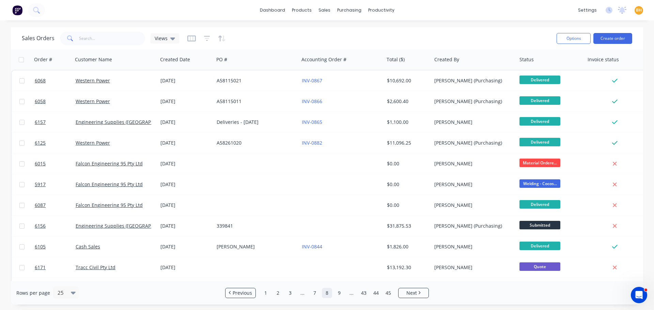
click at [326, 297] on link "8" at bounding box center [327, 293] width 10 height 10
click at [341, 293] on link "9" at bounding box center [339, 293] width 10 height 10
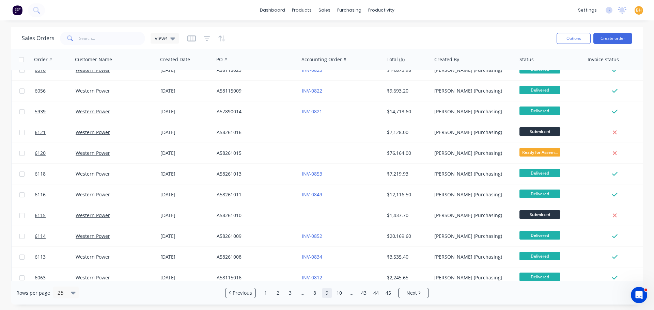
scroll to position [311, 0]
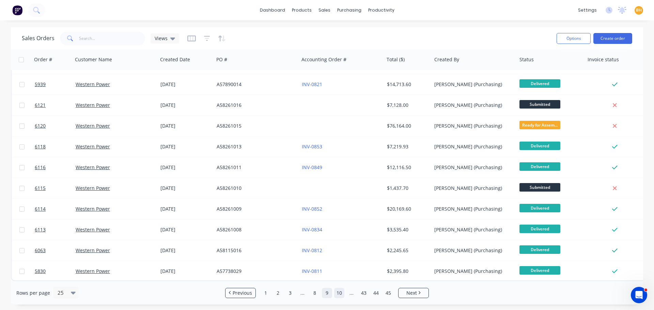
click at [341, 295] on link "10" at bounding box center [339, 293] width 10 height 10
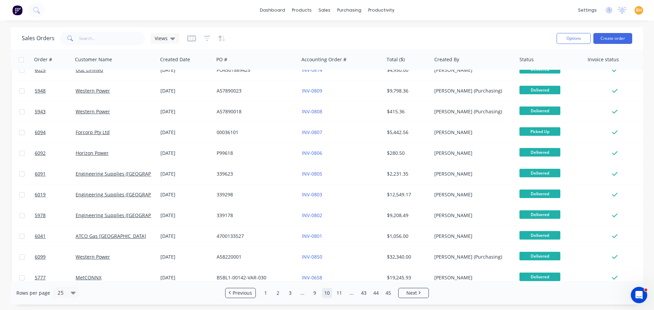
scroll to position [12, 0]
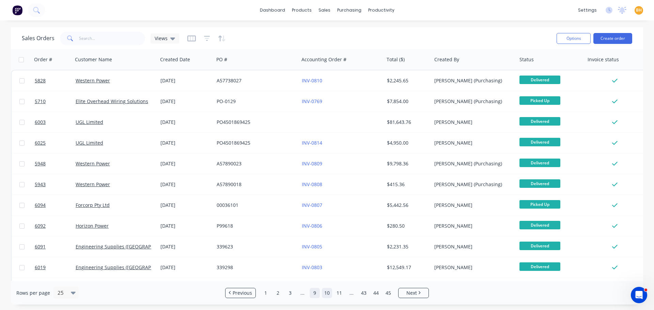
click at [319, 295] on link "9" at bounding box center [315, 293] width 10 height 10
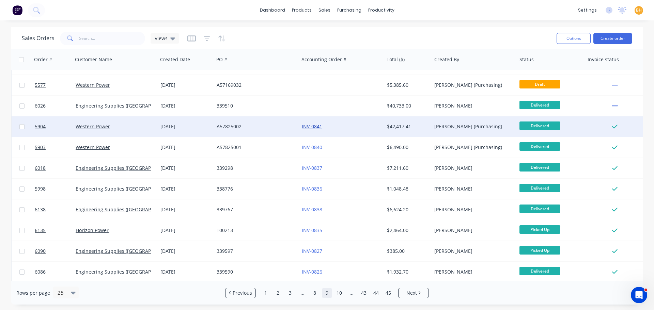
scroll to position [0, 0]
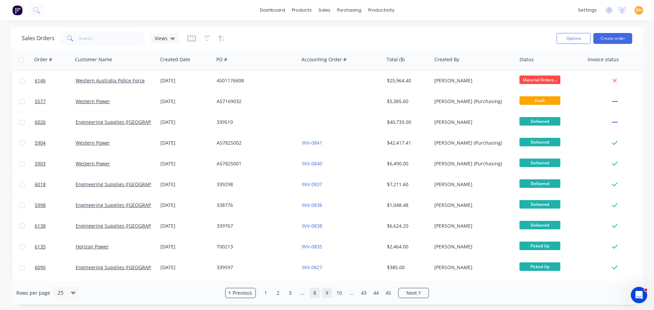
click at [314, 291] on link "8" at bounding box center [315, 293] width 10 height 10
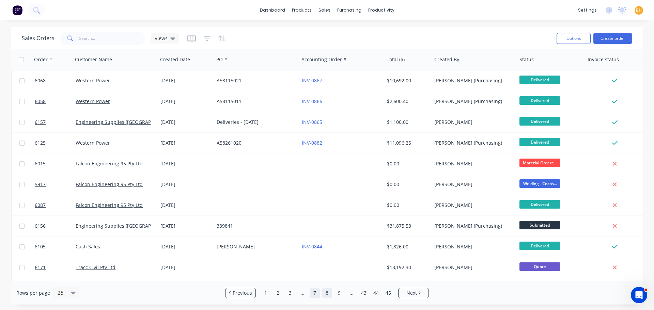
click at [314, 293] on link "7" at bounding box center [315, 293] width 10 height 10
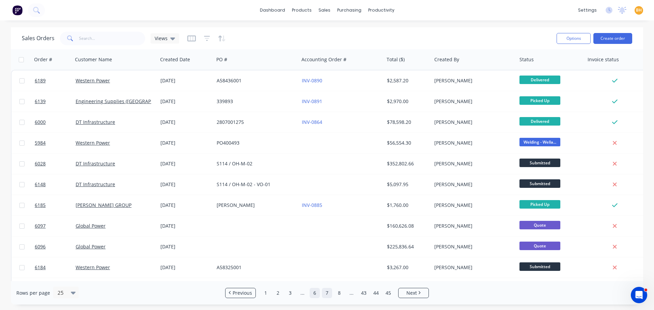
click at [315, 293] on link "6" at bounding box center [315, 293] width 10 height 10
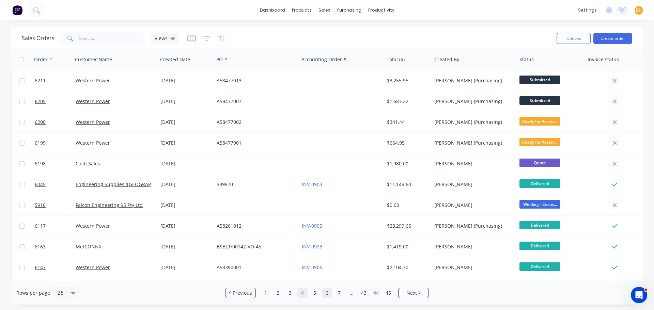
click at [312, 295] on link "5" at bounding box center [315, 293] width 10 height 10
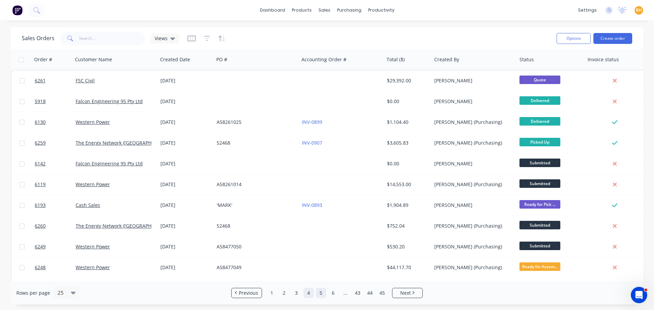
click at [308, 293] on link "4" at bounding box center [309, 293] width 10 height 10
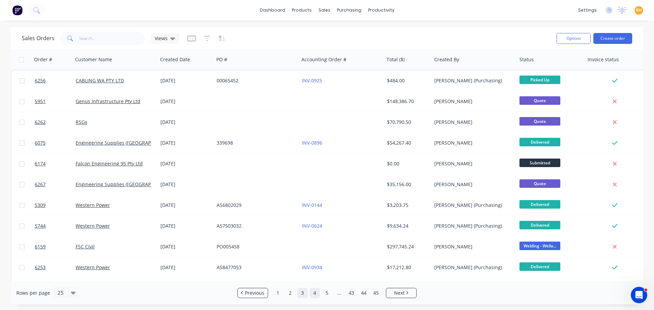
click at [305, 294] on link "3" at bounding box center [302, 293] width 10 height 10
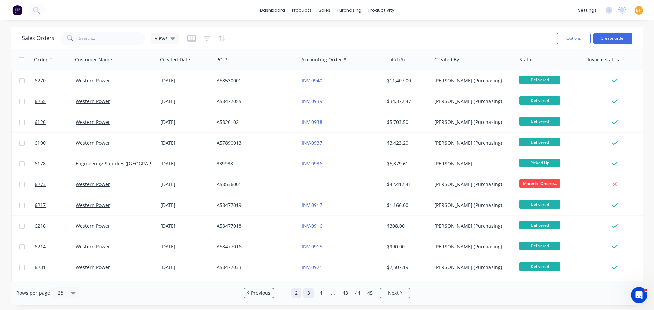
click at [297, 294] on link "2" at bounding box center [296, 293] width 10 height 10
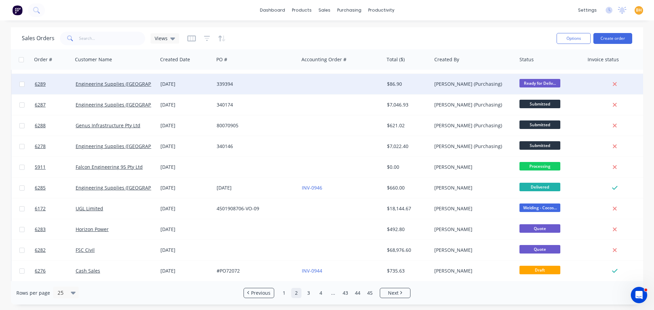
scroll to position [311, 0]
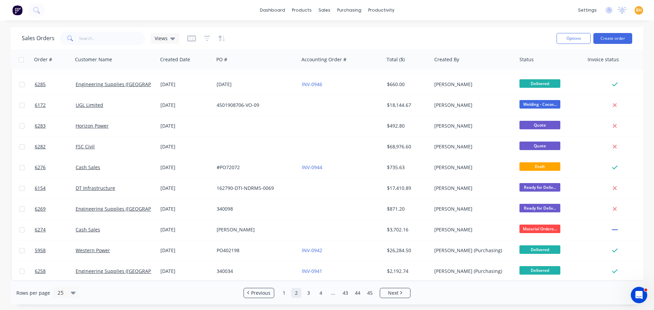
click at [283, 292] on link "1" at bounding box center [284, 293] width 10 height 10
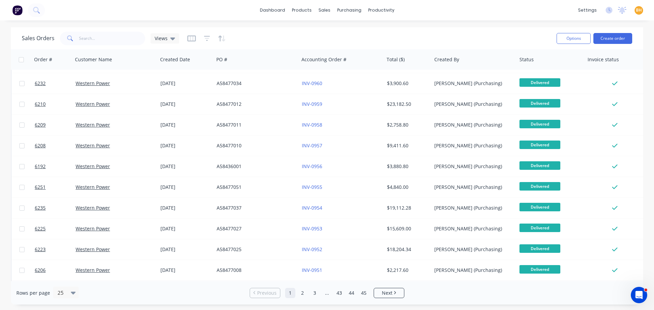
scroll to position [0, 0]
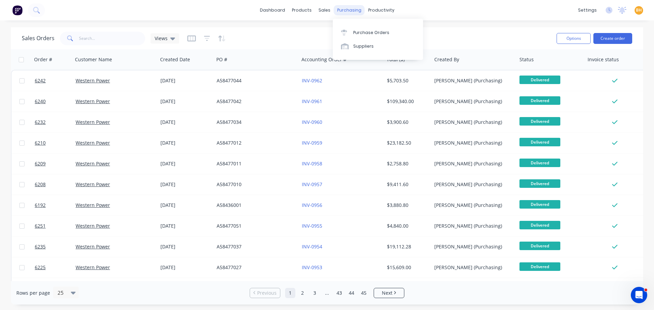
click at [342, 12] on div "purchasing" at bounding box center [349, 10] width 31 height 10
click at [360, 32] on div "Purchase Orders" at bounding box center [371, 33] width 36 height 6
